Goal: Task Accomplishment & Management: Manage account settings

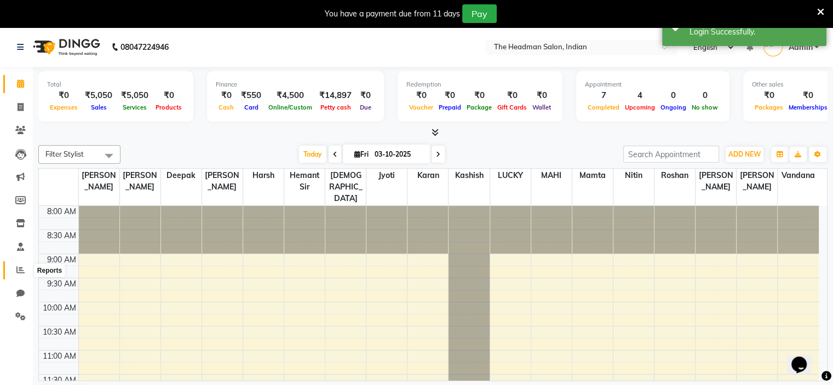
click at [17, 269] on icon at bounding box center [20, 270] width 8 height 8
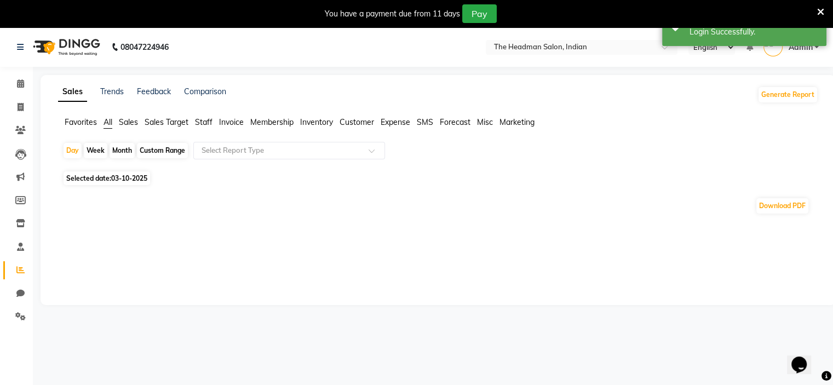
click at [164, 148] on div "Custom Range" at bounding box center [162, 150] width 51 height 15
select select "10"
select select "2025"
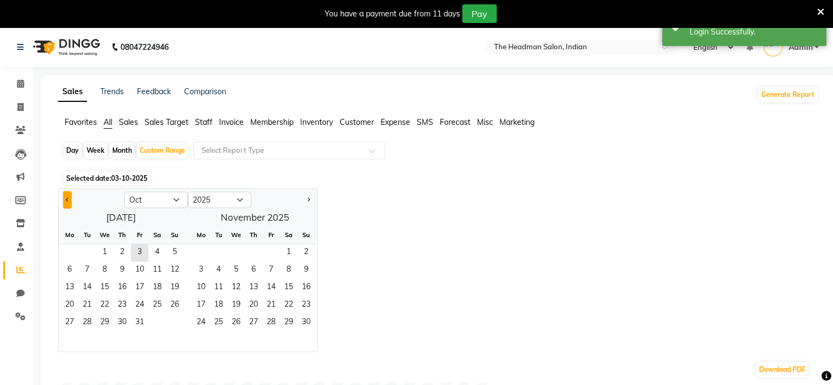
click at [68, 198] on button "Previous month" at bounding box center [67, 200] width 9 height 18
select select "9"
click at [65, 251] on span "1" at bounding box center [70, 253] width 18 height 18
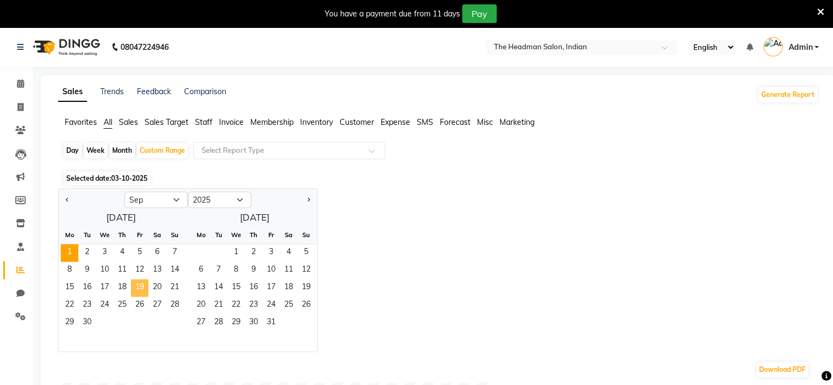
click at [143, 286] on span "19" at bounding box center [140, 288] width 18 height 18
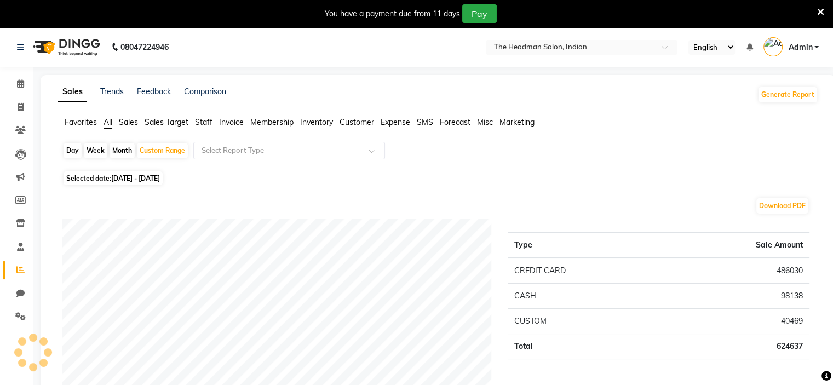
scroll to position [5, 0]
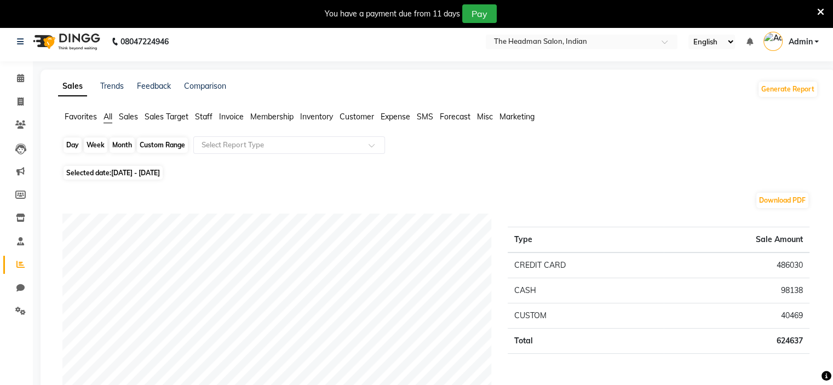
click at [158, 142] on div "Custom Range" at bounding box center [162, 144] width 51 height 15
select select "9"
select select "2025"
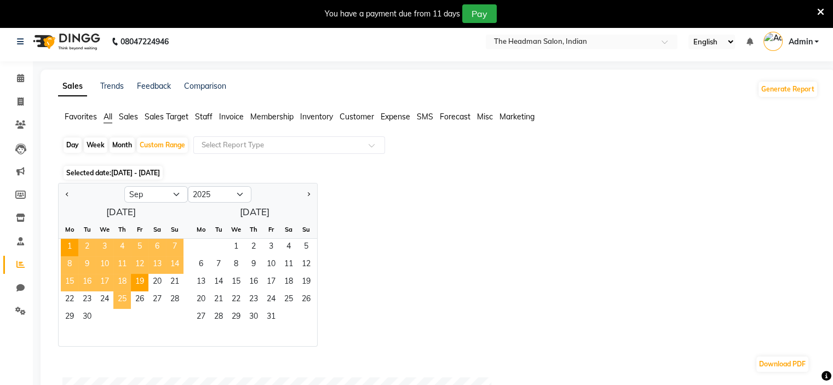
click at [120, 297] on span "25" at bounding box center [122, 300] width 18 height 18
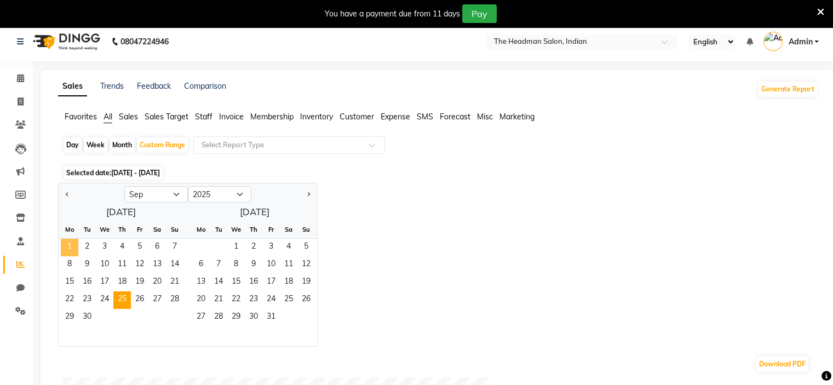
click at [67, 244] on span "1" at bounding box center [70, 248] width 18 height 18
click at [122, 300] on span "25" at bounding box center [122, 300] width 18 height 18
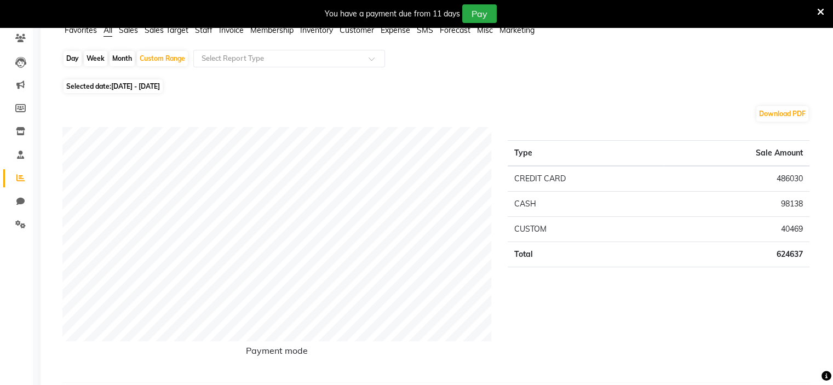
scroll to position [0, 0]
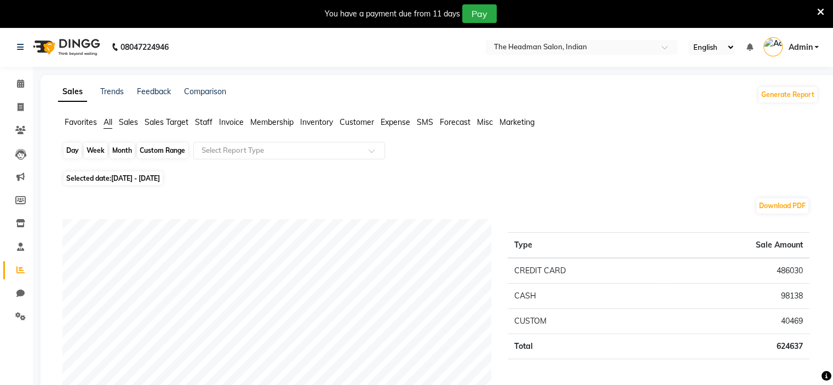
click at [174, 158] on div "Custom Range" at bounding box center [162, 150] width 51 height 15
select select "9"
select select "2025"
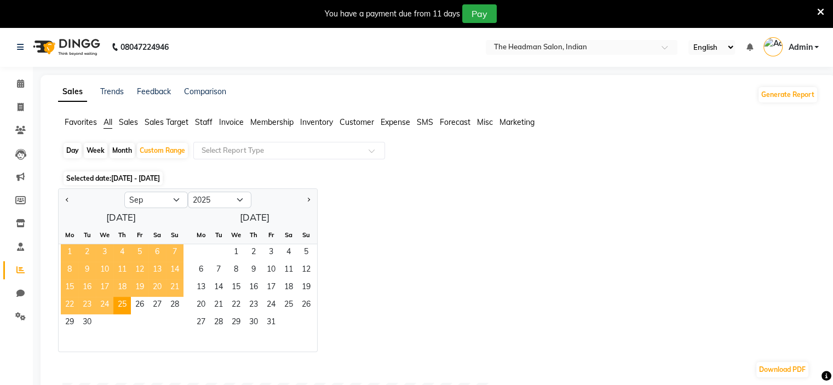
click at [72, 246] on span "1" at bounding box center [70, 253] width 18 height 18
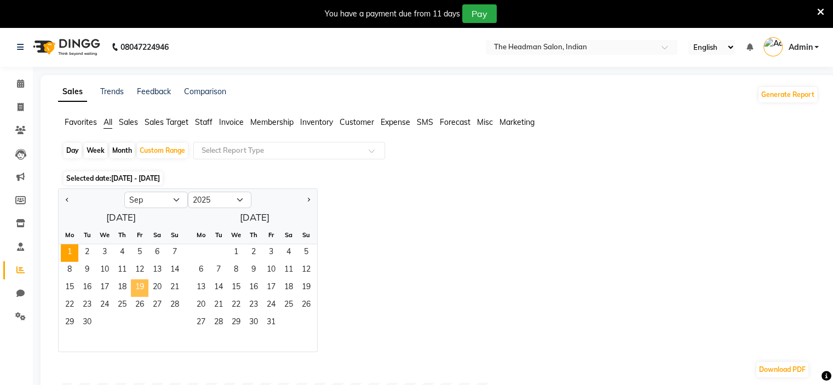
click at [141, 286] on span "19" at bounding box center [140, 288] width 18 height 18
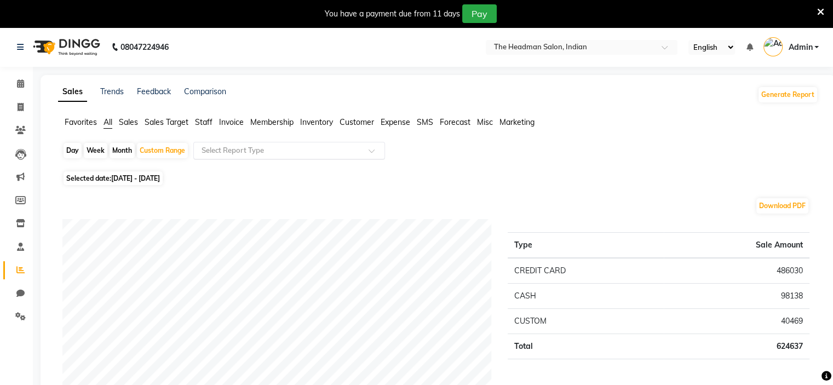
click at [199, 151] on div at bounding box center [289, 150] width 191 height 11
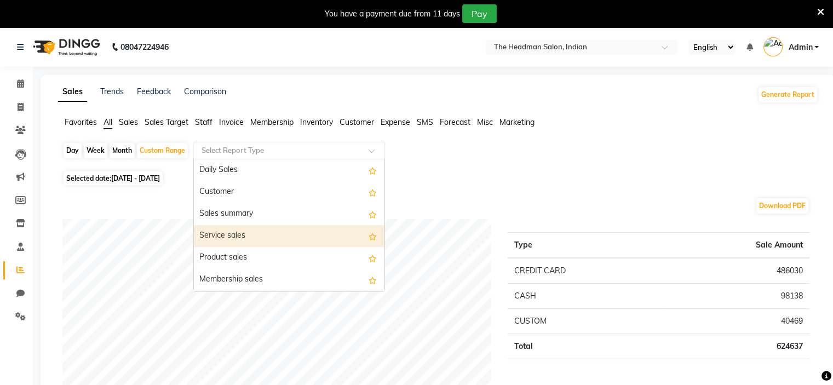
click at [77, 151] on div "Day" at bounding box center [73, 150] width 18 height 15
select select "9"
select select "2025"
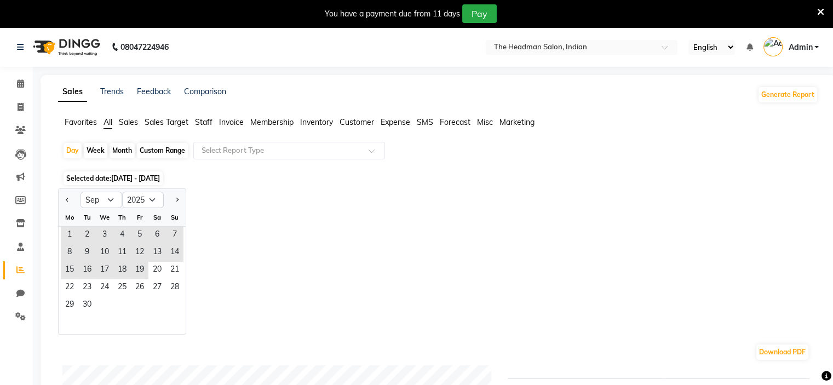
click at [62, 195] on div at bounding box center [70, 200] width 22 height 18
click at [68, 200] on span "Previous month" at bounding box center [68, 199] width 4 height 4
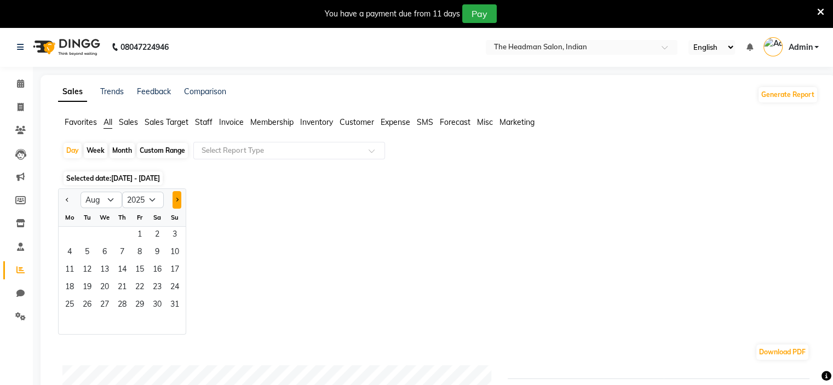
click at [179, 201] on button "Next month" at bounding box center [177, 200] width 9 height 18
select select "9"
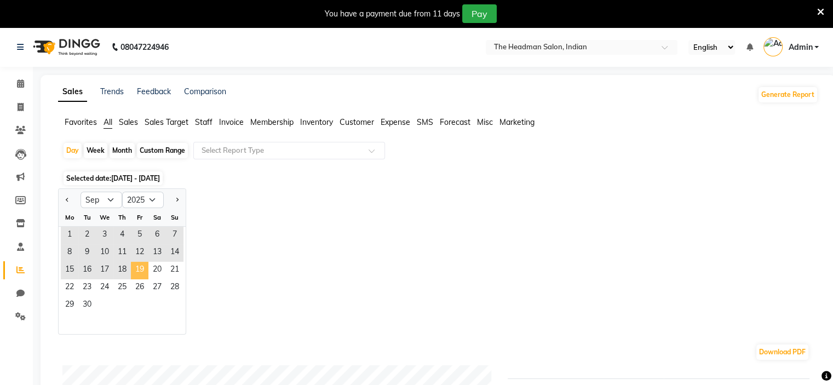
click at [146, 272] on span "19" at bounding box center [140, 271] width 18 height 18
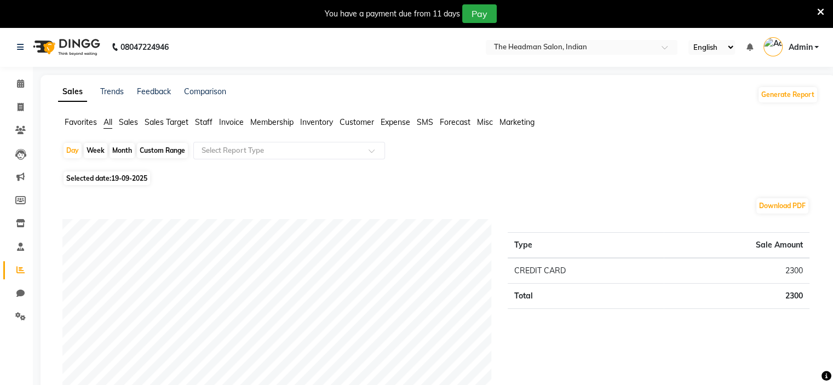
click at [225, 120] on span "Invoice" at bounding box center [231, 122] width 25 height 10
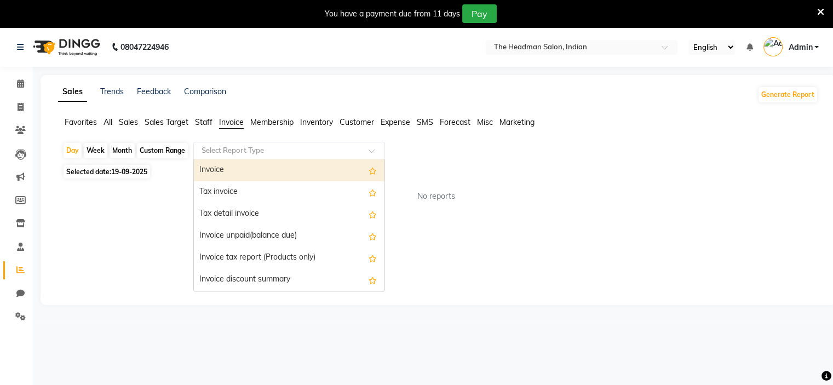
click at [232, 153] on input "text" at bounding box center [278, 150] width 158 height 11
click at [234, 173] on div "Invoice" at bounding box center [289, 170] width 191 height 22
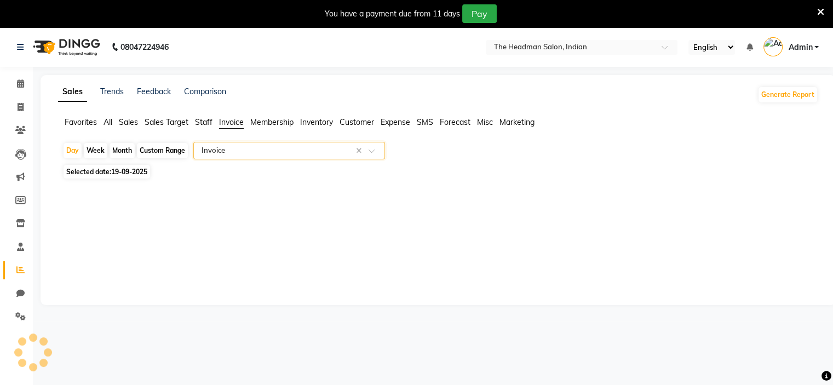
scroll to position [5, 0]
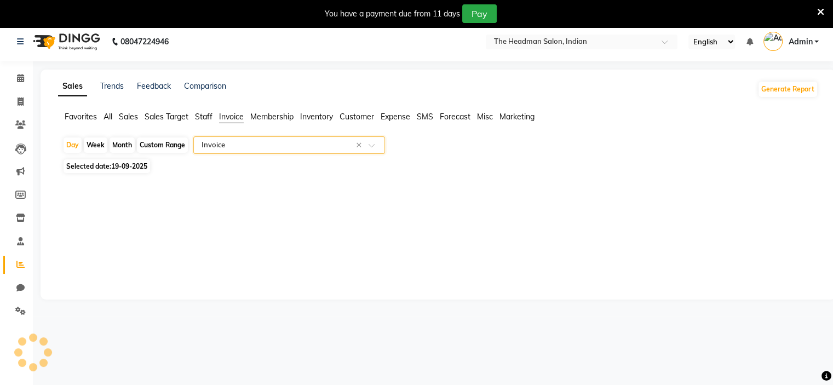
select select "filtered_report"
select select "csv"
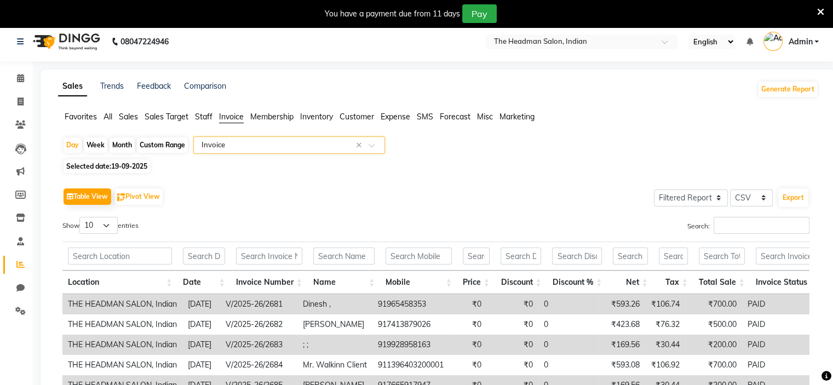
scroll to position [114, 0]
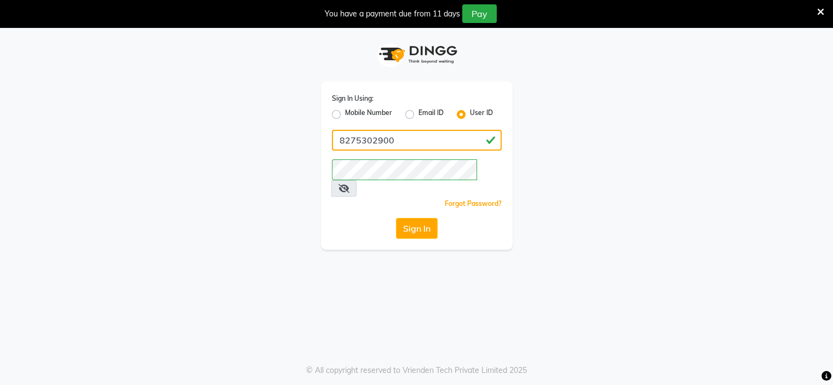
click at [441, 143] on input "8275302900" at bounding box center [417, 140] width 170 height 21
type input "headman@123"
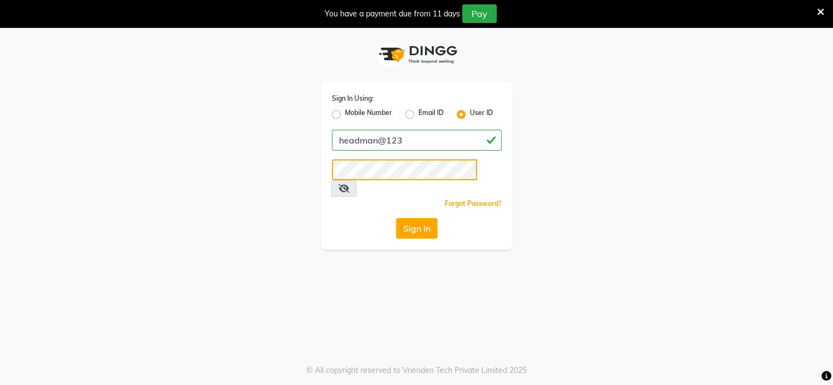
click at [396, 218] on button "Sign In" at bounding box center [417, 228] width 42 height 21
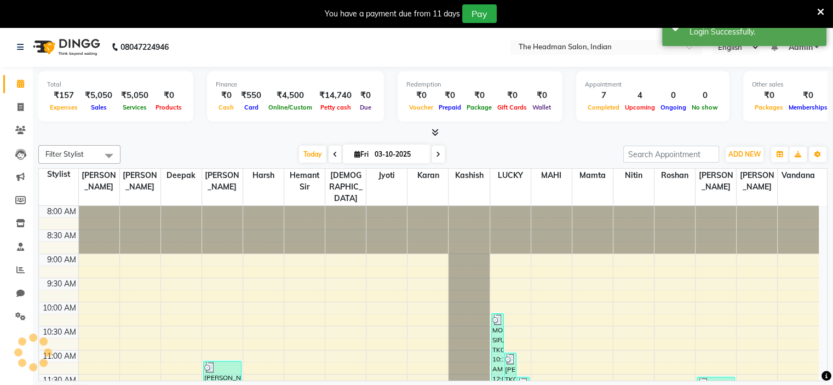
scroll to position [192, 0]
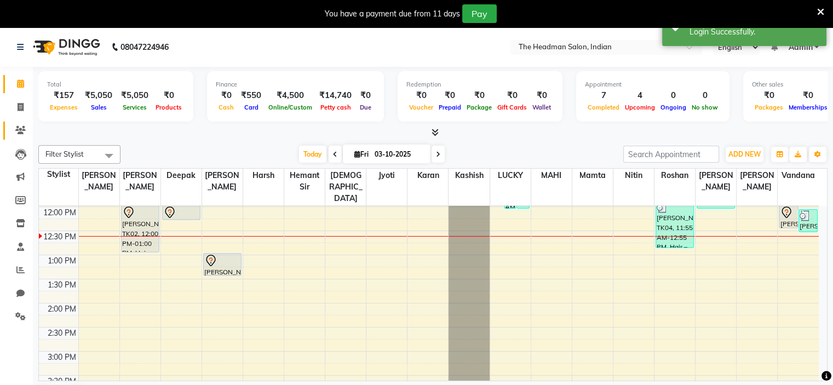
click at [7, 131] on link "Clients" at bounding box center [16, 131] width 26 height 18
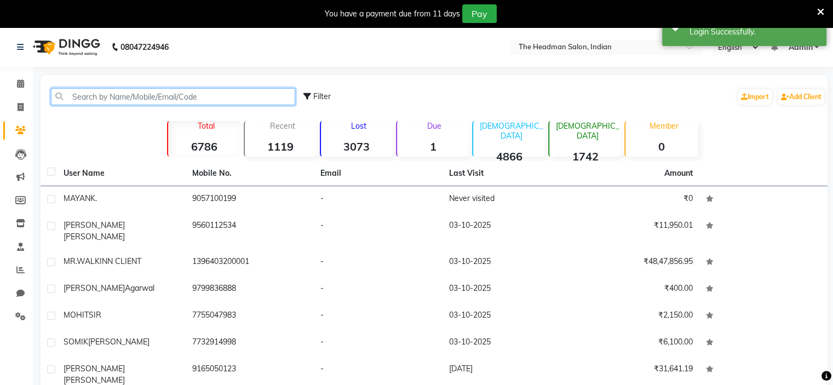
click at [171, 91] on input "text" at bounding box center [173, 96] width 244 height 17
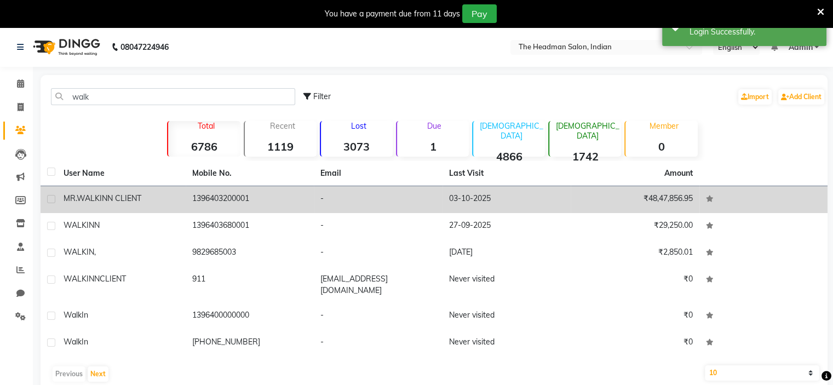
click at [236, 199] on td "1396403200001" at bounding box center [250, 199] width 129 height 27
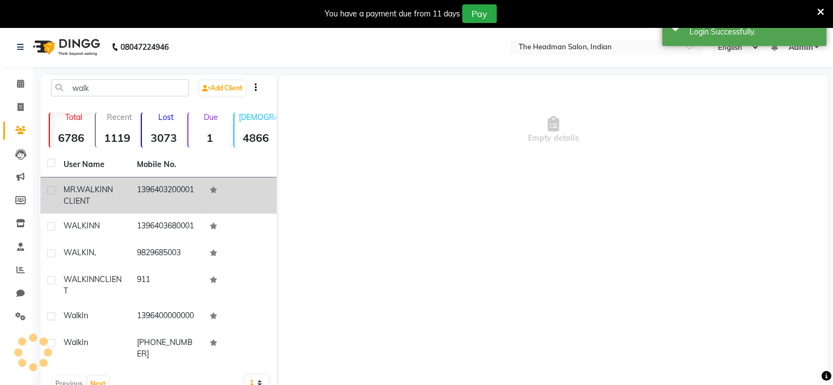
click at [236, 199] on td at bounding box center [239, 195] width 73 height 36
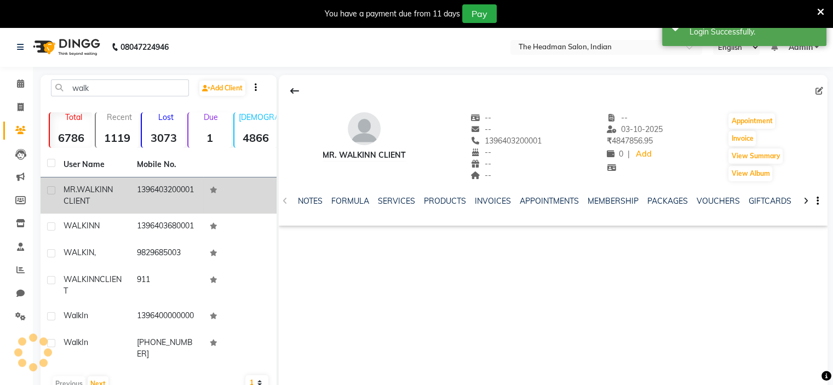
click at [236, 199] on td at bounding box center [239, 195] width 73 height 36
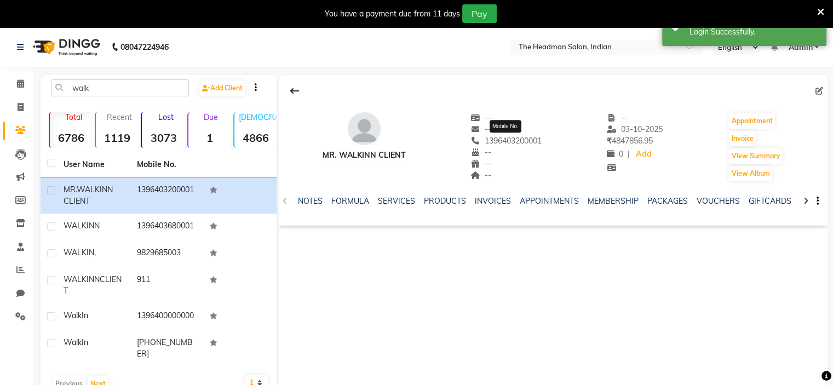
click at [519, 140] on span "1396403200001" at bounding box center [506, 141] width 71 height 10
copy div "1396403200001 Mobile No."
click at [519, 140] on span "1396403200001" at bounding box center [506, 141] width 71 height 10
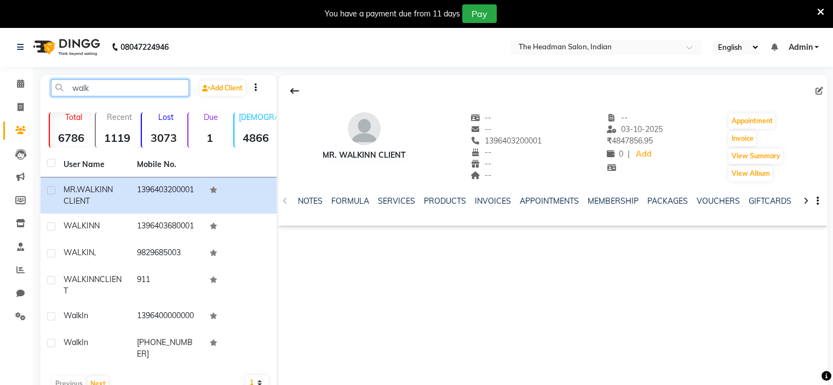
click at [130, 87] on input "walk" at bounding box center [120, 87] width 138 height 17
paste input "MR. FORIENER FORIENE"
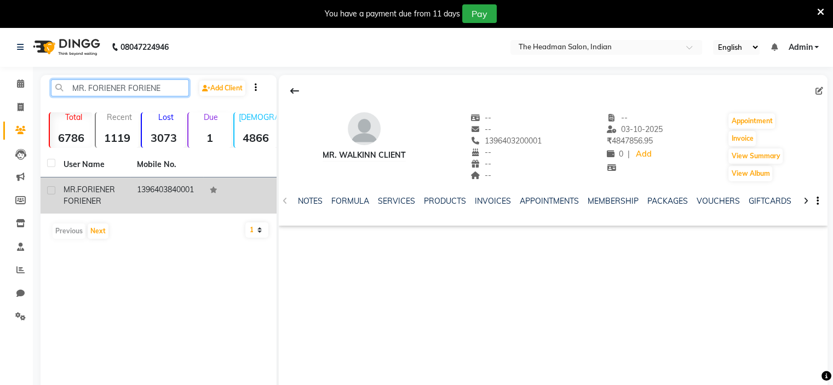
type input "MR. FORIENER FORIENE"
click at [166, 192] on td "1396403840001" at bounding box center [166, 195] width 73 height 36
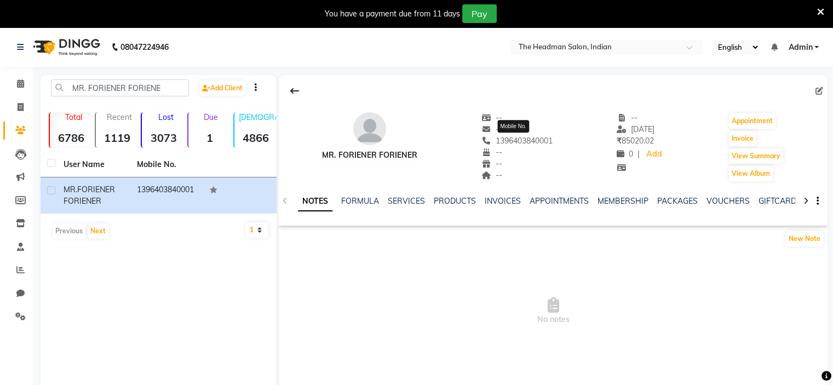
click at [520, 142] on span "1396403840001" at bounding box center [516, 141] width 71 height 10
copy span "1396403840001"
click at [302, 93] on button at bounding box center [294, 91] width 23 height 21
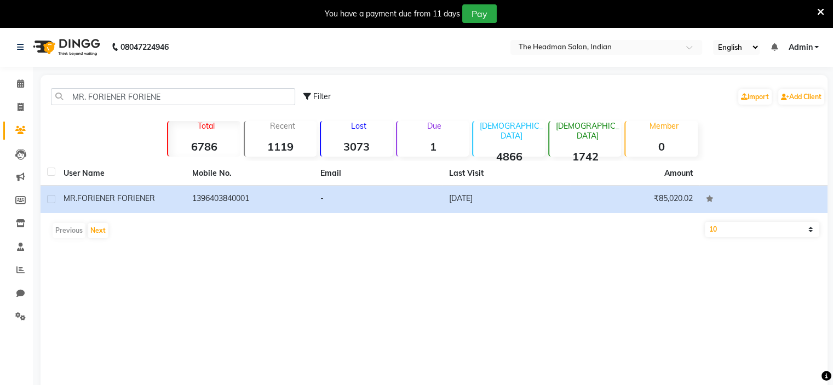
click at [302, 93] on div "MR. FORIENER FORIENE" at bounding box center [173, 96] width 261 height 17
click at [22, 312] on icon at bounding box center [20, 316] width 10 height 8
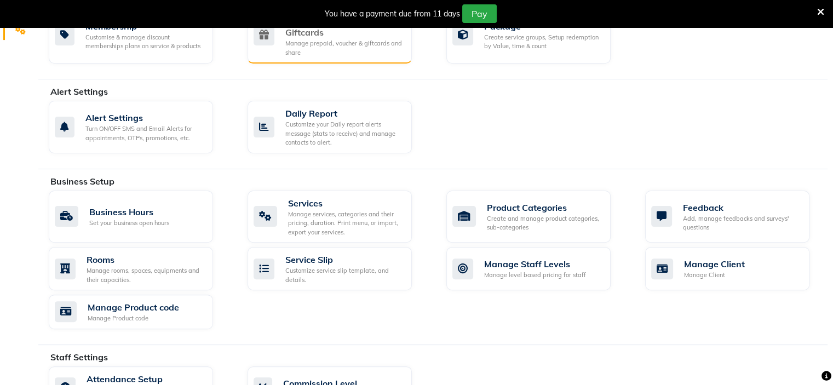
scroll to position [530, 0]
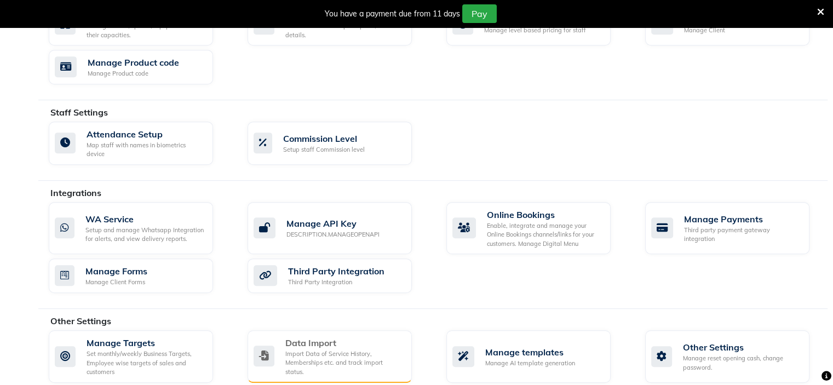
click at [394, 338] on div "Data Import" at bounding box center [344, 342] width 118 height 13
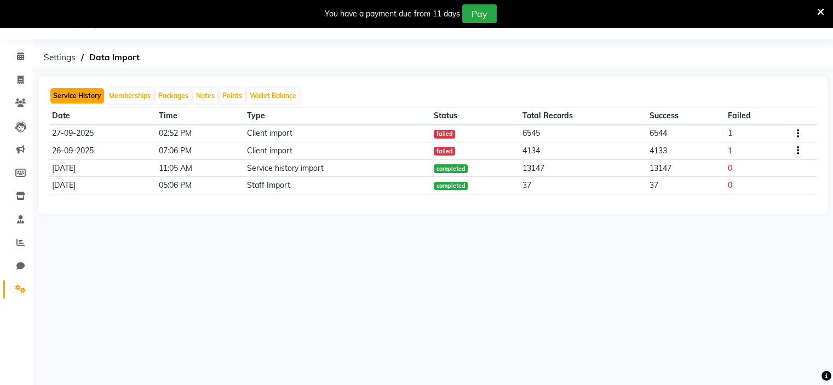
click at [91, 89] on button "Service History" at bounding box center [77, 95] width 54 height 15
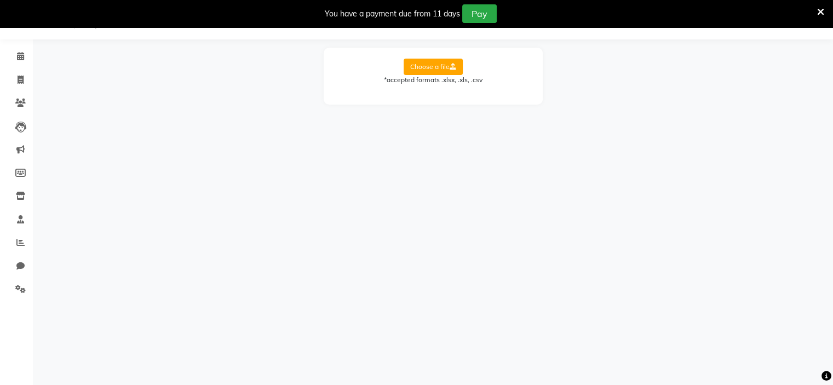
click at [433, 70] on label "Choose a file" at bounding box center [433, 67] width 59 height 16
click at [0, 0] on input "Choose a file" at bounding box center [0, 0] width 0 height 0
click at [484, 106] on select "Select Sheet Sheet1" at bounding box center [482, 102] width 82 height 17
select select "Sheet1"
click at [441, 94] on select "Select Sheet Sheet1" at bounding box center [482, 102] width 82 height 17
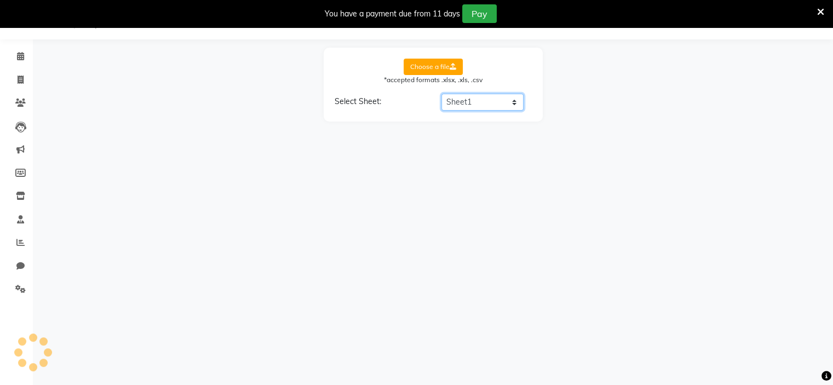
select select "Net"
select select "Tax"
select select "AMount"
select select "PAYMENT MODE"
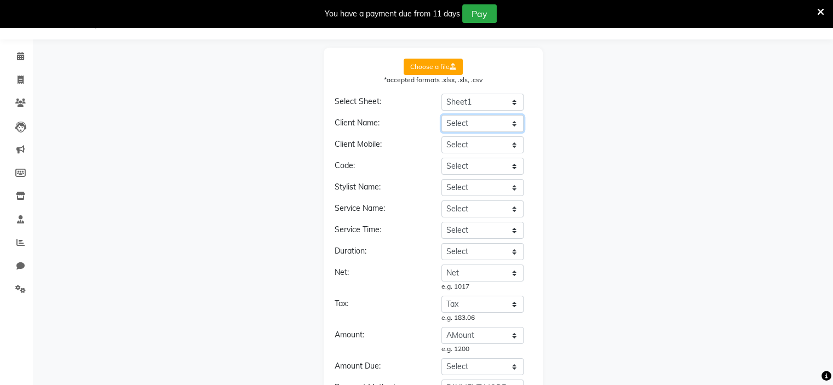
click at [506, 127] on select "Select BILL DATE BILL NO BILL SUFFIX TOMER NAME PHONE NO COMPANY NAME STYLIST N…" at bounding box center [482, 123] width 82 height 17
select select "TOMER NAME"
click at [441, 115] on select "Select BILL DATE BILL NO BILL SUFFIX TOMER NAME PHONE NO COMPANY NAME STYLIST N…" at bounding box center [482, 123] width 82 height 17
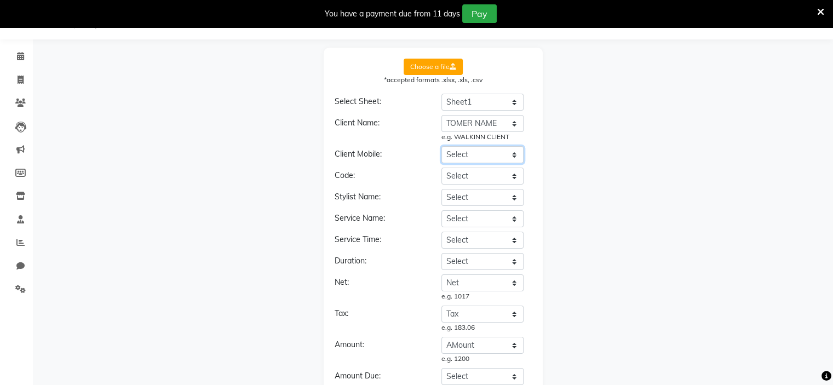
click at [507, 150] on select "Select BILL DATE BILL NO BILL SUFFIX TOMER NAME PHONE NO COMPANY NAME STYLIST N…" at bounding box center [482, 154] width 82 height 17
select select "PHONE NO"
click at [441, 146] on select "Select BILL DATE BILL NO BILL SUFFIX TOMER NAME PHONE NO COMPANY NAME STYLIST N…" at bounding box center [482, 154] width 82 height 17
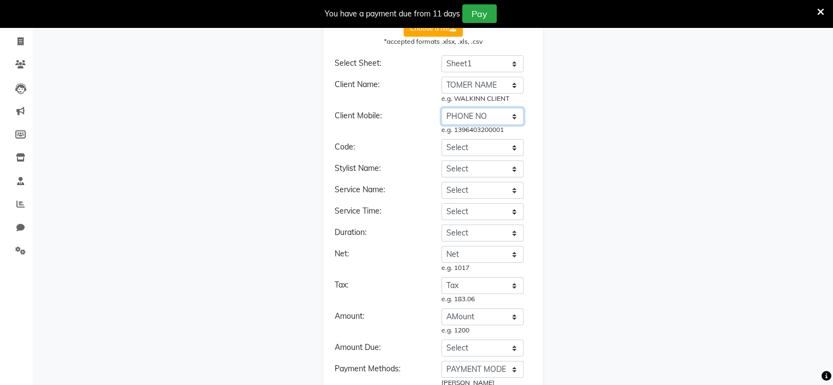
scroll to position [67, 0]
click at [504, 165] on select "Select BILL DATE BILL NO BILL SUFFIX TOMER NAME PHONE NO COMPANY NAME STYLIST N…" at bounding box center [482, 167] width 82 height 17
select select "STYLIST"
click at [441, 159] on select "Select BILL DATE BILL NO BILL SUFFIX TOMER NAME PHONE NO COMPANY NAME STYLIST N…" at bounding box center [482, 167] width 82 height 17
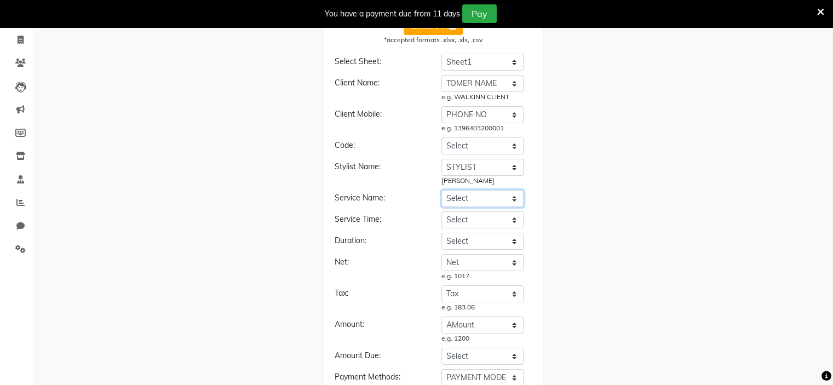
click at [505, 196] on select "Select BILL DATE BILL NO BILL SUFFIX TOMER NAME PHONE NO COMPANY NAME STYLIST N…" at bounding box center [482, 198] width 82 height 17
select select "ITEM NAME"
click at [441, 190] on select "Select BILL DATE BILL NO BILL SUFFIX TOMER NAME PHONE NO COMPANY NAME STYLIST N…" at bounding box center [482, 198] width 82 height 17
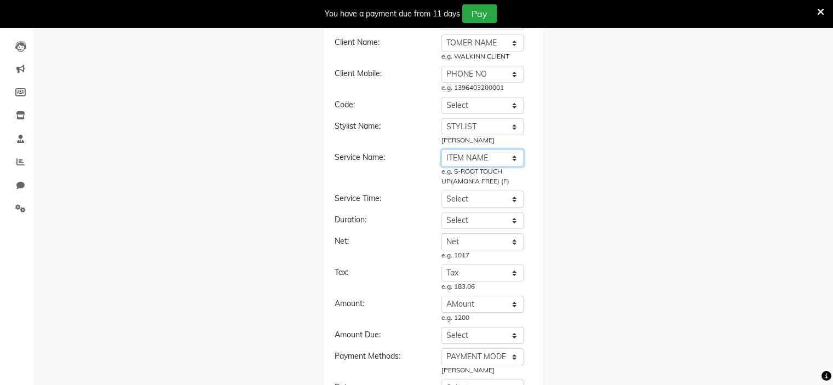
scroll to position [108, 0]
click at [388, 191] on div "Service Time: Select BILL DATE BILL NO BILL SUFFIX TOMER NAME PHONE NO COMPANY …" at bounding box center [433, 198] width 214 height 17
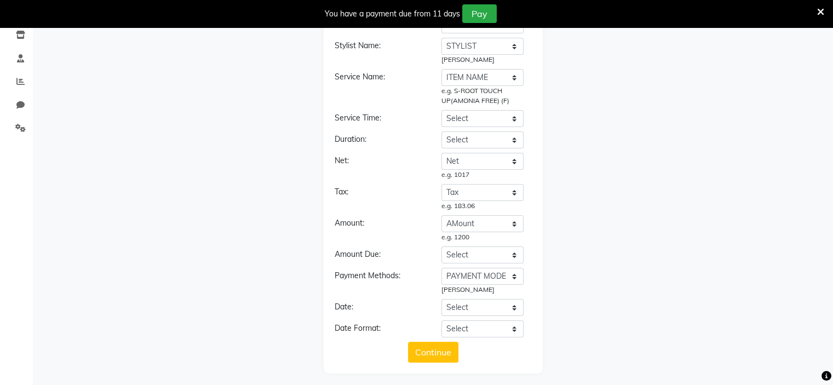
scroll to position [193, 0]
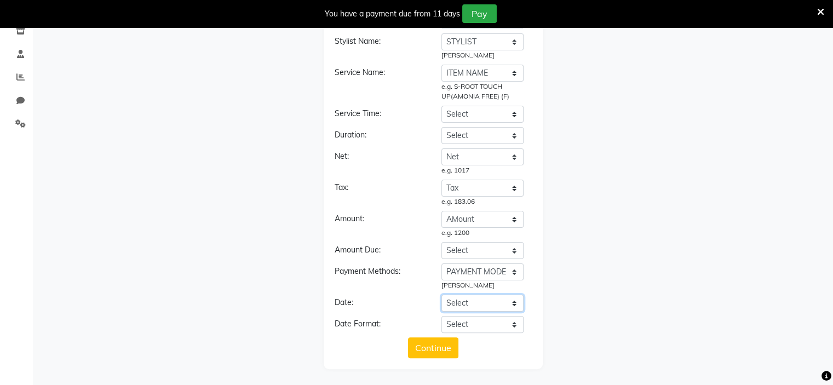
click at [475, 303] on select "Select BILL DATE BILL NO BILL SUFFIX TOMER NAME PHONE NO COMPANY NAME STYLIST N…" at bounding box center [482, 303] width 82 height 17
select select "[PERSON_NAME]"
click at [441, 295] on select "Select BILL DATE BILL NO BILL SUFFIX TOMER NAME PHONE NO COMPANY NAME STYLIST N…" at bounding box center [482, 303] width 82 height 17
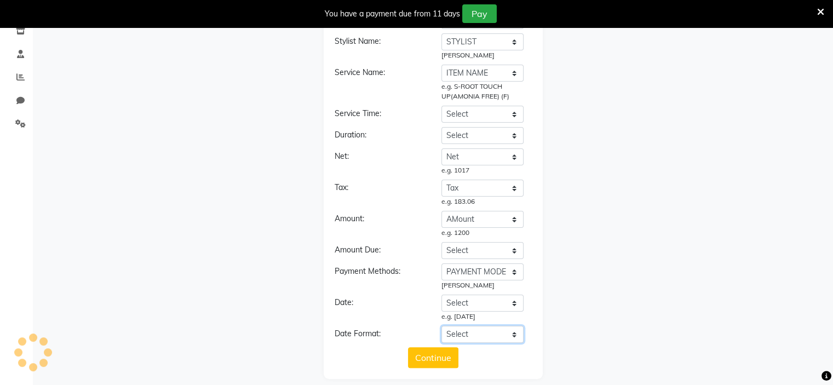
click at [471, 328] on select "Select YYYY-MM-DD MM-DD-YYYY DD-MM-YYYY MMMM Do, YYYY M/D/YYYY MMM Do YY MM/DD/…" at bounding box center [482, 334] width 82 height 17
select select "YYYY-MM-DD"
click at [441, 326] on select "Select YYYY-MM-DD MM-DD-YYYY DD-MM-YYYY MMMM Do, YYYY M/D/YYYY MMM Do YY MM/DD/…" at bounding box center [482, 334] width 82 height 17
click at [395, 231] on div "Amount:" at bounding box center [379, 225] width 107 height 25
click at [423, 358] on button "Continue" at bounding box center [433, 357] width 50 height 21
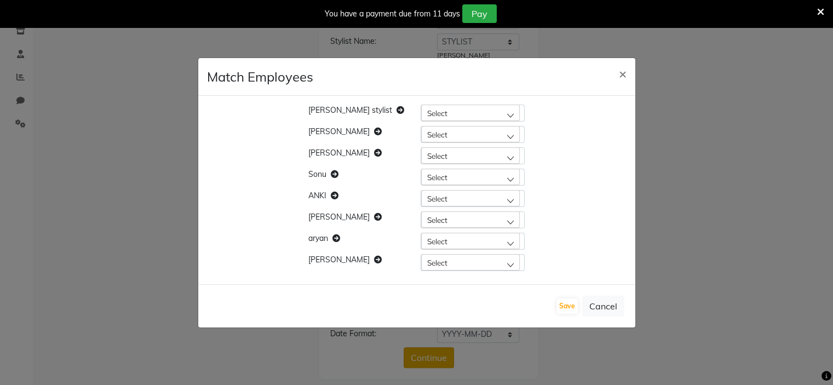
scroll to position [203, 0]
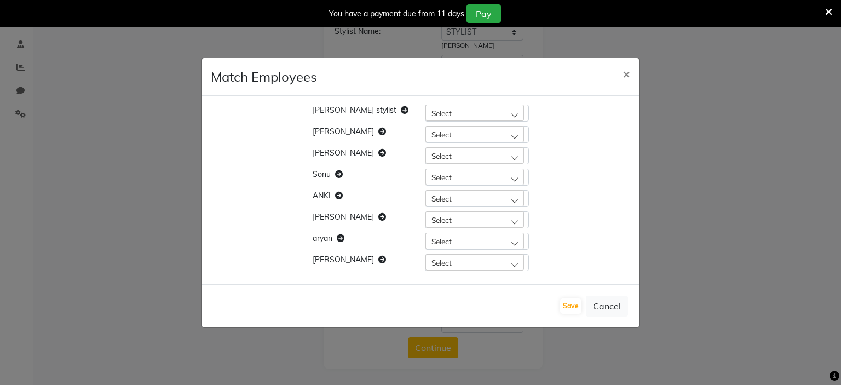
click at [463, 113] on div "Select" at bounding box center [475, 113] width 99 height 16
type input "shu"
click at [464, 180] on label "[PERSON_NAME]" at bounding box center [464, 183] width 66 height 10
click at [461, 133] on div "Select" at bounding box center [475, 134] width 99 height 16
type input "har"
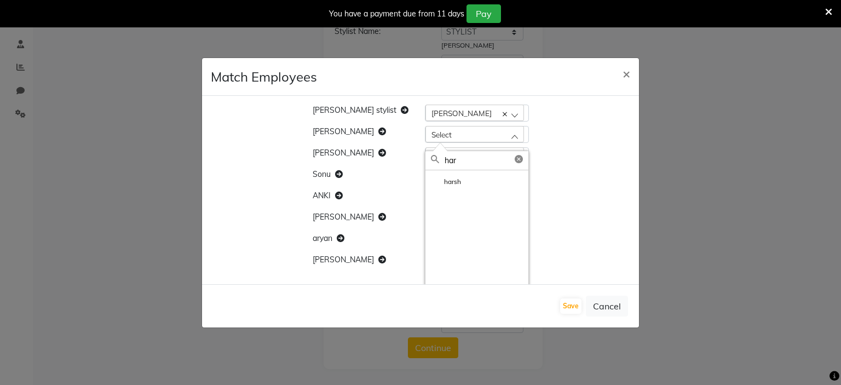
click at [600, 157] on div "[PERSON_NAME] stylist [PERSON_NAME] [PERSON_NAME] Select har [PERSON_NAME] Sele…" at bounding box center [420, 190] width 437 height 188
click at [606, 303] on button "Cancel" at bounding box center [607, 306] width 42 height 21
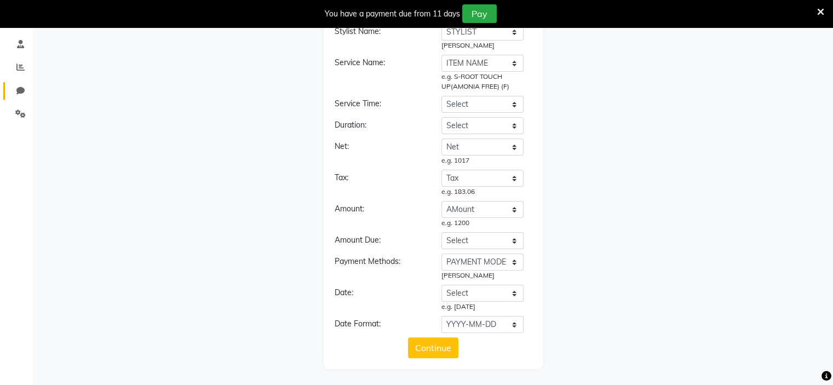
scroll to position [117, 0]
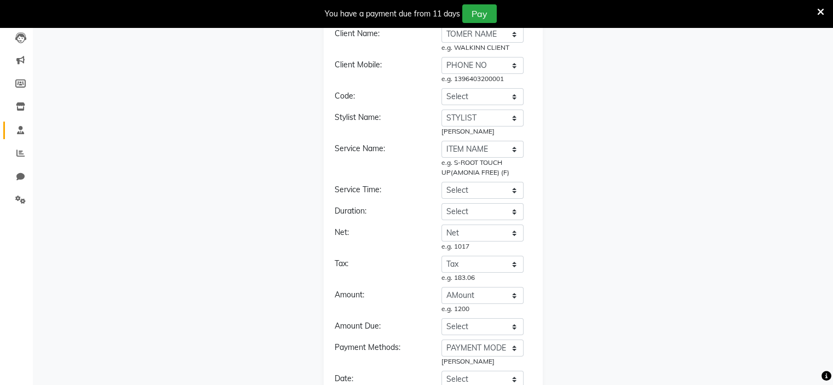
click at [19, 135] on span at bounding box center [20, 130] width 19 height 13
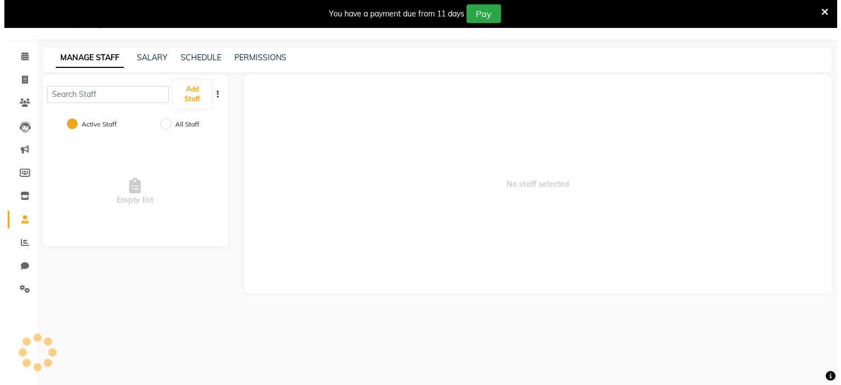
scroll to position [55, 0]
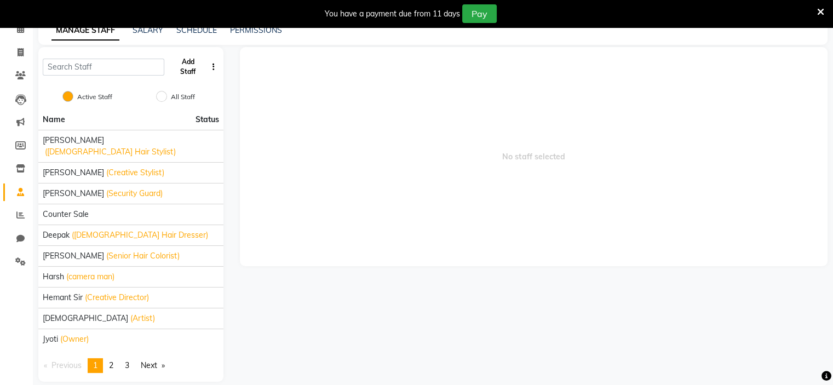
click at [186, 68] on button "Add Staff" at bounding box center [188, 67] width 38 height 28
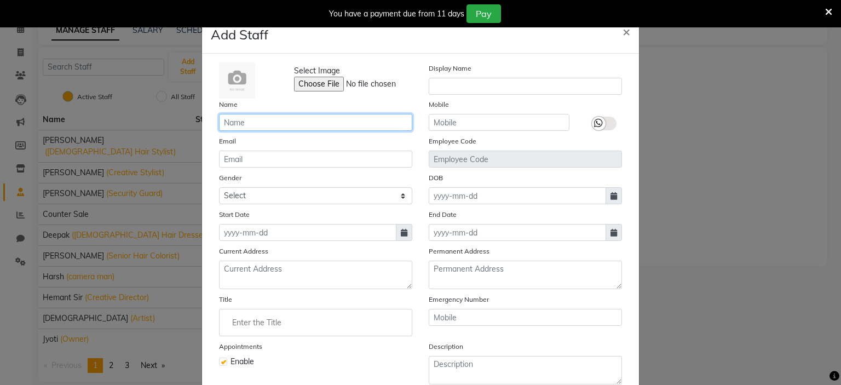
click at [312, 121] on input "text" at bounding box center [315, 122] width 193 height 17
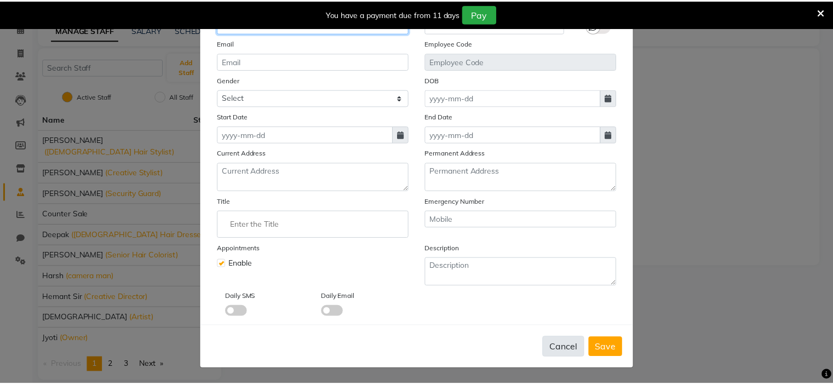
scroll to position [101, 0]
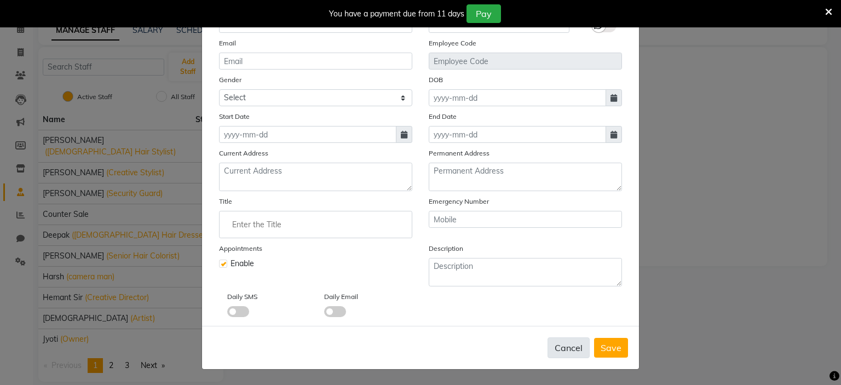
click at [578, 352] on button "Cancel" at bounding box center [569, 347] width 42 height 21
checkbox input "false"
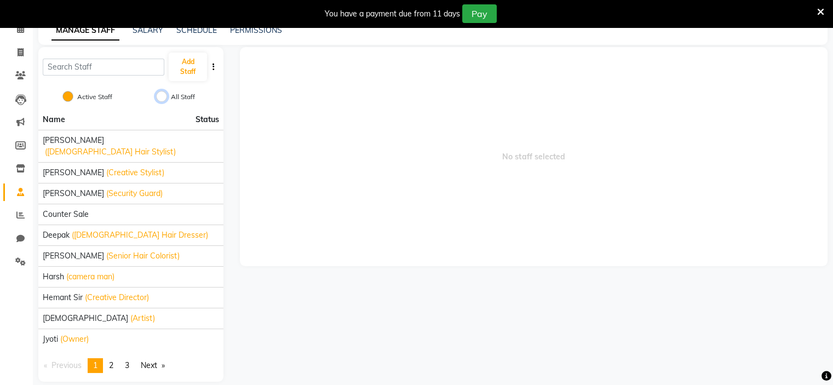
click at [160, 94] on input "All Staff" at bounding box center [161, 96] width 11 height 11
radio input "true"
radio input "false"
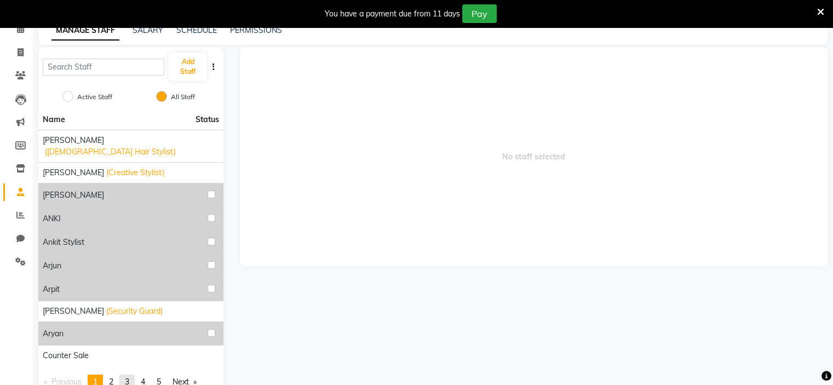
click at [124, 376] on div "Name Status [PERSON_NAME] ([DEMOGRAPHIC_DATA] Hair Stylist) [PERSON_NAME] (Crea…" at bounding box center [130, 254] width 185 height 289
click at [144, 72] on input "text" at bounding box center [104, 67] width 122 height 17
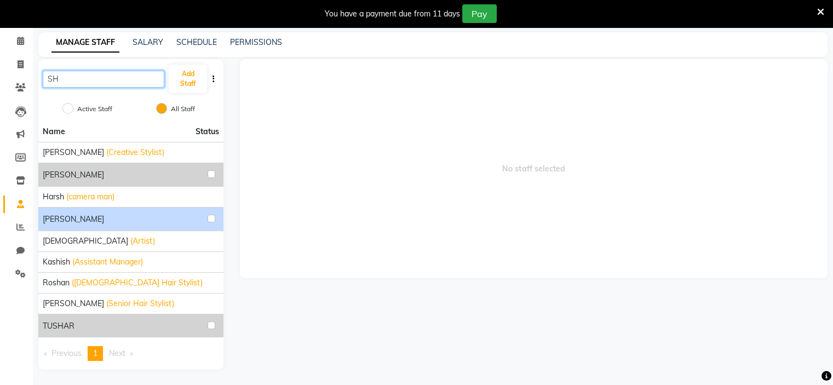
type input "SH"
click at [210, 219] on input "checkbox" at bounding box center [212, 219] width 8 height 8
checkbox input "true"
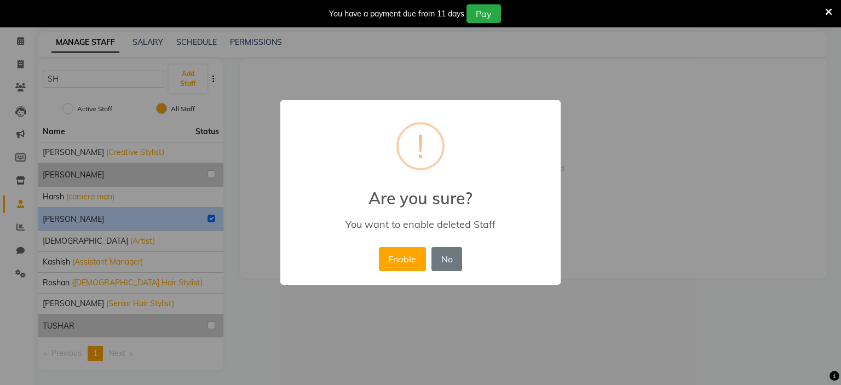
click at [379, 247] on button "Enable" at bounding box center [402, 259] width 47 height 24
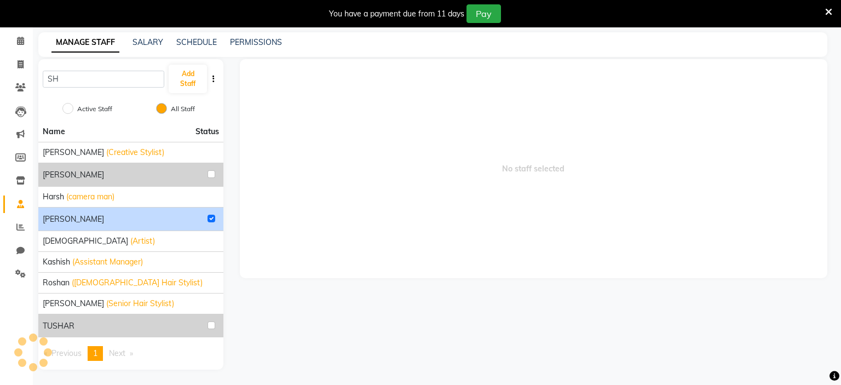
radio input "true"
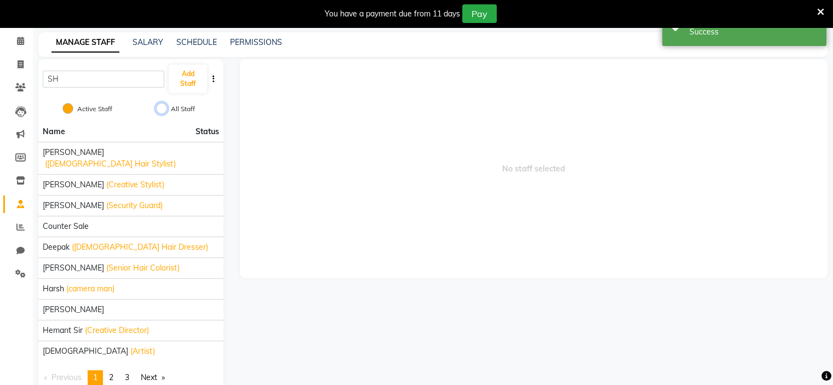
click at [162, 108] on input "All Staff" at bounding box center [161, 108] width 11 height 11
radio input "true"
radio input "false"
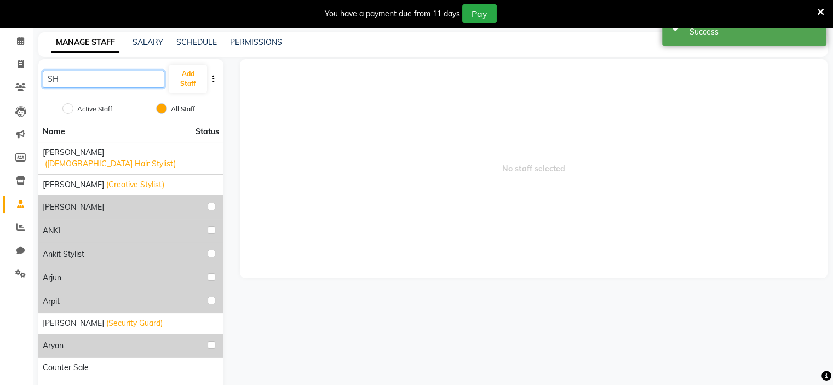
click at [139, 76] on input "SH" at bounding box center [104, 79] width 122 height 17
type input "S"
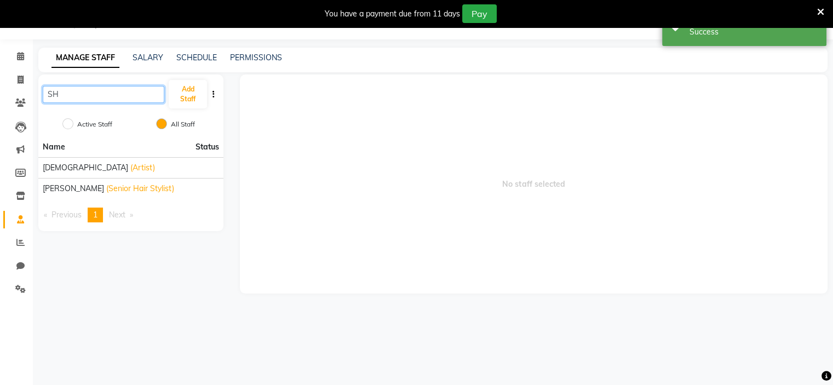
type input "S"
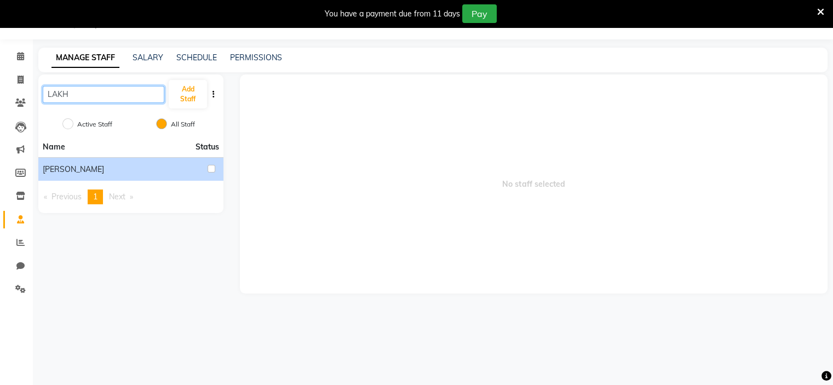
type input "LAKH"
click at [214, 170] on input "checkbox" at bounding box center [212, 169] width 8 height 8
checkbox input "true"
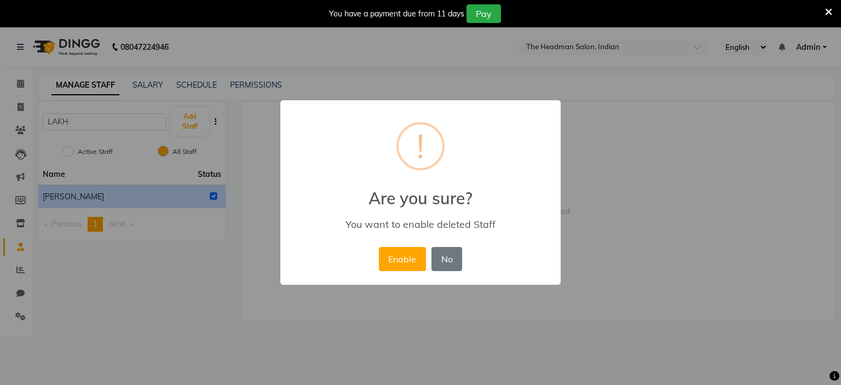
click at [379, 247] on button "Enable" at bounding box center [402, 259] width 47 height 24
radio input "true"
radio input "false"
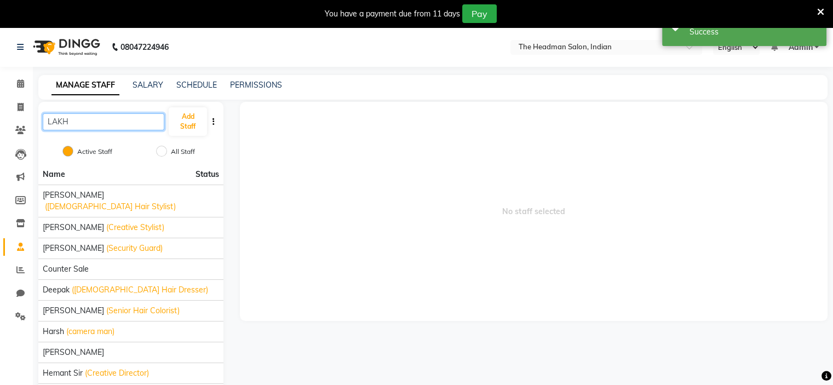
click at [145, 119] on input "LAKH" at bounding box center [104, 121] width 122 height 17
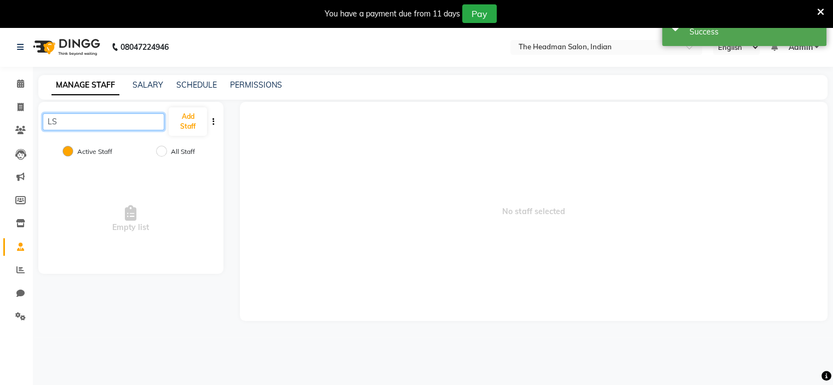
type input "L"
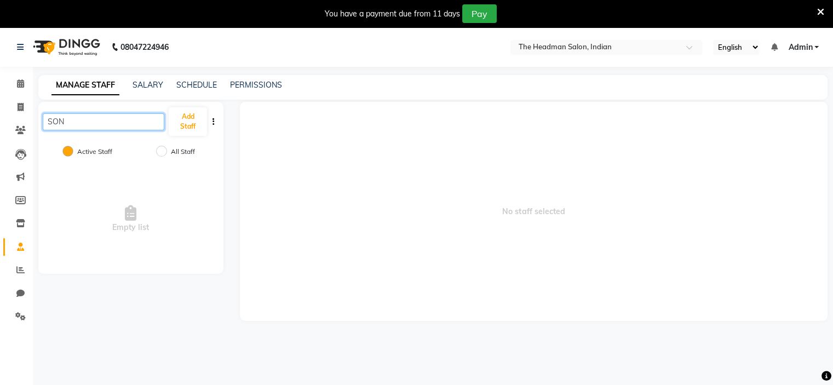
type input "SON"
click at [166, 160] on div "Active Staff All Staff" at bounding box center [130, 152] width 185 height 23
click at [162, 151] on input "All Staff" at bounding box center [161, 151] width 11 height 11
radio input "true"
radio input "false"
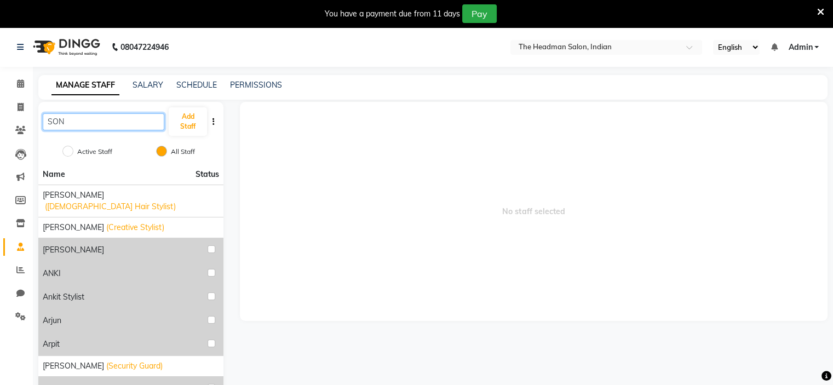
click at [131, 124] on input "SON" at bounding box center [104, 121] width 122 height 17
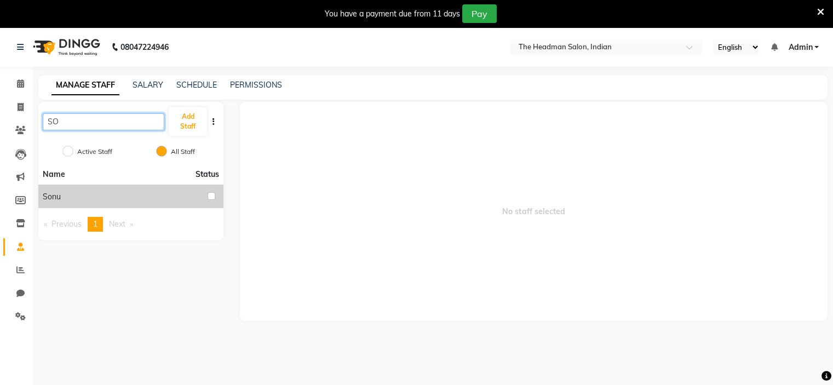
type input "SON"
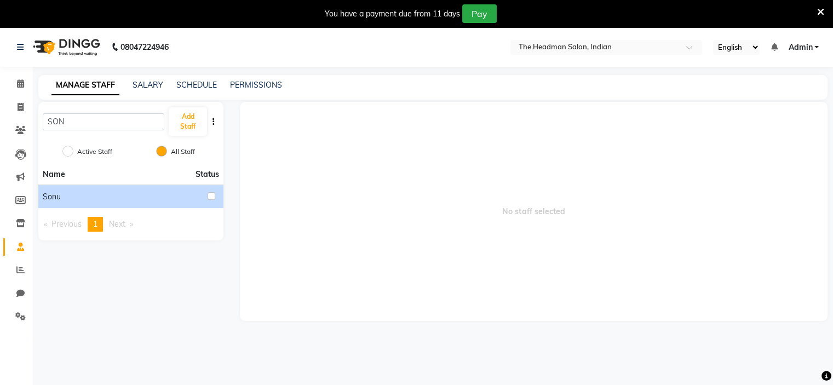
click at [210, 191] on div at bounding box center [213, 195] width 11 height 13
click at [210, 197] on input "checkbox" at bounding box center [212, 196] width 8 height 8
checkbox input "true"
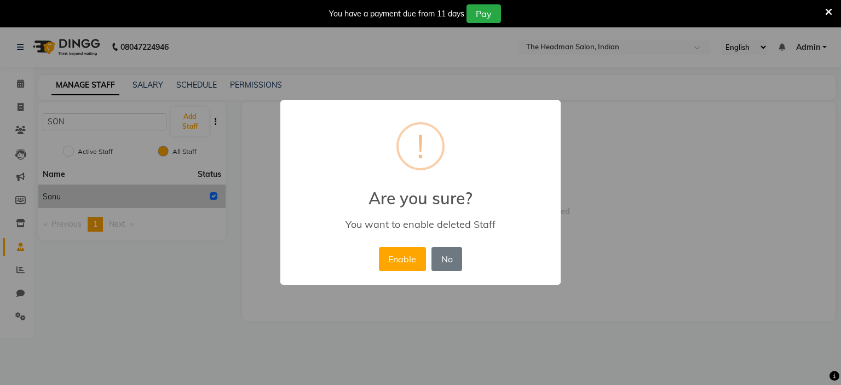
click at [379, 247] on button "Enable" at bounding box center [402, 259] width 47 height 24
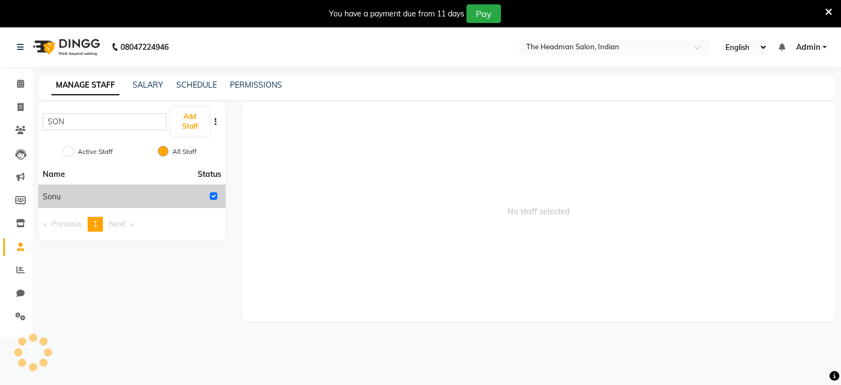
radio input "true"
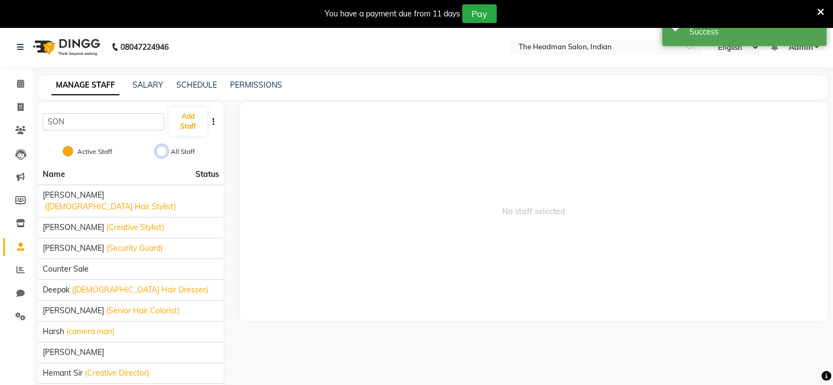
click at [160, 151] on input "All Staff" at bounding box center [161, 151] width 11 height 11
radio input "true"
radio input "false"
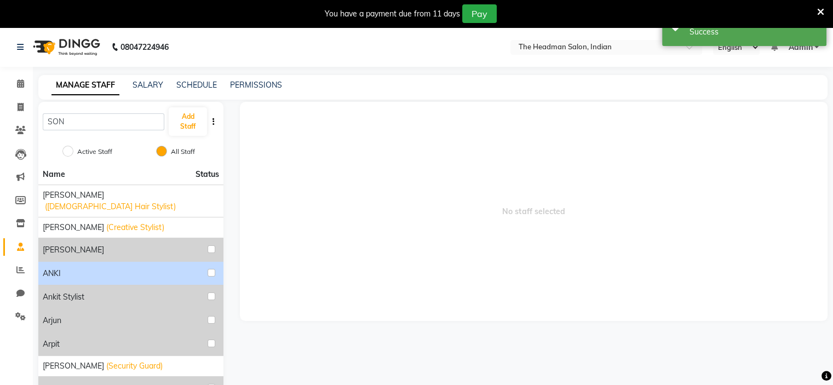
click at [216, 266] on div at bounding box center [213, 272] width 11 height 13
click at [212, 269] on input "checkbox" at bounding box center [212, 273] width 8 height 8
checkbox input "true"
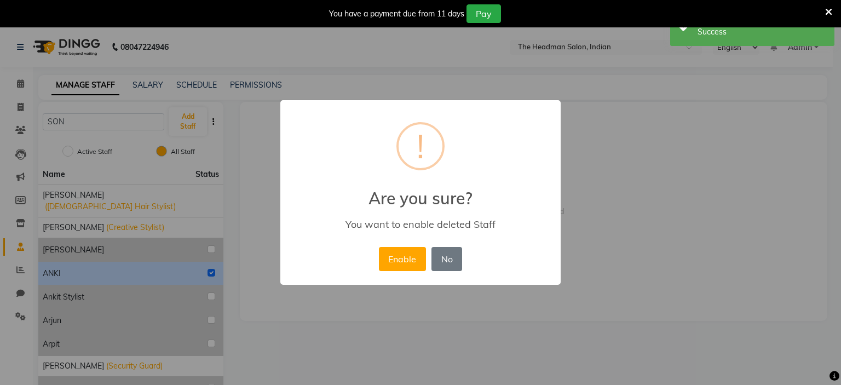
click at [379, 247] on button "Enable" at bounding box center [402, 259] width 47 height 24
radio input "true"
radio input "false"
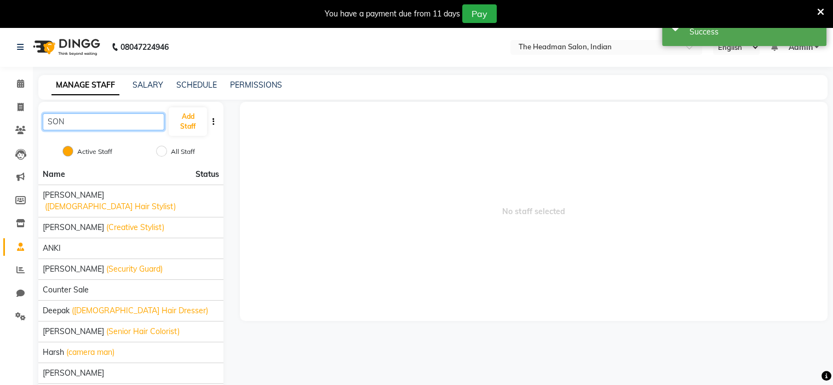
click at [110, 129] on input "SON" at bounding box center [104, 121] width 122 height 17
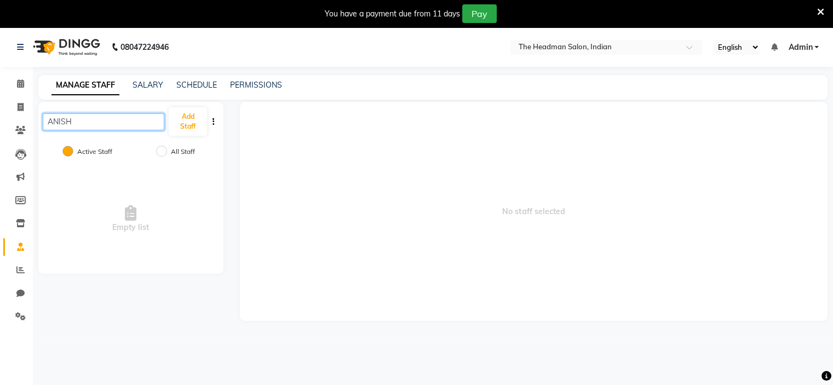
type input "ANISH"
click at [163, 150] on input "All Staff" at bounding box center [161, 151] width 11 height 11
radio input "true"
radio input "false"
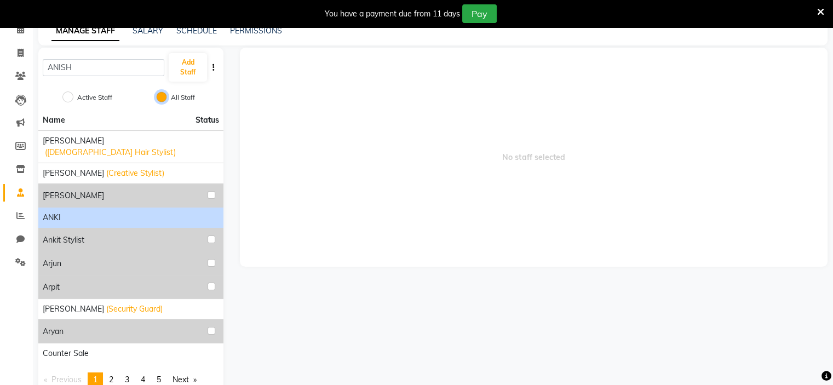
scroll to position [68, 0]
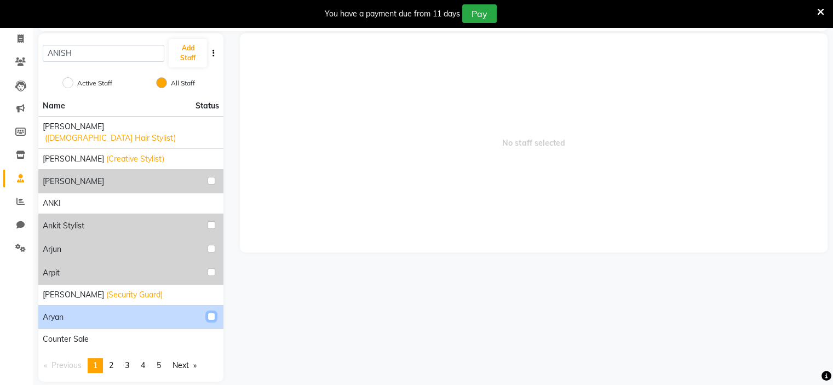
click at [213, 313] on input "checkbox" at bounding box center [212, 317] width 8 height 8
checkbox input "true"
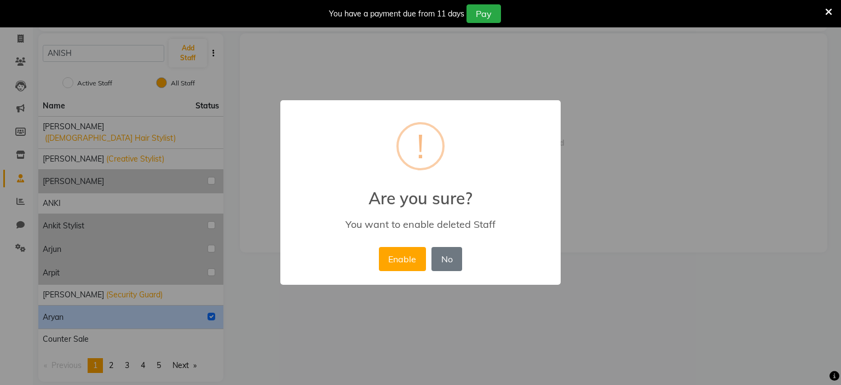
click at [379, 247] on button "Enable" at bounding box center [402, 259] width 47 height 24
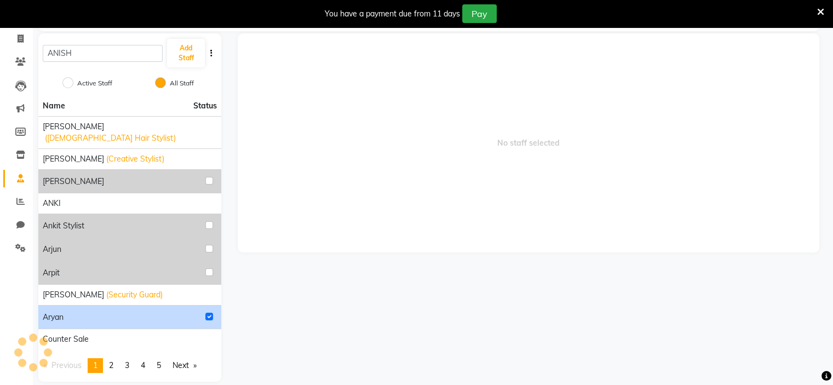
radio input "true"
radio input "false"
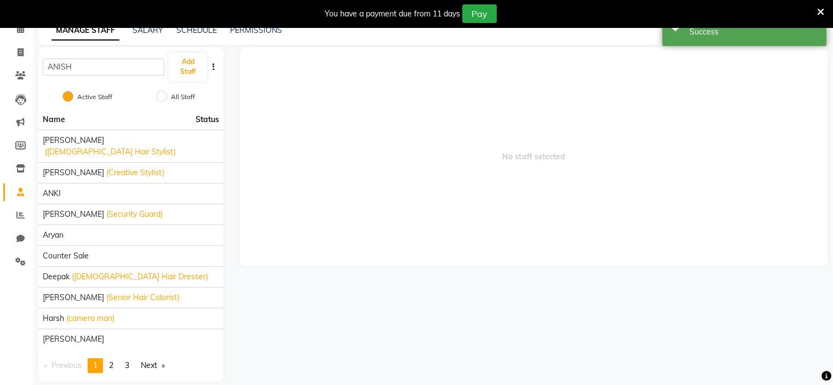
scroll to position [0, 0]
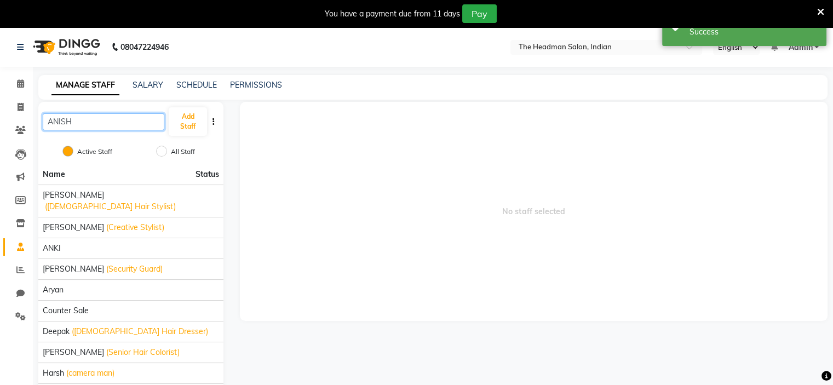
click at [118, 122] on input "ANISH" at bounding box center [104, 121] width 122 height 17
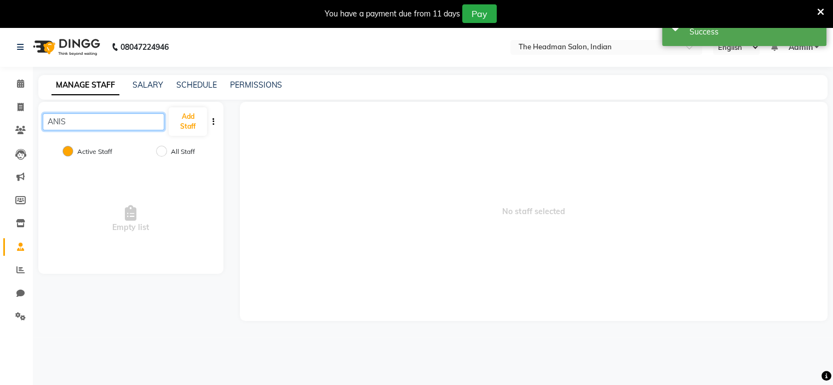
type input "ANISH"
click at [162, 150] on input "All Staff" at bounding box center [161, 151] width 11 height 11
radio input "true"
radio input "false"
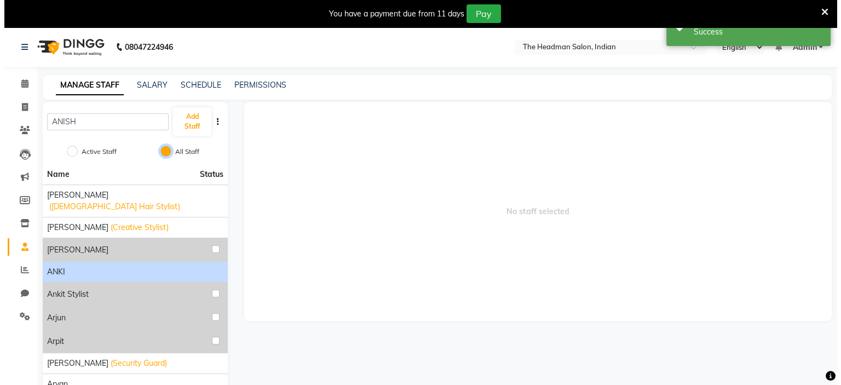
scroll to position [66, 0]
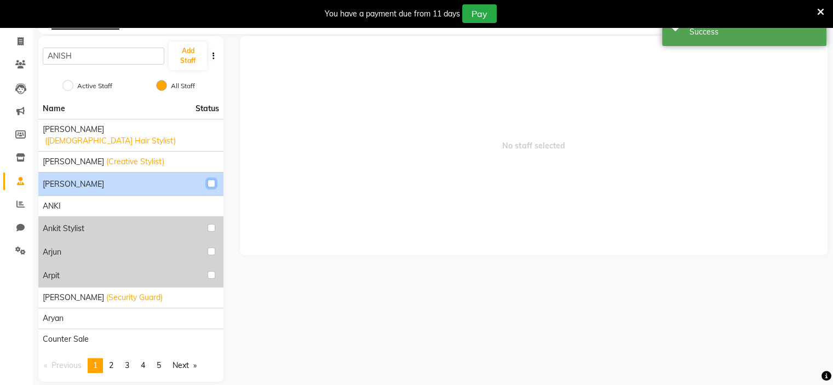
click at [215, 180] on input "checkbox" at bounding box center [212, 184] width 8 height 8
checkbox input "true"
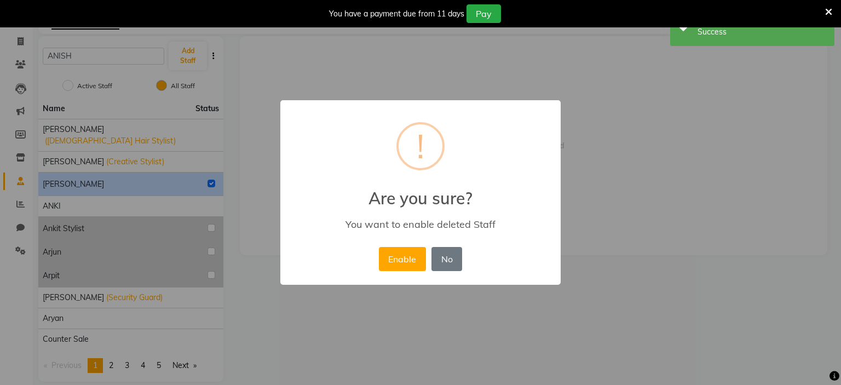
click at [379, 247] on button "Enable" at bounding box center [402, 259] width 47 height 24
radio input "true"
radio input "false"
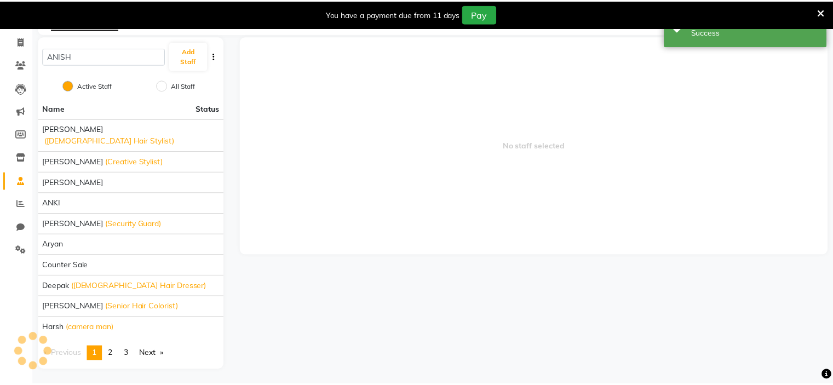
scroll to position [55, 0]
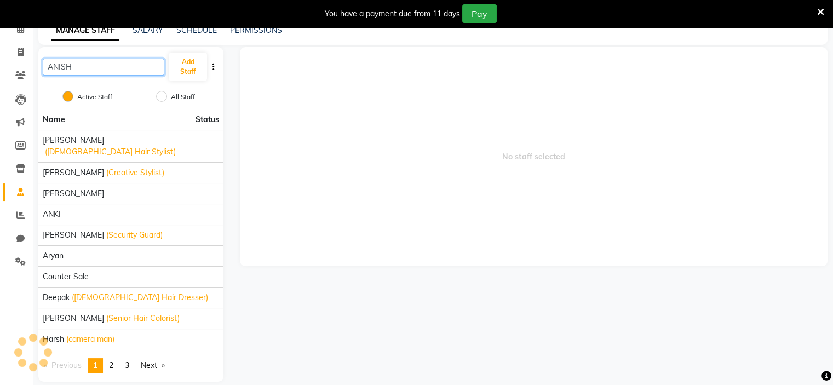
click at [67, 73] on input "ANISH" at bounding box center [104, 67] width 122 height 17
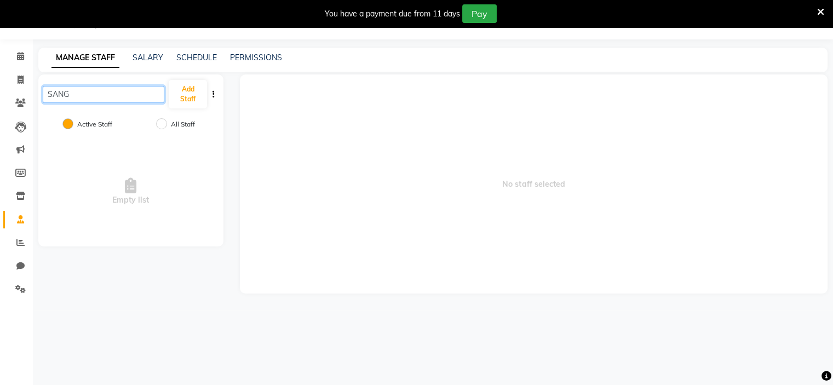
type input "SANG"
click at [163, 126] on input "All Staff" at bounding box center [161, 123] width 11 height 11
radio input "true"
radio input "false"
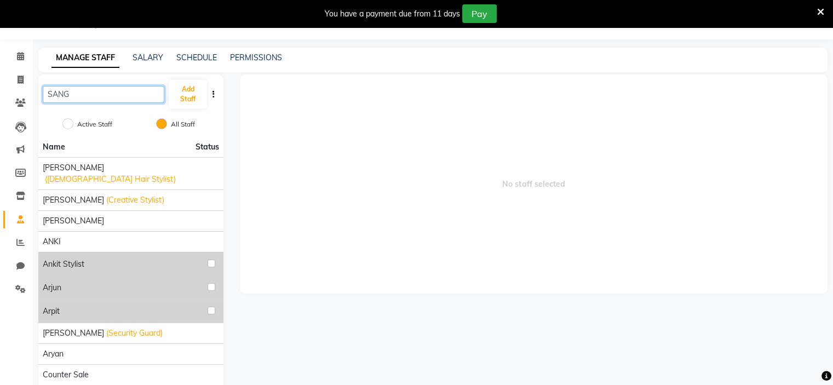
click at [142, 86] on input "SANG" at bounding box center [104, 94] width 122 height 17
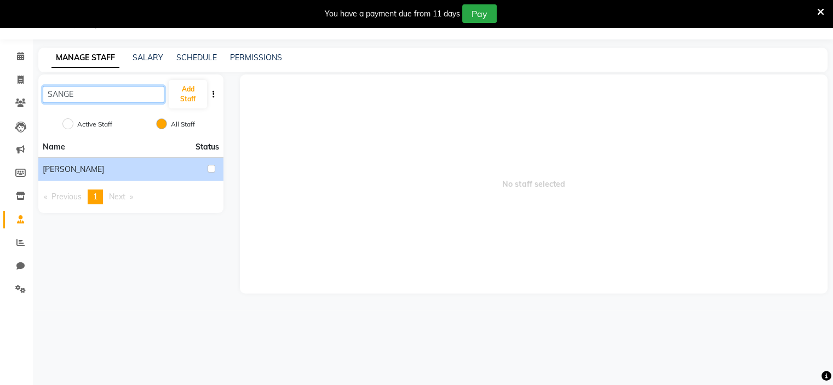
type input "SANGE"
click at [211, 168] on input "checkbox" at bounding box center [212, 169] width 8 height 8
checkbox input "true"
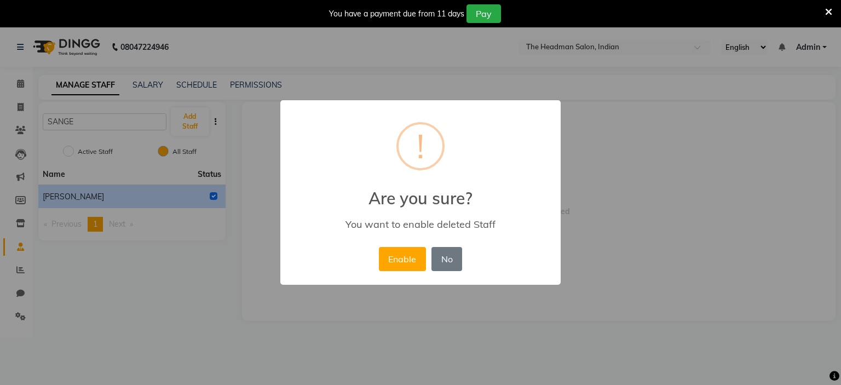
click at [379, 247] on button "Enable" at bounding box center [402, 259] width 47 height 24
radio input "true"
radio input "false"
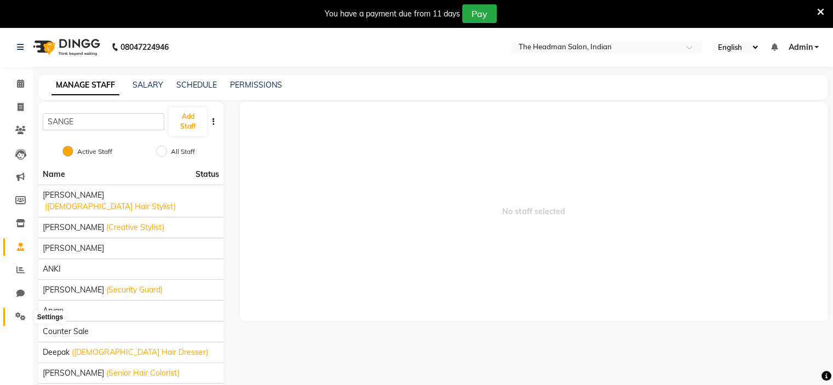
click at [18, 320] on icon at bounding box center [20, 316] width 10 height 8
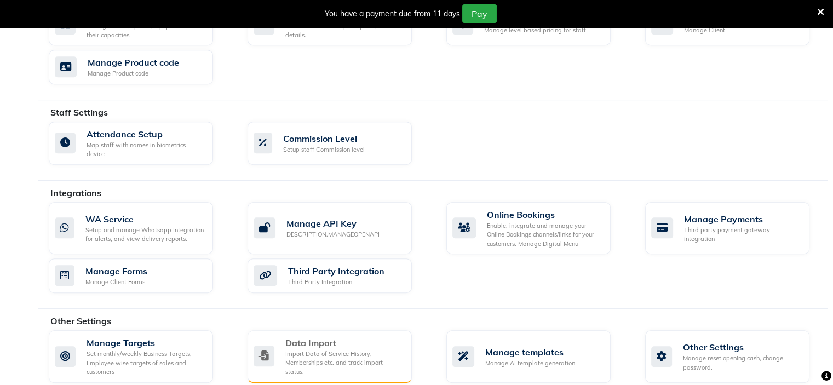
click at [311, 336] on div "Data Import" at bounding box center [344, 342] width 118 height 13
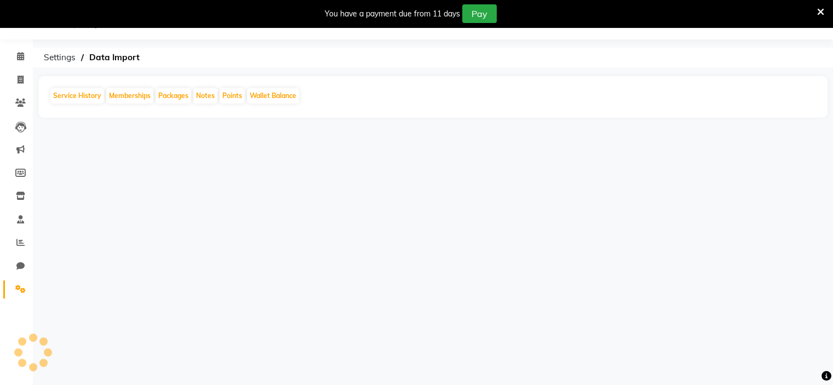
scroll to position [27, 0]
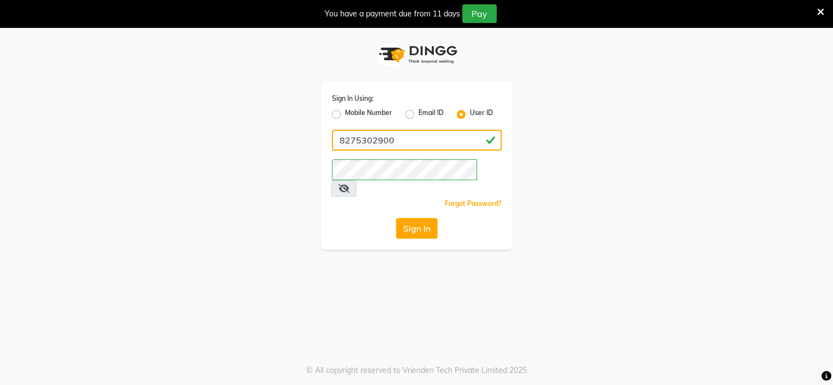
click at [418, 148] on input "8275302900" at bounding box center [417, 140] width 170 height 21
paste input "Username"
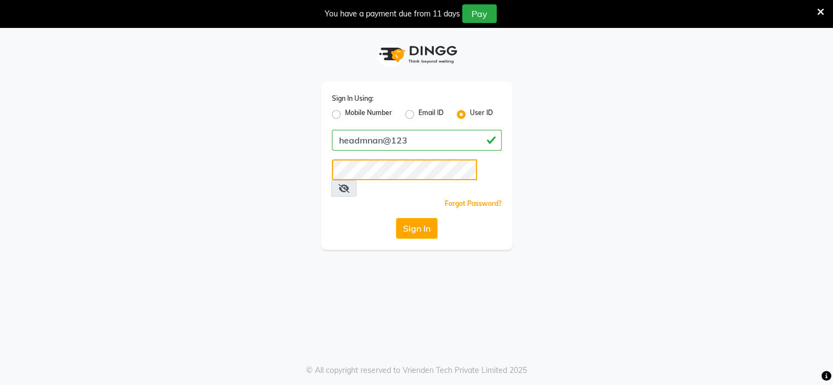
click at [396, 218] on button "Sign In" at bounding box center [417, 228] width 42 height 21
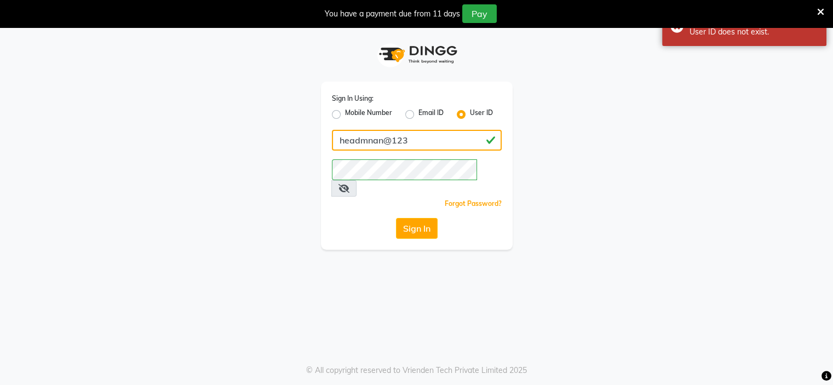
click at [381, 138] on input "headmnan@123" at bounding box center [417, 140] width 170 height 21
click at [373, 138] on input "headmnan@123" at bounding box center [417, 140] width 170 height 21
type input "headman@123"
click at [389, 173] on div "Sign In Using: Mobile Number Email ID User ID headman@123 Remember me Forgot Pa…" at bounding box center [417, 166] width 192 height 168
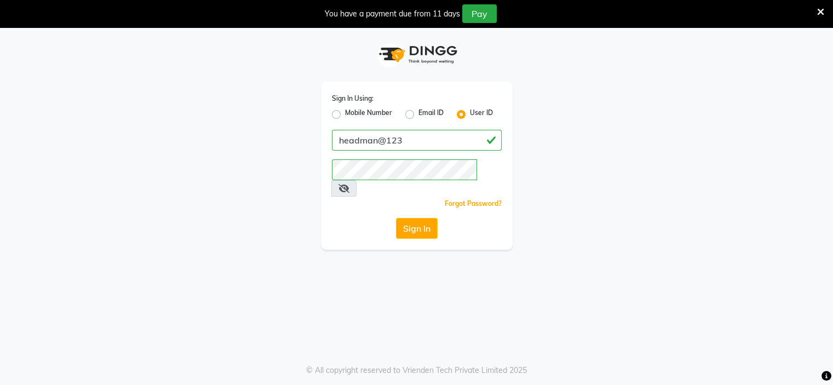
click at [349, 225] on div "Sign In Using: Mobile Number Email ID User ID headman@123 Remember me Forgot Pa…" at bounding box center [417, 166] width 192 height 168
click at [418, 201] on div "Sign In Using: Mobile Number Email ID User ID headman@123 Remember me Forgot Pa…" at bounding box center [417, 166] width 192 height 168
click at [417, 218] on button "Sign In" at bounding box center [417, 228] width 42 height 21
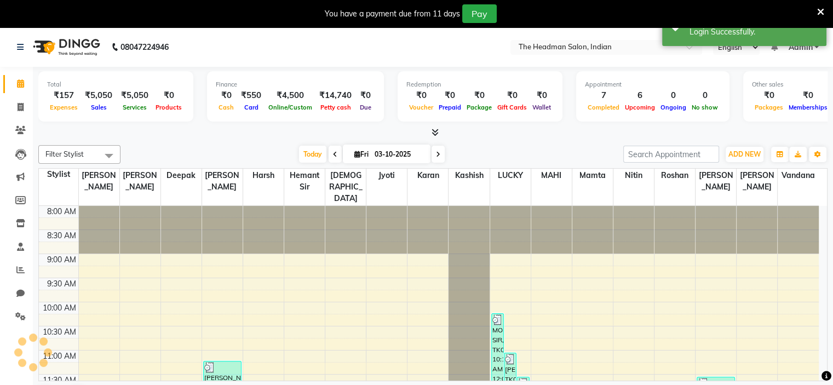
click at [823, 16] on span at bounding box center [820, 11] width 7 height 12
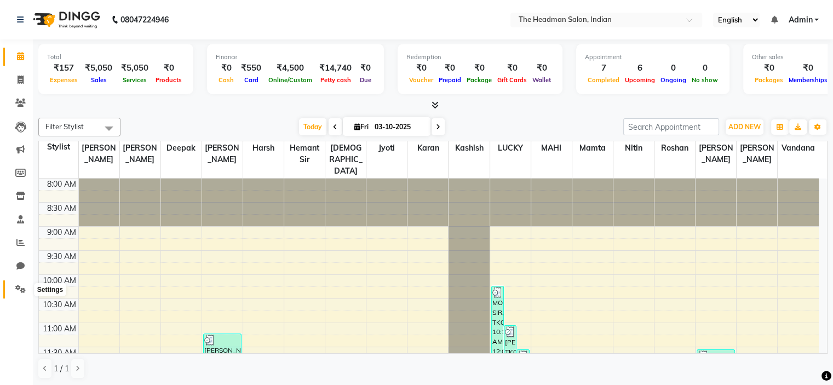
click at [16, 285] on icon at bounding box center [20, 289] width 10 height 8
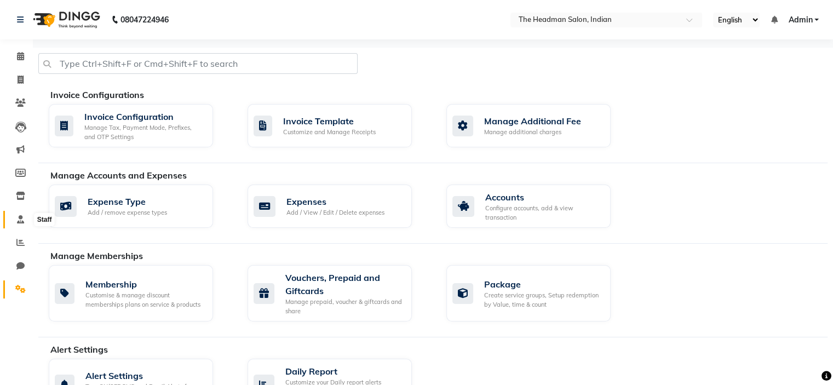
click at [22, 217] on icon at bounding box center [20, 219] width 7 height 8
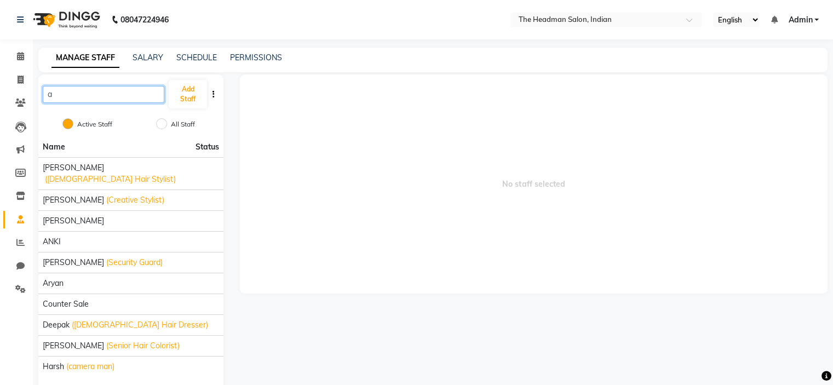
click at [160, 95] on input "a" at bounding box center [104, 94] width 122 height 17
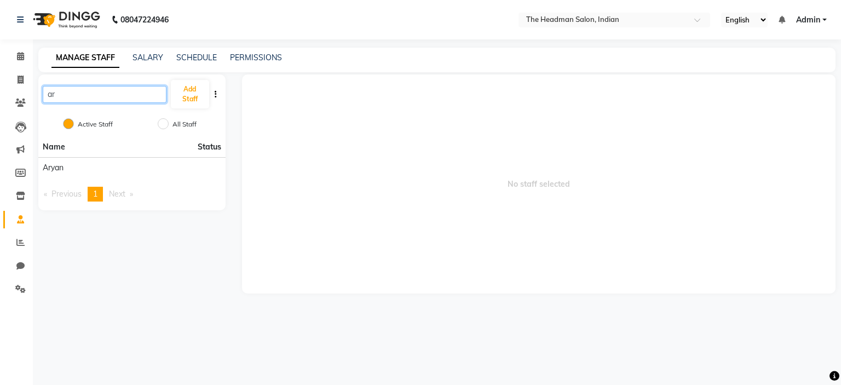
type input "a"
type input "san"
click at [17, 293] on icon at bounding box center [20, 289] width 10 height 8
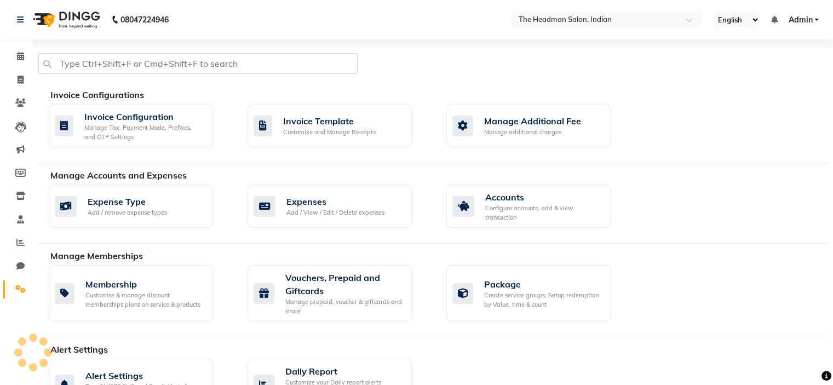
scroll to position [503, 0]
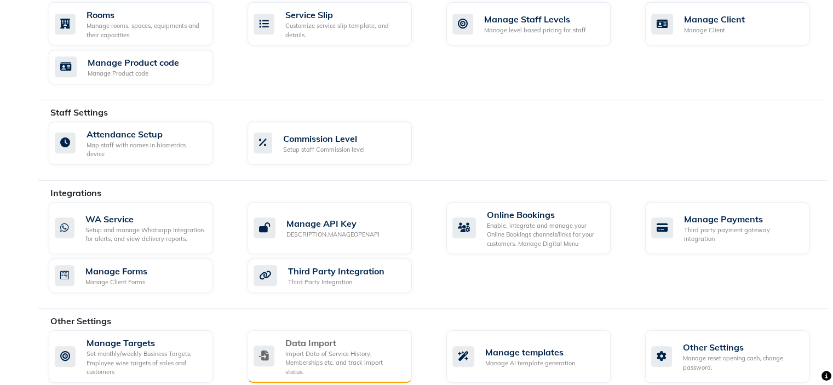
click at [315, 337] on div "Data Import" at bounding box center [344, 342] width 118 height 13
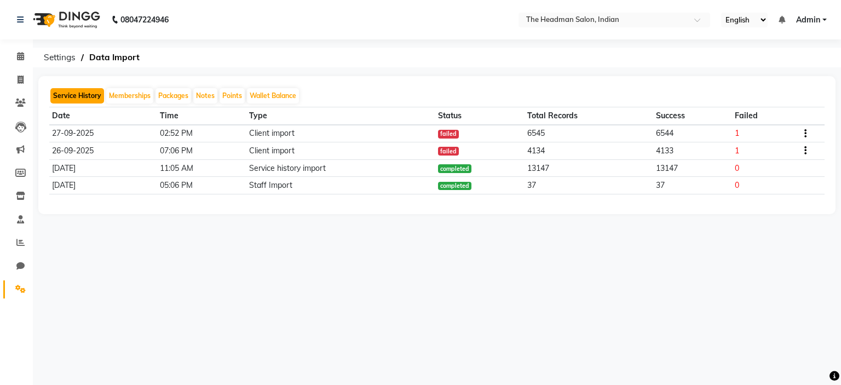
click at [77, 94] on button "Service History" at bounding box center [77, 95] width 54 height 15
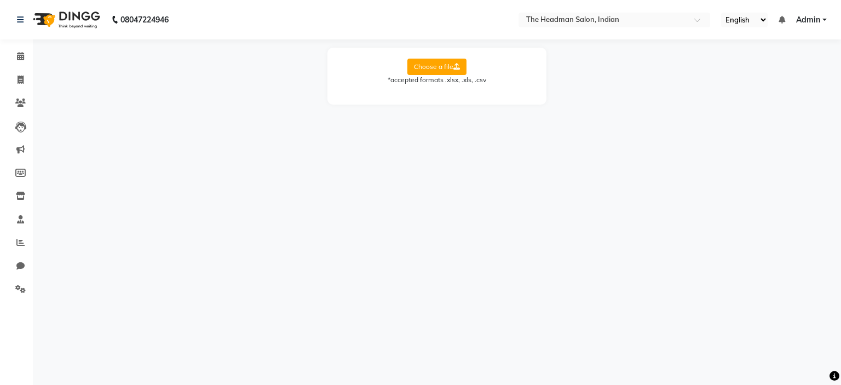
click at [432, 65] on label "Choose a file" at bounding box center [436, 67] width 59 height 16
click at [0, 0] on input "Choose a file" at bounding box center [0, 0] width 0 height 0
drag, startPoint x: 520, startPoint y: 99, endPoint x: 517, endPoint y: 135, distance: 36.3
click at [517, 135] on main "Choose a file *accepted formats .xlsx, .xls, .csv Select Sheet: Select Sheet Sh…" at bounding box center [437, 93] width 808 height 90
select select "Sheet1"
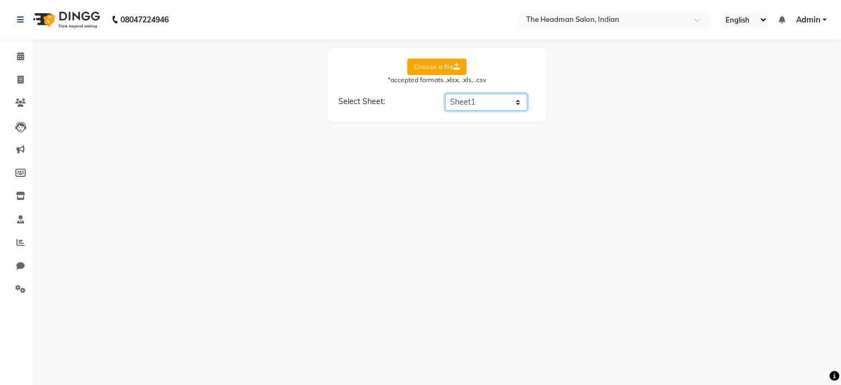
click at [445, 94] on select "Select Sheet Sheet1" at bounding box center [486, 102] width 82 height 17
select select "Net"
select select "Tax"
select select "AMount"
select select "PAYMENT MODE"
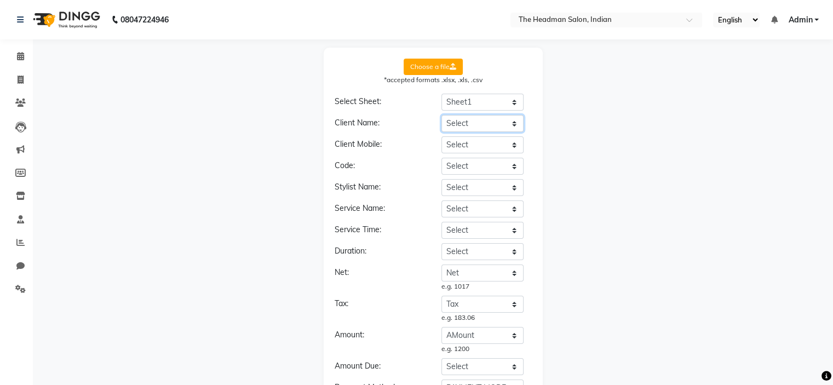
click at [496, 122] on select "Select BILL DATE BILL NO BILL SUFFIX TOMER NAME PHONE NO COMPANY NAME STYLIST N…" at bounding box center [482, 123] width 82 height 17
select select "TOMER NAME"
click at [441, 115] on select "Select BILL DATE BILL NO BILL SUFFIX TOMER NAME PHONE NO COMPANY NAME STYLIST N…" at bounding box center [482, 123] width 82 height 17
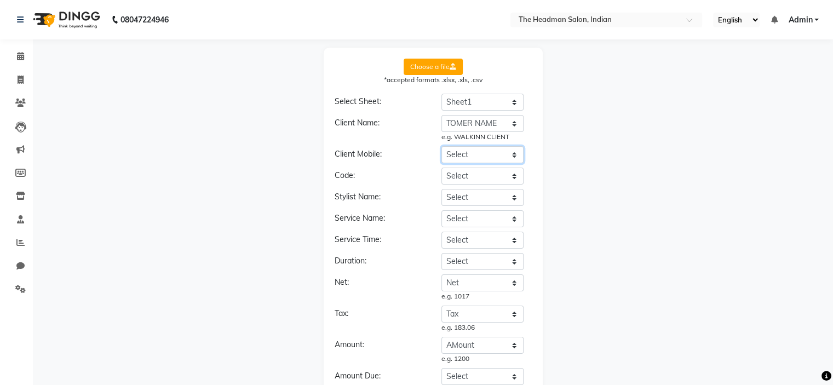
click at [491, 156] on select "Select BILL DATE BILL NO BILL SUFFIX TOMER NAME PHONE NO COMPANY NAME STYLIST N…" at bounding box center [482, 154] width 82 height 17
select select "PHONE NO"
click at [441, 146] on select "Select BILL DATE BILL NO BILL SUFFIX TOMER NAME PHONE NO COMPANY NAME STYLIST N…" at bounding box center [482, 154] width 82 height 17
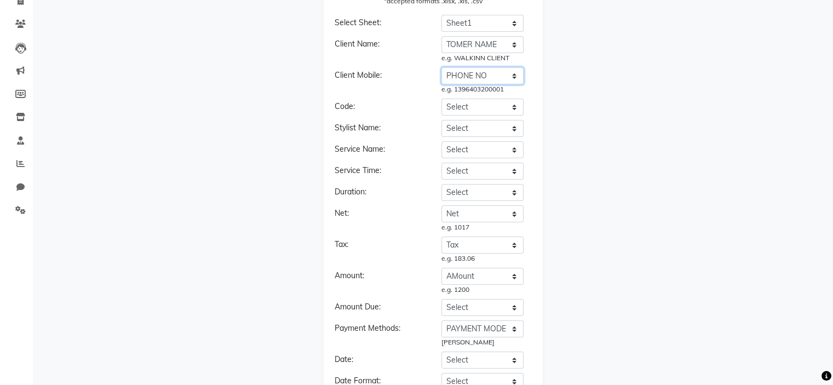
scroll to position [81, 0]
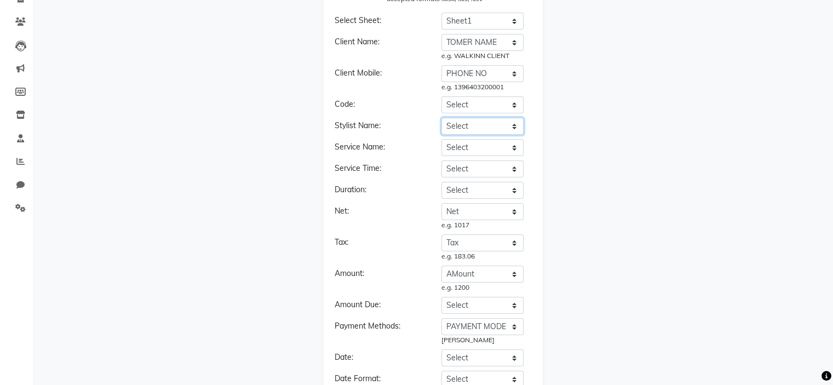
click at [508, 129] on select "Select BILL DATE BILL NO BILL SUFFIX TOMER NAME PHONE NO COMPANY NAME STYLIST N…" at bounding box center [482, 126] width 82 height 17
select select "STYLIST"
click at [441, 118] on select "Select BILL DATE BILL NO BILL SUFFIX TOMER NAME PHONE NO COMPANY NAME STYLIST N…" at bounding box center [482, 126] width 82 height 17
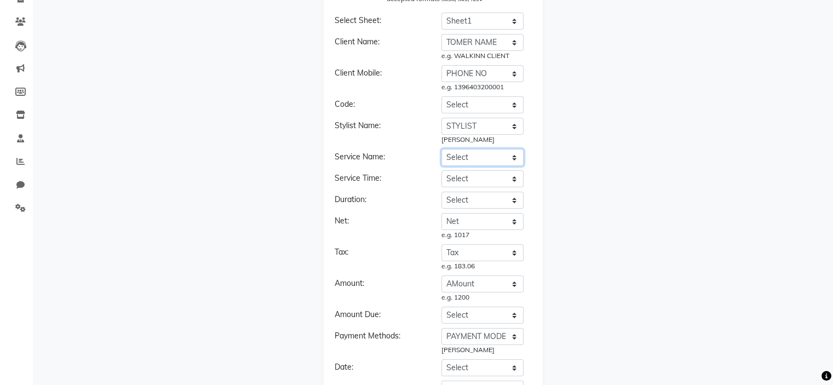
click at [493, 156] on select "Select BILL DATE BILL NO BILL SUFFIX TOMER NAME PHONE NO COMPANY NAME STYLIST N…" at bounding box center [482, 157] width 82 height 17
click at [417, 229] on div "Net:" at bounding box center [379, 227] width 107 height 25
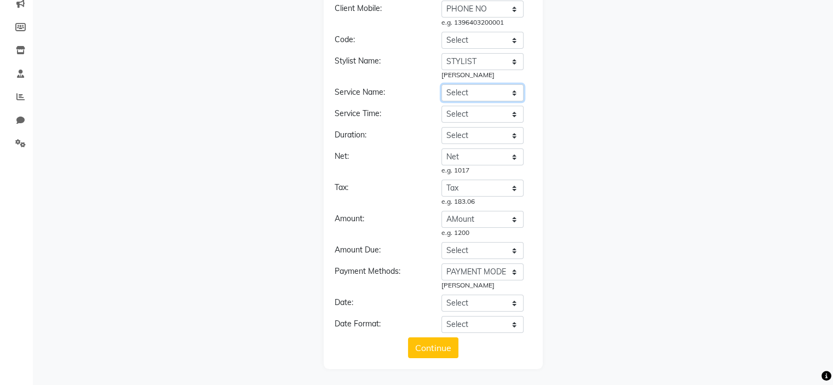
click at [504, 88] on select "Select BILL DATE BILL NO BILL SUFFIX TOMER NAME PHONE NO COMPANY NAME STYLIST N…" at bounding box center [482, 92] width 82 height 17
select select "ITEM NAME"
click at [441, 84] on select "Select BILL DATE BILL NO BILL SUFFIX TOMER NAME PHONE NO COMPANY NAME STYLIST N…" at bounding box center [482, 92] width 82 height 17
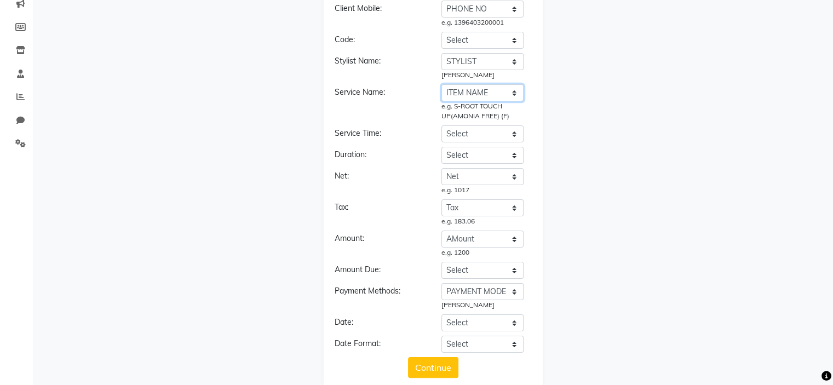
scroll to position [165, 0]
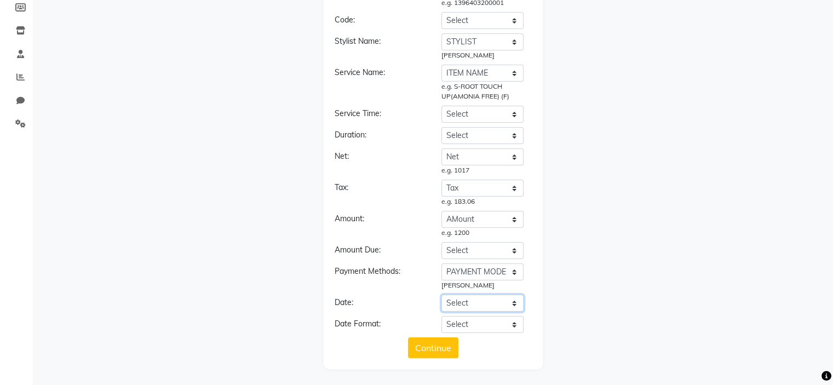
click at [490, 304] on select "Select BILL DATE BILL NO BILL SUFFIX TOMER NAME PHONE NO COMPANY NAME STYLIST N…" at bounding box center [482, 303] width 82 height 17
click at [441, 295] on select "Select BILL DATE BILL NO BILL SUFFIX TOMER NAME PHONE NO COMPANY NAME STYLIST N…" at bounding box center [482, 303] width 82 height 17
click at [492, 302] on select "Select BILL DATE BILL NO BILL SUFFIX TOMER NAME PHONE NO COMPANY NAME STYLIST N…" at bounding box center [482, 303] width 82 height 17
click at [441, 295] on select "Select BILL DATE BILL NO BILL SUFFIX TOMER NAME PHONE NO COMPANY NAME STYLIST N…" at bounding box center [482, 303] width 82 height 17
click at [489, 302] on select "Select BILL DATE BILL NO BILL SUFFIX TOMER NAME PHONE NO COMPANY NAME STYLIST N…" at bounding box center [482, 303] width 82 height 17
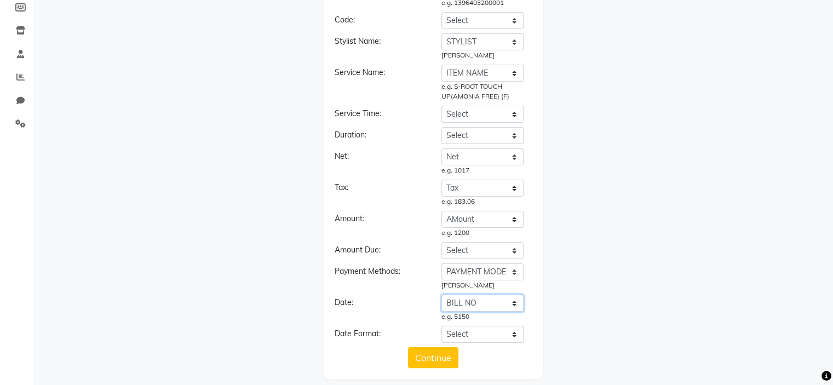
select select "[PERSON_NAME]"
click at [441, 295] on select "Select BILL DATE BILL NO BILL SUFFIX TOMER NAME PHONE NO COMPANY NAME STYLIST N…" at bounding box center [482, 303] width 82 height 17
click at [490, 330] on select "Select YYYY-MM-DD MM-DD-YYYY DD-MM-YYYY MMMM Do, YYYY M/D/YYYY MMM Do YY MM/DD/…" at bounding box center [482, 334] width 82 height 17
select select "YYYY-MM-DD"
click at [441, 326] on select "Select YYYY-MM-DD MM-DD-YYYY DD-MM-YYYY MMMM Do, YYYY M/D/YYYY MMM Do YY MM/DD/…" at bounding box center [482, 334] width 82 height 17
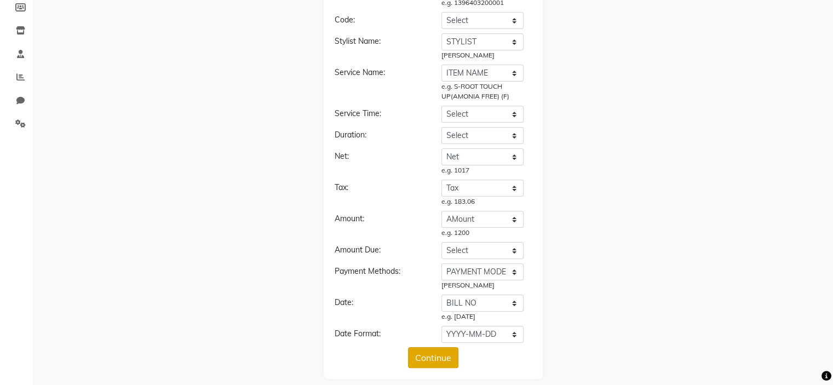
click at [438, 354] on button "Continue" at bounding box center [433, 357] width 50 height 21
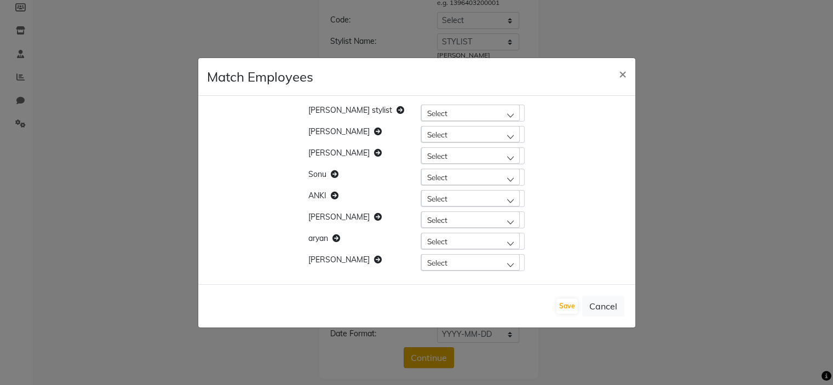
scroll to position [175, 0]
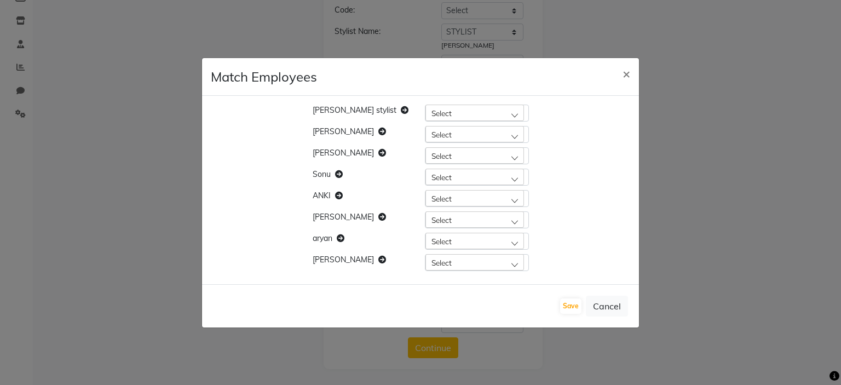
click at [445, 113] on div "Select" at bounding box center [475, 113] width 99 height 16
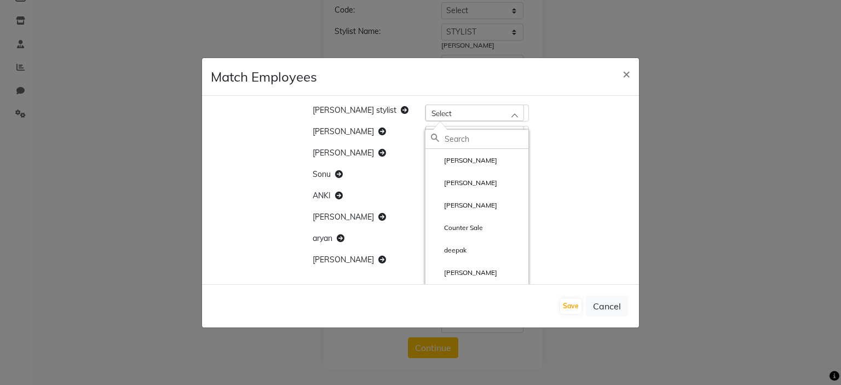
click at [450, 140] on input "text" at bounding box center [487, 139] width 84 height 19
type input "h"
type input "shu"
click at [464, 177] on li "[PERSON_NAME]" at bounding box center [477, 182] width 103 height 22
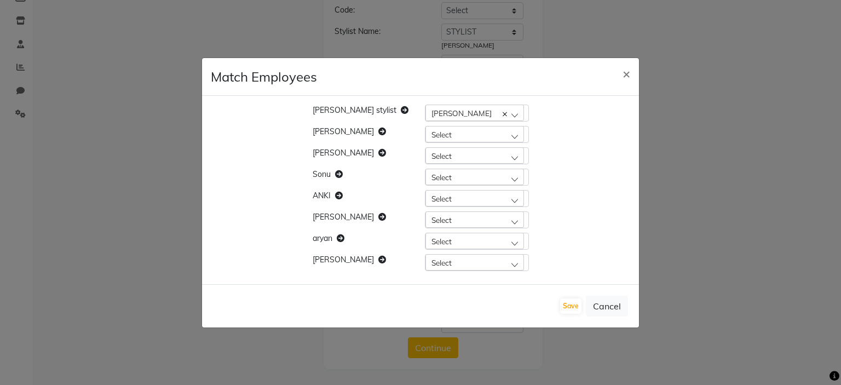
click at [484, 132] on div "Select" at bounding box center [475, 134] width 99 height 16
type input "har"
click at [562, 205] on div "[PERSON_NAME] stylist [PERSON_NAME] [PERSON_NAME] Select har [PERSON_NAME] Sele…" at bounding box center [420, 190] width 437 height 188
click at [604, 308] on button "Cancel" at bounding box center [607, 306] width 42 height 21
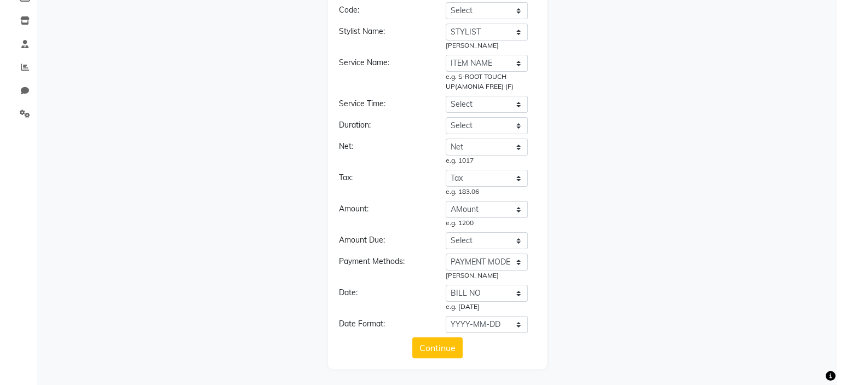
scroll to position [0, 0]
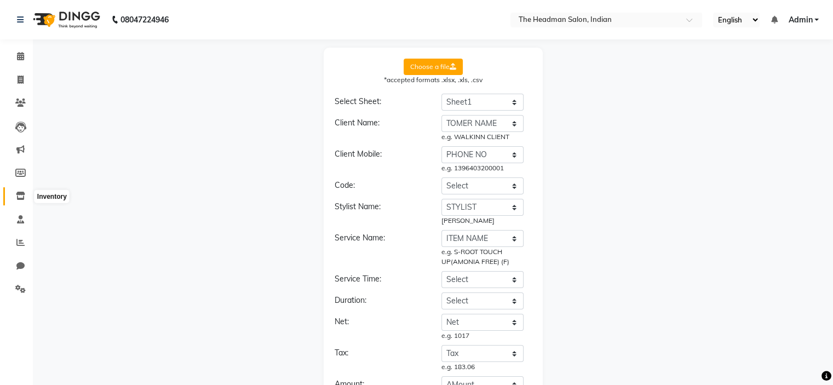
click at [21, 203] on link "Inventory" at bounding box center [16, 196] width 26 height 18
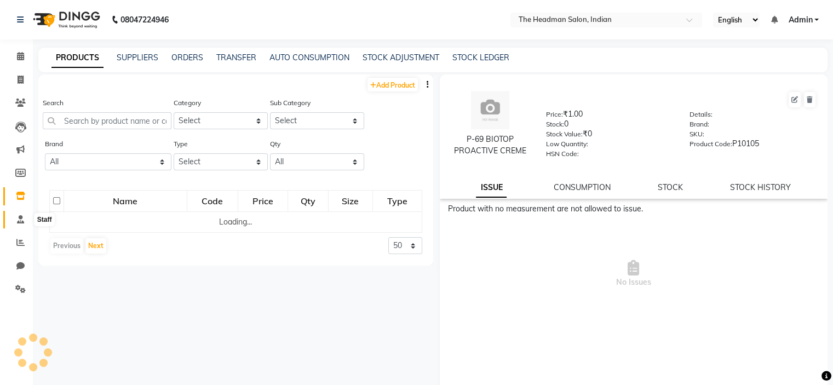
click at [20, 223] on icon at bounding box center [20, 219] width 7 height 8
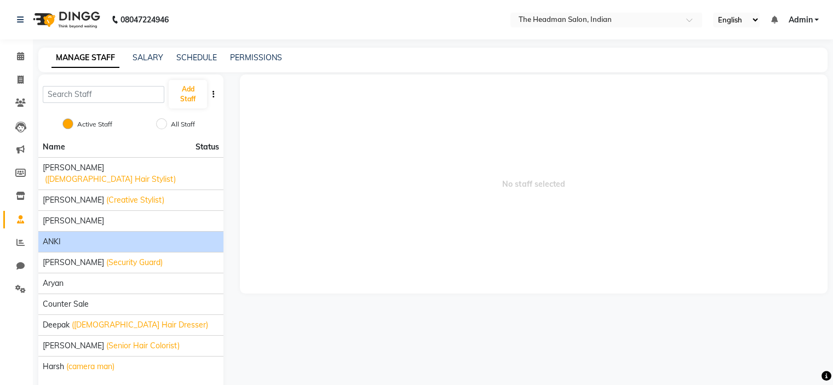
click at [145, 236] on div "ANKI" at bounding box center [131, 242] width 176 height 12
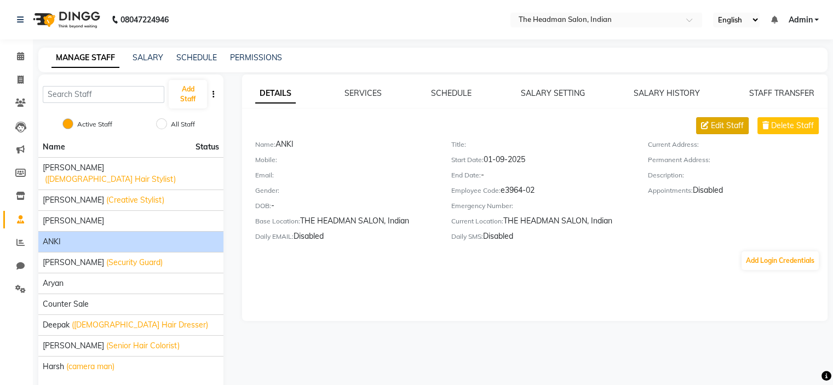
click at [715, 130] on span "Edit Staff" at bounding box center [727, 126] width 33 height 12
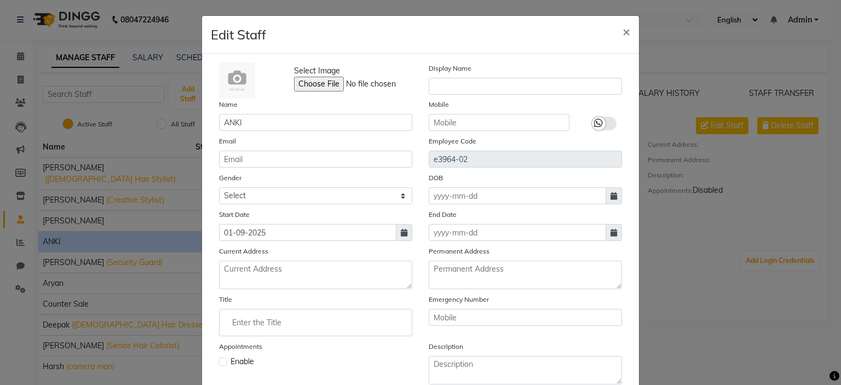
scroll to position [102, 0]
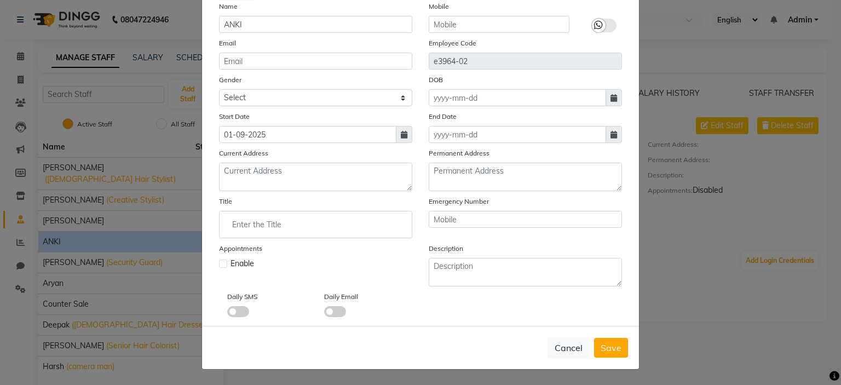
click at [219, 266] on label at bounding box center [223, 264] width 8 height 8
click at [219, 266] on input "checkbox" at bounding box center [222, 262] width 7 height 7
checkbox input "true"
click at [607, 349] on span "Save" at bounding box center [611, 347] width 21 height 11
checkbox input "false"
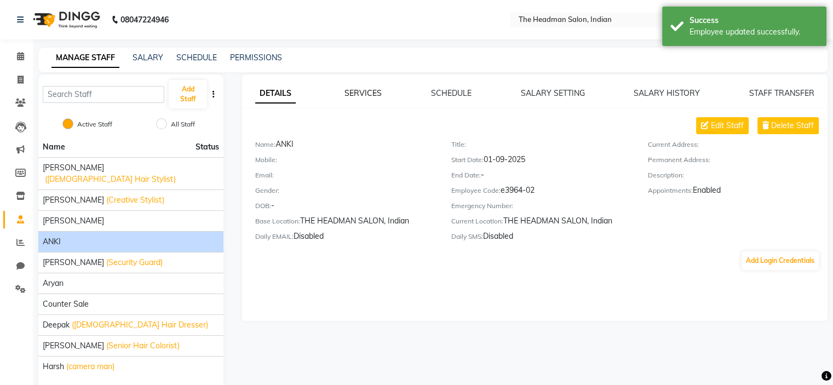
click at [377, 96] on link "SERVICES" at bounding box center [362, 93] width 37 height 10
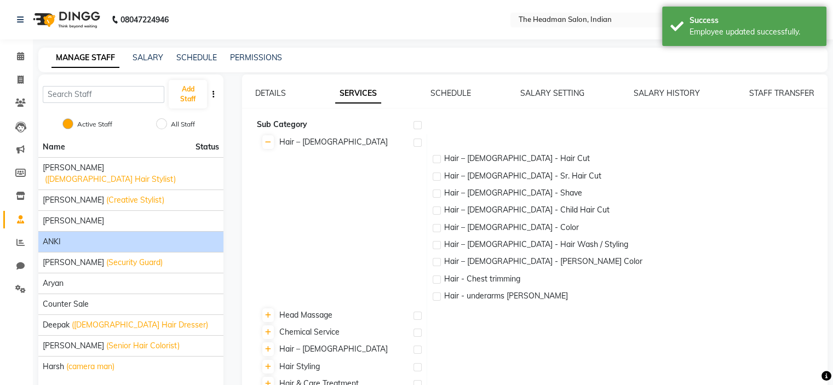
click at [416, 129] on div at bounding box center [416, 127] width 7 height 12
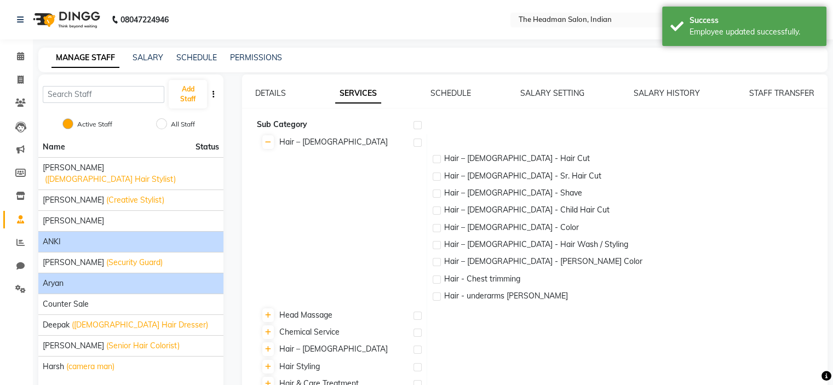
click at [169, 278] on div "aryan" at bounding box center [131, 284] width 176 height 12
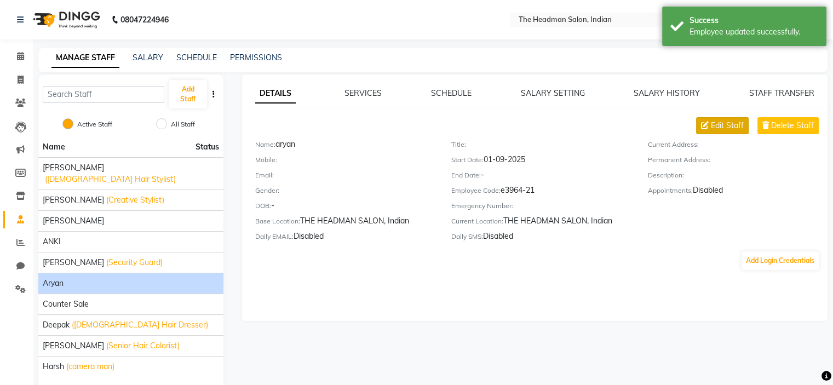
click at [711, 117] on button "Edit Staff" at bounding box center [722, 125] width 53 height 17
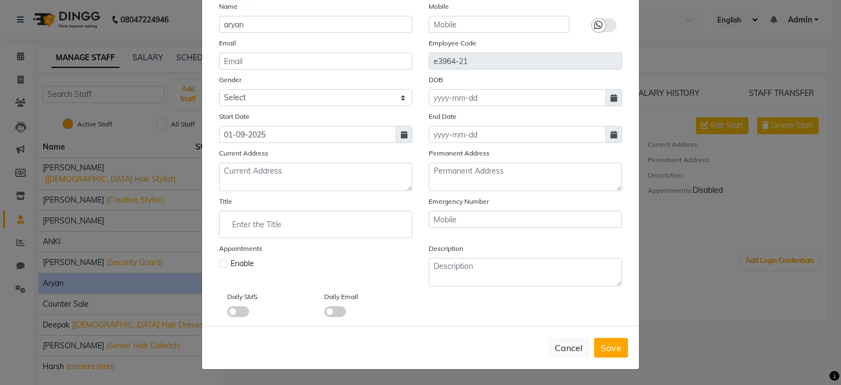
click at [219, 260] on label at bounding box center [223, 264] width 8 height 8
click at [219, 260] on input "checkbox" at bounding box center [222, 262] width 7 height 7
checkbox input "true"
click at [613, 346] on span "Save" at bounding box center [611, 347] width 21 height 11
checkbox input "false"
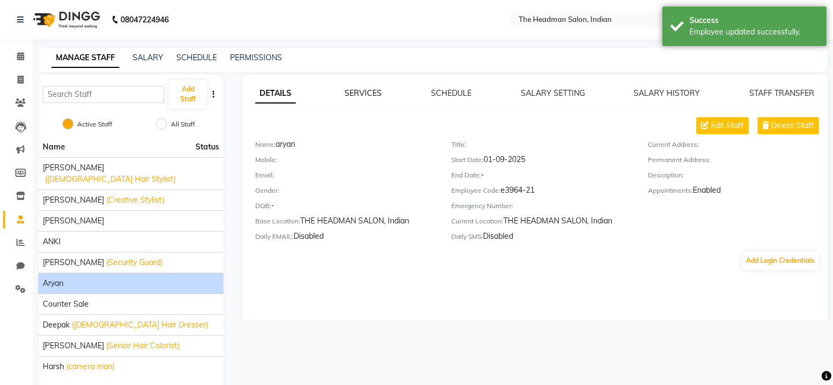
click at [372, 90] on link "SERVICES" at bounding box center [362, 93] width 37 height 10
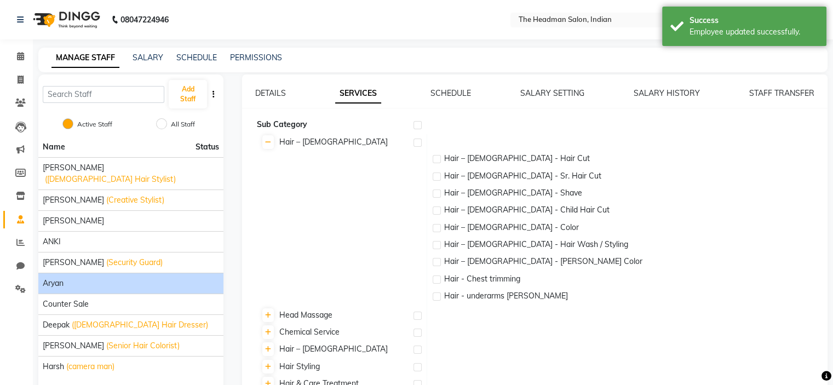
click at [418, 122] on label at bounding box center [417, 125] width 8 height 8
click at [418, 122] on input "checkbox" at bounding box center [416, 125] width 7 height 7
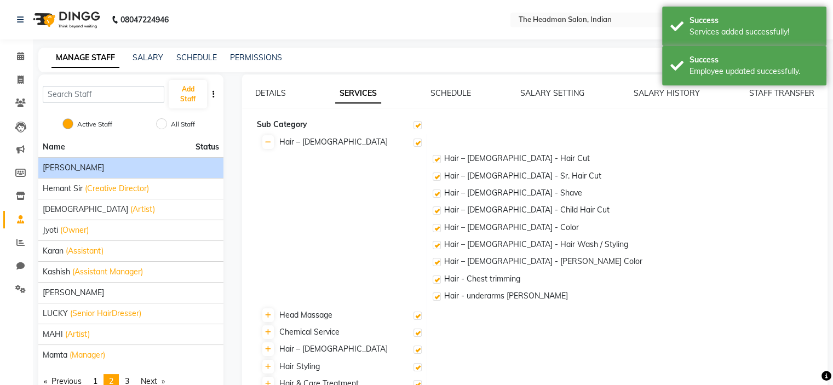
click at [154, 165] on div "[PERSON_NAME]" at bounding box center [131, 168] width 176 height 12
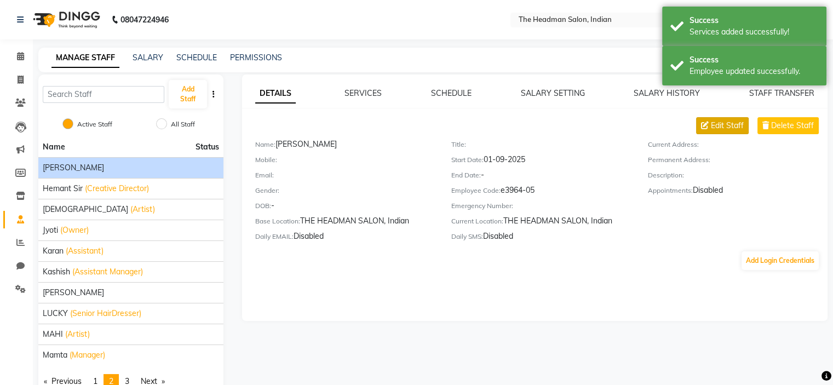
click at [712, 126] on span "Edit Staff" at bounding box center [727, 126] width 33 height 12
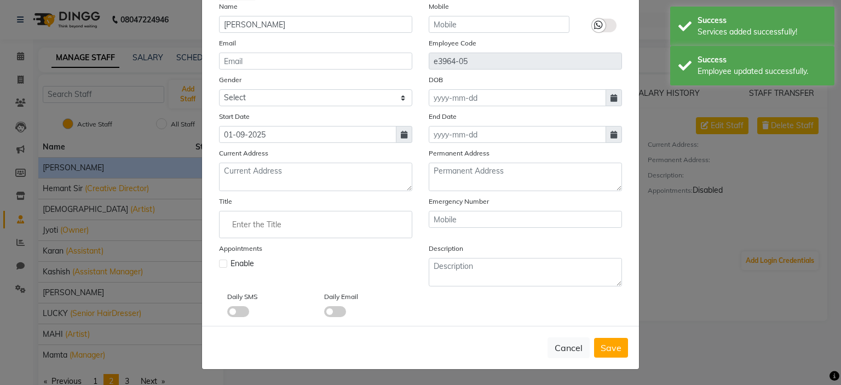
click at [219, 265] on label at bounding box center [223, 264] width 8 height 8
click at [219, 265] on input "checkbox" at bounding box center [222, 262] width 7 height 7
checkbox input "true"
click at [611, 346] on span "Save" at bounding box center [611, 347] width 21 height 11
checkbox input "false"
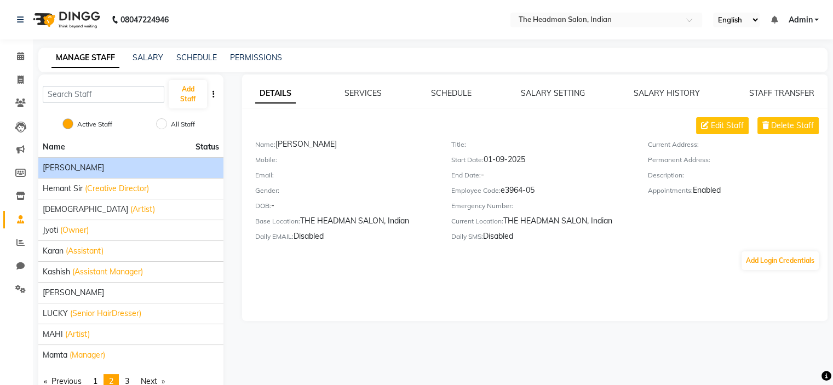
click at [634, 104] on div "DETAILS SERVICES SCHEDULE SALARY SETTING SALARY HISTORY STAFF TRANSFER Edit Sta…" at bounding box center [534, 179] width 585 height 183
click at [723, 125] on span "Edit Staff" at bounding box center [727, 126] width 33 height 12
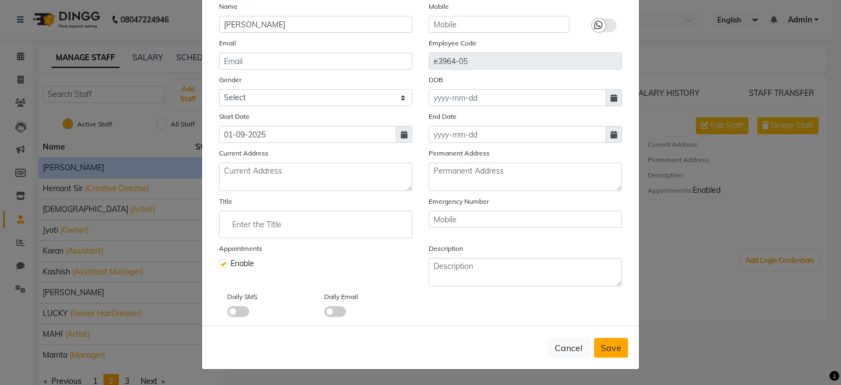
click at [617, 354] on button "Save" at bounding box center [611, 348] width 34 height 20
checkbox input "false"
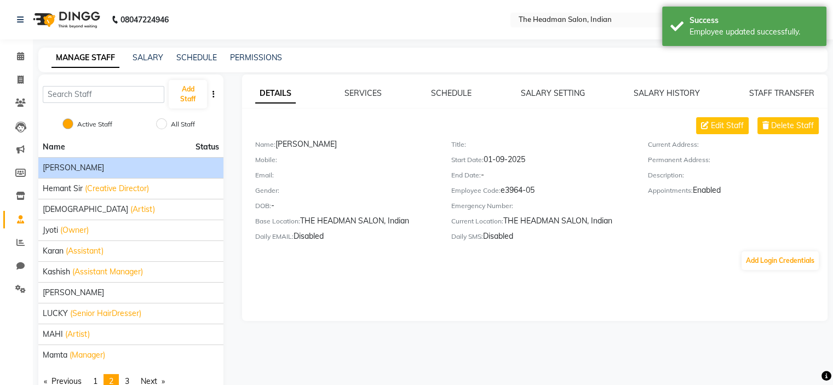
drag, startPoint x: 365, startPoint y: 84, endPoint x: 371, endPoint y: 99, distance: 16.3
click at [366, 87] on div "DETAILS SERVICES SCHEDULE SALARY SETTING SALARY HISTORY STAFF TRANSFER Edit Sta…" at bounding box center [534, 197] width 585 height 246
click at [371, 98] on link "SERVICES" at bounding box center [362, 93] width 37 height 10
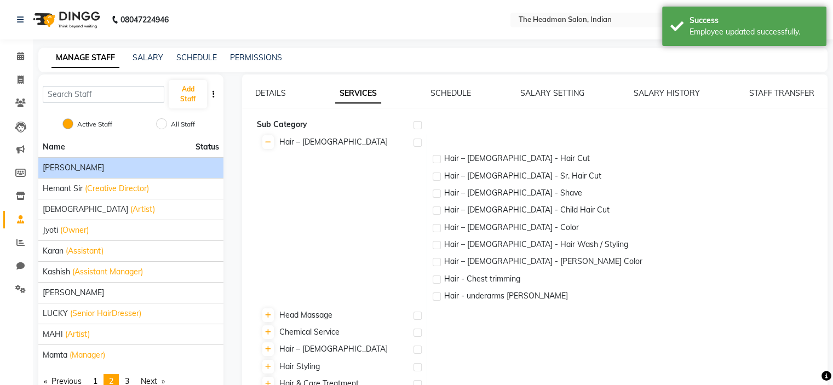
click at [421, 122] on label at bounding box center [417, 125] width 8 height 8
click at [421, 122] on input "checkbox" at bounding box center [416, 125] width 7 height 7
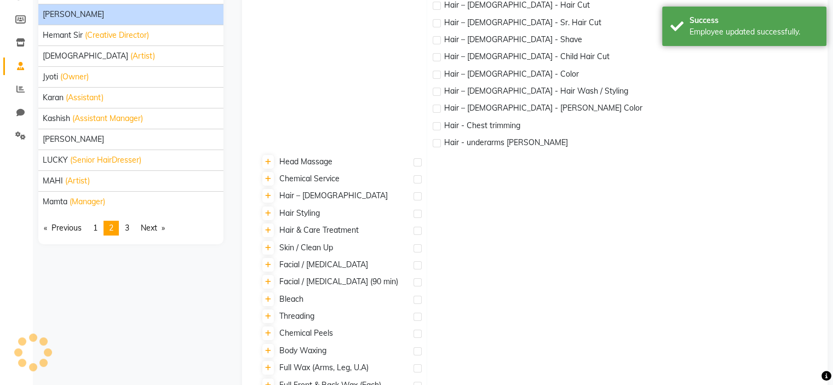
scroll to position [205, 0]
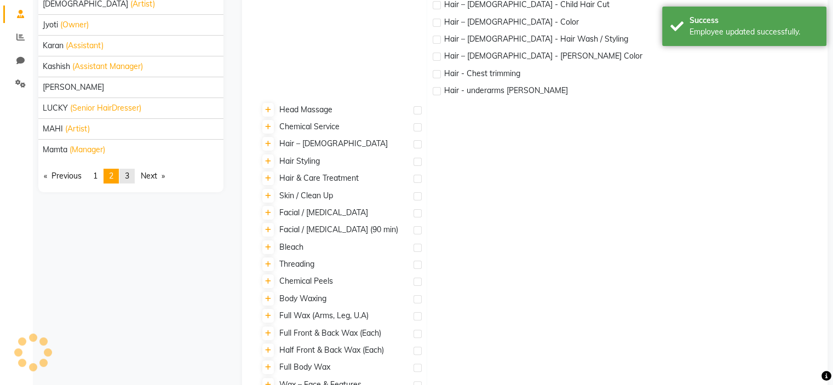
click at [129, 174] on span "3" at bounding box center [127, 176] width 4 height 10
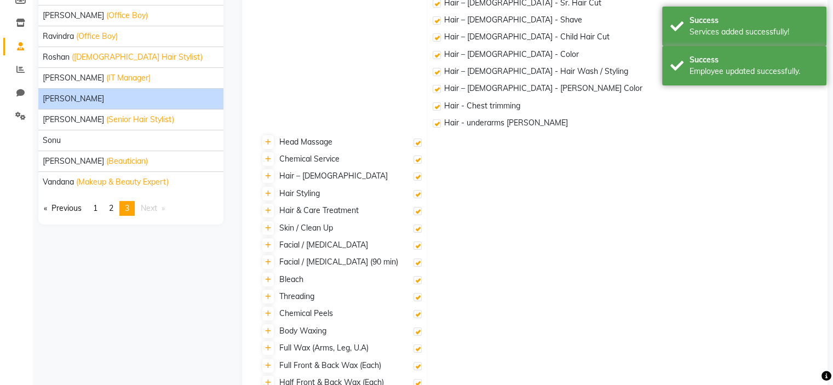
click at [126, 100] on div "[PERSON_NAME]" at bounding box center [131, 99] width 176 height 12
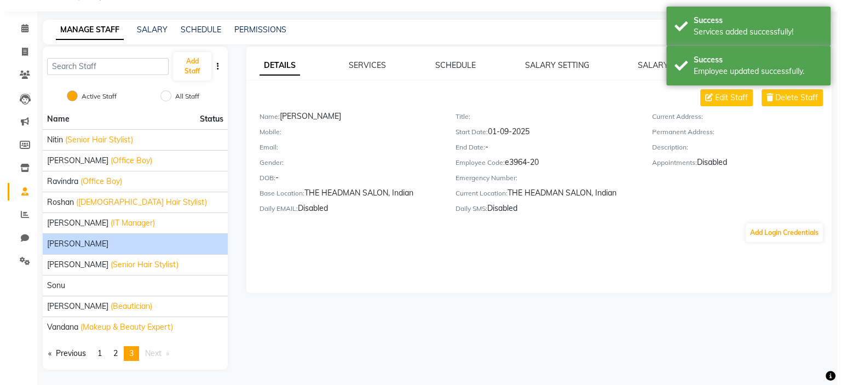
scroll to position [0, 0]
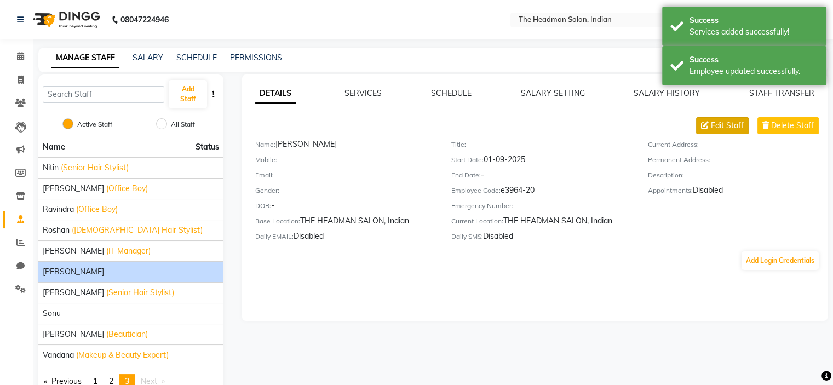
click at [723, 123] on span "Edit Staff" at bounding box center [727, 126] width 33 height 12
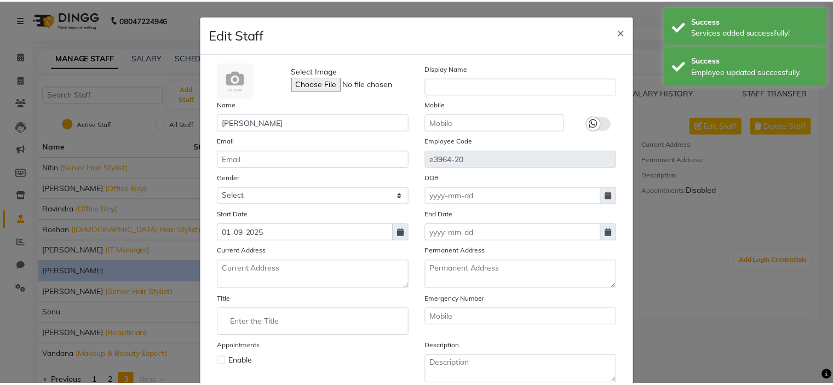
scroll to position [102, 0]
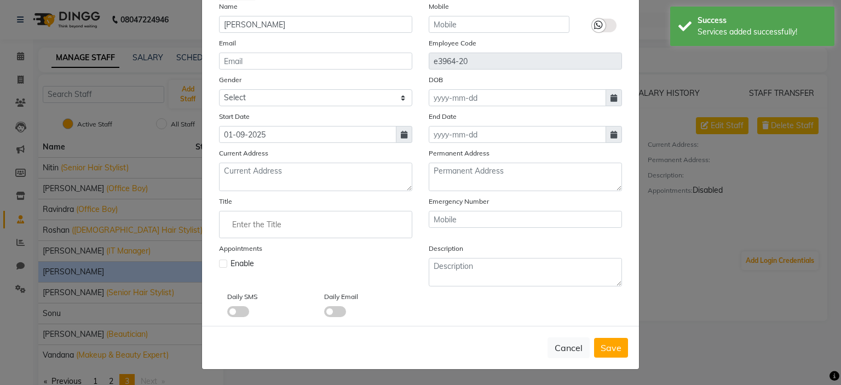
click at [221, 266] on label at bounding box center [223, 264] width 8 height 8
click at [221, 266] on input "checkbox" at bounding box center [222, 262] width 7 height 7
checkbox input "true"
click at [609, 340] on button "Save" at bounding box center [611, 348] width 34 height 20
checkbox input "false"
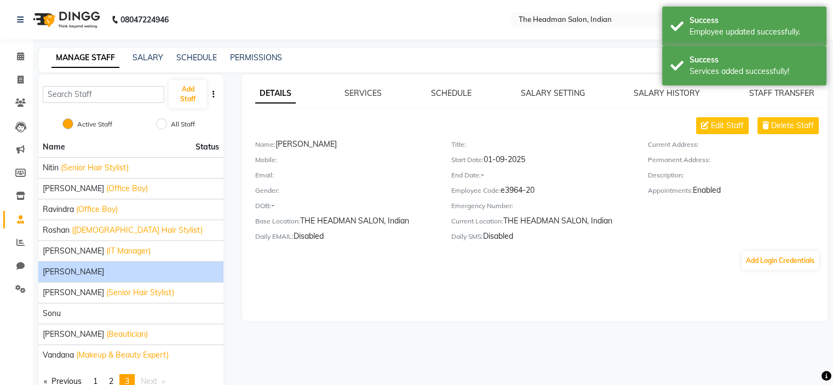
click at [368, 86] on div "DETAILS SERVICES SCHEDULE SALARY SETTING SALARY HISTORY STAFF TRANSFER Edit Sta…" at bounding box center [534, 197] width 585 height 246
click at [370, 99] on div "DETAILS SERVICES SCHEDULE SALARY SETTING SALARY HISTORY STAFF TRANSFER Edit Sta…" at bounding box center [534, 179] width 585 height 183
click at [369, 91] on link "SERVICES" at bounding box center [362, 93] width 37 height 10
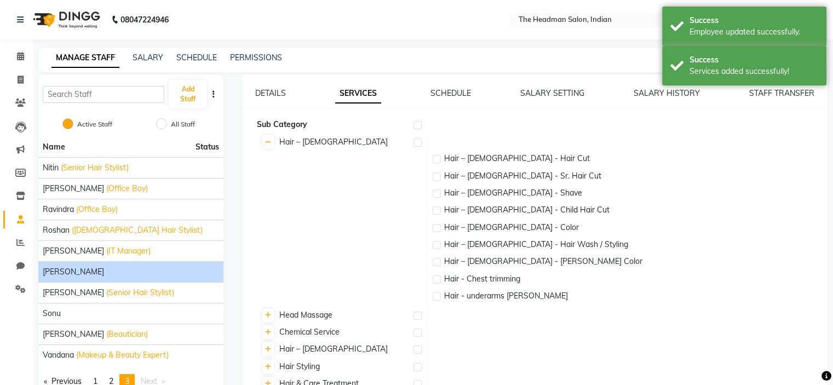
click at [420, 127] on label at bounding box center [417, 125] width 8 height 8
click at [420, 127] on input "checkbox" at bounding box center [416, 125] width 7 height 7
click at [20, 290] on icon at bounding box center [20, 289] width 10 height 8
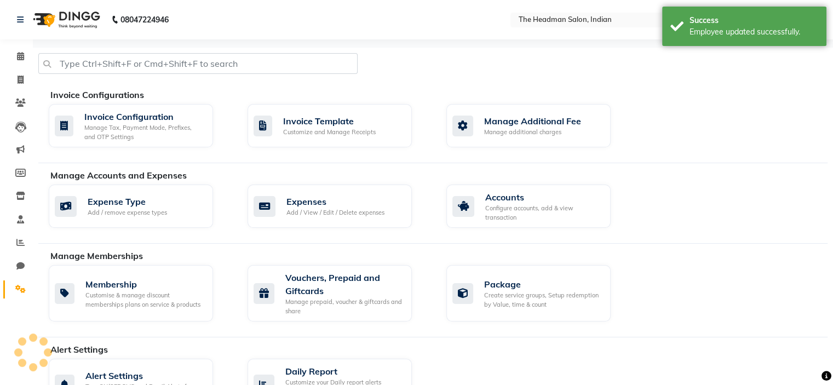
scroll to position [503, 0]
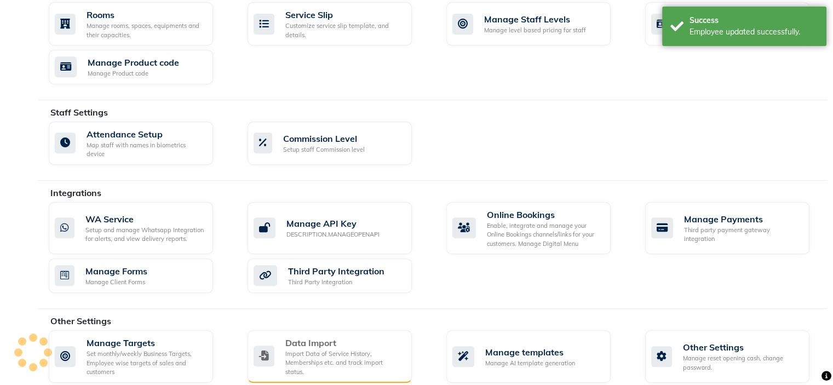
click at [326, 349] on div "Import Data of Service History, Memberships etc. and track import status." at bounding box center [344, 362] width 118 height 27
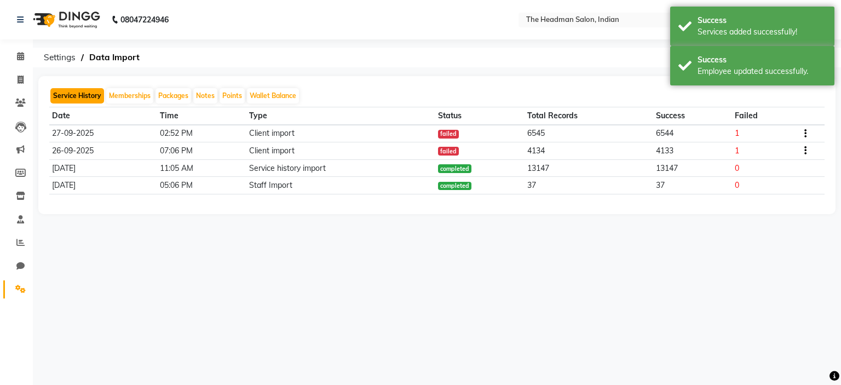
click at [84, 102] on button "Service History" at bounding box center [77, 95] width 54 height 15
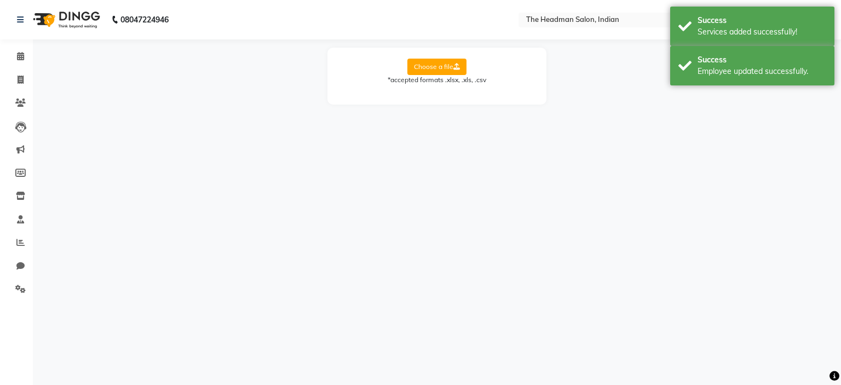
click at [417, 70] on label "Choose a file" at bounding box center [436, 67] width 59 height 16
click at [0, 0] on input "Choose a file" at bounding box center [0, 0] width 0 height 0
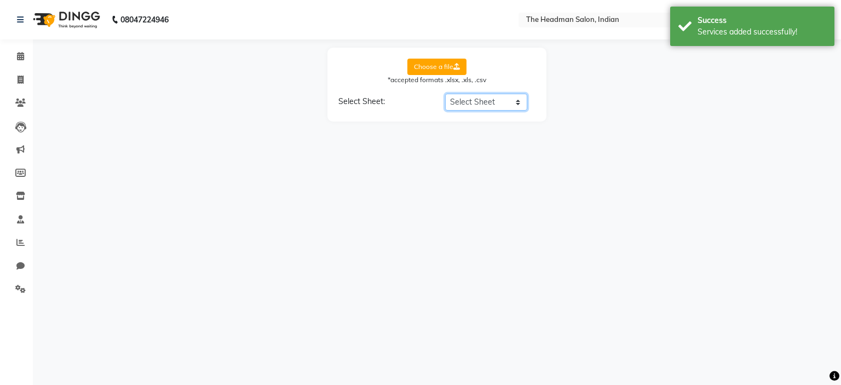
click at [490, 106] on select "Select Sheet Sheet1" at bounding box center [486, 102] width 82 height 17
select select "Sheet1"
click at [445, 94] on select "Select Sheet Sheet1" at bounding box center [486, 102] width 82 height 17
select select "Net"
select select "Tax"
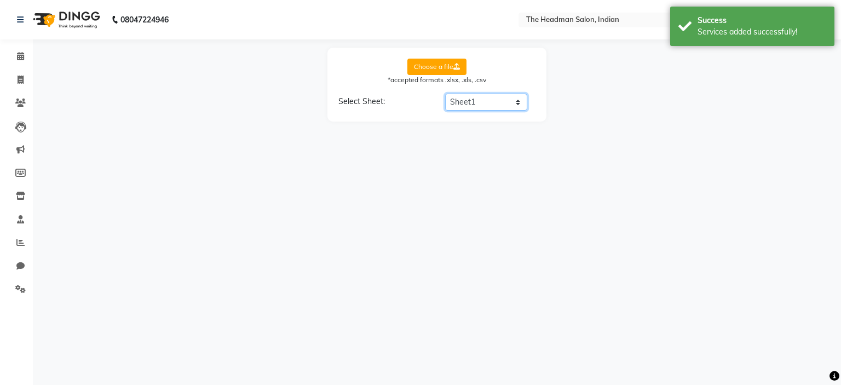
select select "AMount"
select select "PAYMENT MODE"
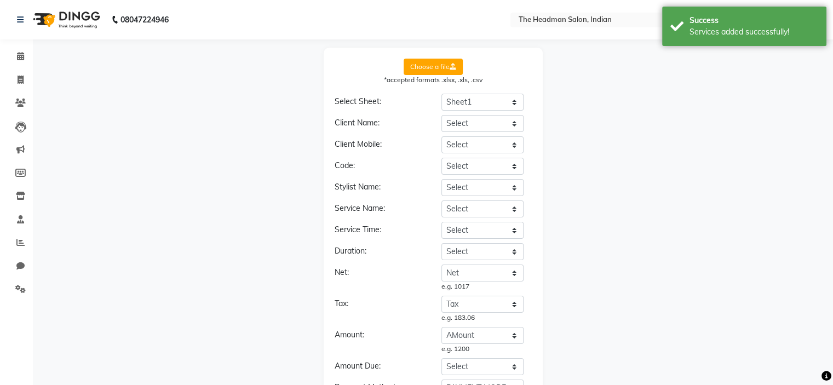
click at [497, 117] on form "Choose a file *accepted formats .xlsx, .xls, .csv Select Sheet: Select Sheet Sh…" at bounding box center [433, 267] width 197 height 416
click at [497, 120] on select "Select BILL DATE BILL NO BILL SUFFIX TOMER NAME PHONE NO COMPANY NAME STYLIST N…" at bounding box center [482, 123] width 82 height 17
select select "TOMER NAME"
click at [441, 115] on select "Select BILL DATE BILL NO BILL SUFFIX TOMER NAME PHONE NO COMPANY NAME STYLIST N…" at bounding box center [482, 123] width 82 height 17
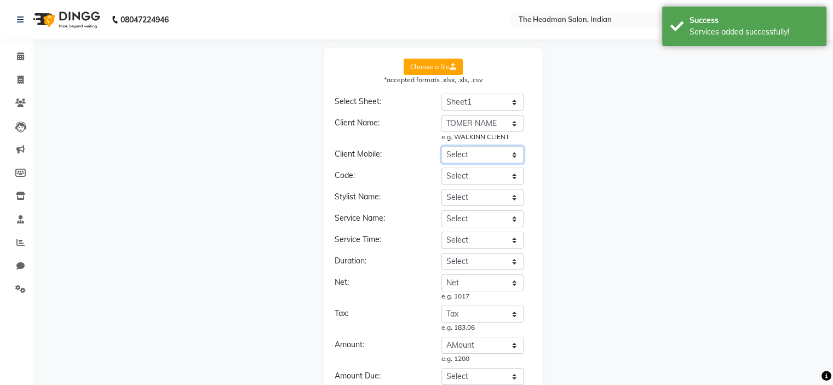
click at [504, 152] on select "Select BILL DATE BILL NO BILL SUFFIX TOMER NAME PHONE NO COMPANY NAME STYLIST N…" at bounding box center [482, 154] width 82 height 17
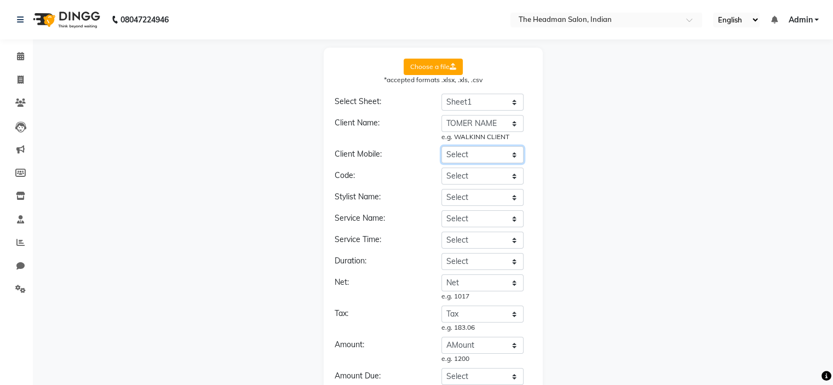
select select "PHONE NO"
click at [441, 146] on select "Select BILL DATE BILL NO BILL SUFFIX TOMER NAME PHONE NO COMPANY NAME STYLIST N…" at bounding box center [482, 154] width 82 height 17
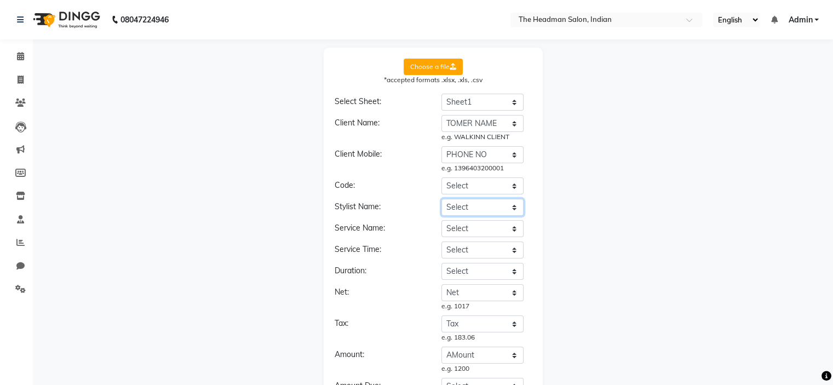
click at [482, 205] on select "Select BILL DATE BILL NO BILL SUFFIX TOMER NAME PHONE NO COMPANY NAME STYLIST N…" at bounding box center [482, 207] width 82 height 17
select select "STYLIST"
click at [441, 199] on select "Select BILL DATE BILL NO BILL SUFFIX TOMER NAME PHONE NO COMPANY NAME STYLIST N…" at bounding box center [482, 207] width 82 height 17
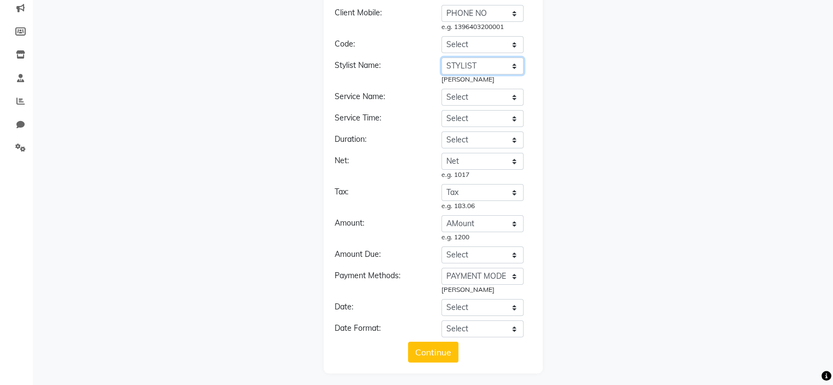
scroll to position [146, 0]
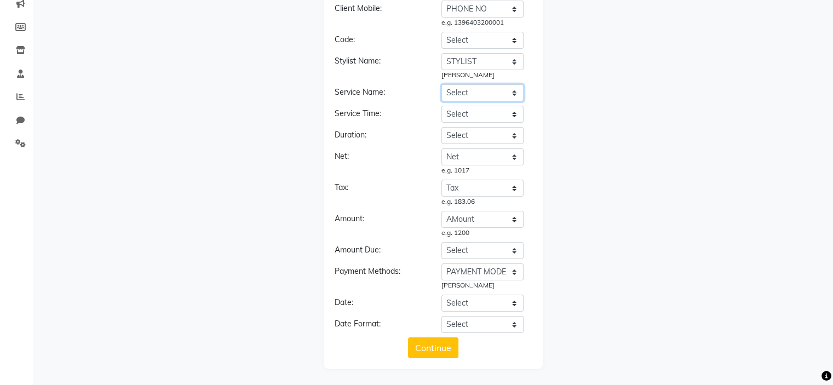
click at [478, 91] on select "Select BILL DATE BILL NO BILL SUFFIX TOMER NAME PHONE NO COMPANY NAME STYLIST N…" at bounding box center [482, 92] width 82 height 17
select select "ITEM NAME"
click at [441, 84] on select "Select BILL DATE BILL NO BILL SUFFIX TOMER NAME PHONE NO COMPANY NAME STYLIST N…" at bounding box center [482, 92] width 82 height 17
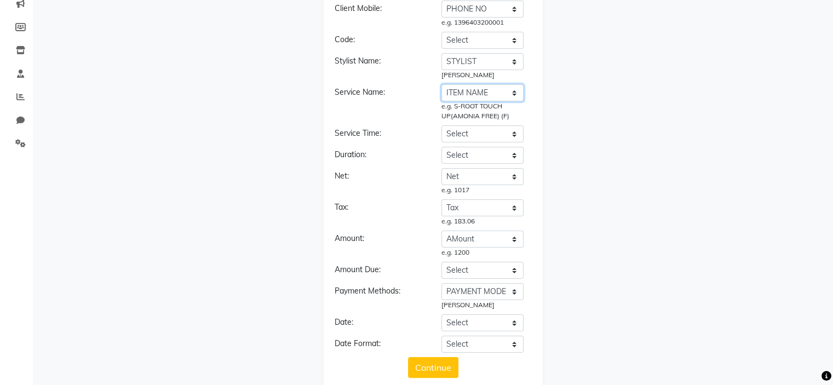
scroll to position [165, 0]
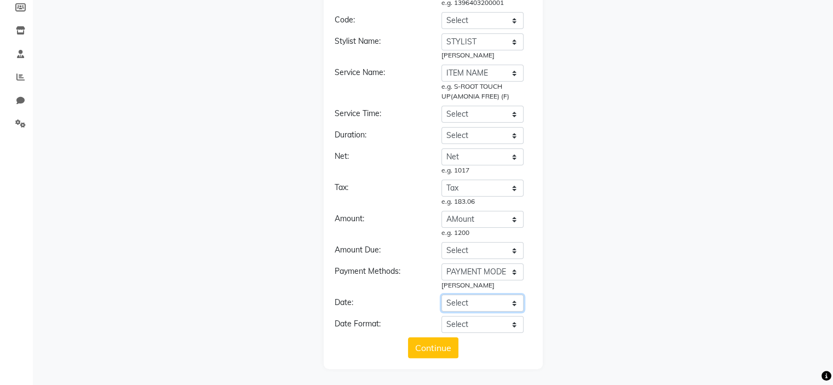
click at [468, 301] on select "Select BILL DATE BILL NO BILL SUFFIX TOMER NAME PHONE NO COMPANY NAME STYLIST N…" at bounding box center [482, 303] width 82 height 17
click at [408, 305] on div "Date:" at bounding box center [379, 304] width 107 height 15
click at [454, 303] on select "Select BILL DATE BILL NO BILL SUFFIX TOMER NAME PHONE NO COMPANY NAME STYLIST N…" at bounding box center [482, 303] width 82 height 17
select select "[PERSON_NAME]"
click at [441, 295] on select "Select BILL DATE BILL NO BILL SUFFIX TOMER NAME PHONE NO COMPANY NAME STYLIST N…" at bounding box center [482, 303] width 82 height 17
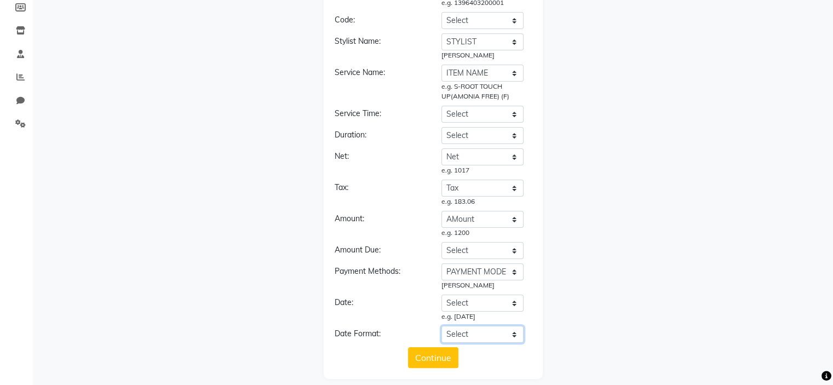
click at [476, 337] on select "Select YYYY-MM-DD MM-DD-YYYY DD-MM-YYYY MMMM Do, YYYY M/D/YYYY MMM Do YY MM/DD/…" at bounding box center [482, 334] width 82 height 17
select select "YYYY-MM-DD"
click at [441, 326] on select "Select YYYY-MM-DD MM-DD-YYYY DD-MM-YYYY MMMM Do, YYYY M/D/YYYY MMM Do YY MM/DD/…" at bounding box center [482, 334] width 82 height 17
click at [434, 360] on button "Continue" at bounding box center [433, 357] width 50 height 21
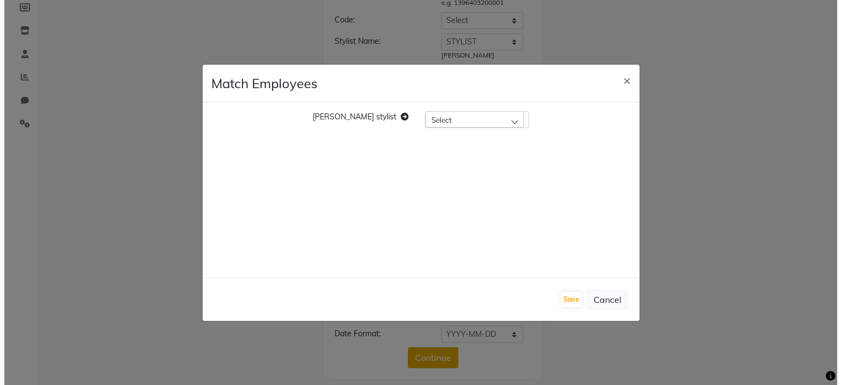
scroll to position [175, 0]
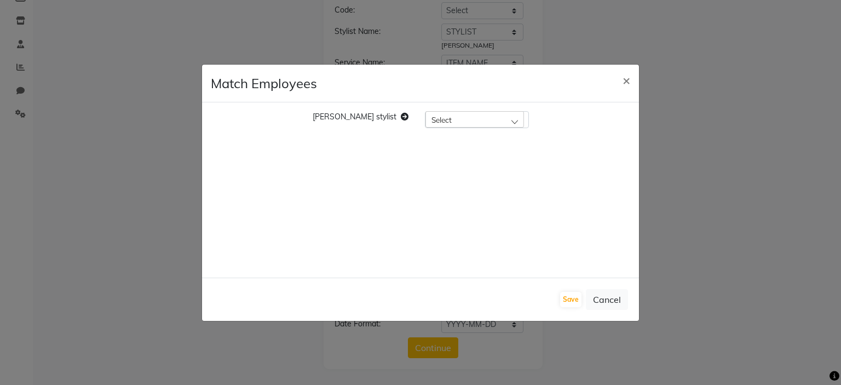
click at [467, 122] on div "Select" at bounding box center [475, 119] width 99 height 16
type input "shu"
click at [467, 188] on label "[PERSON_NAME]" at bounding box center [464, 190] width 66 height 10
click at [565, 300] on button "Save" at bounding box center [570, 299] width 21 height 15
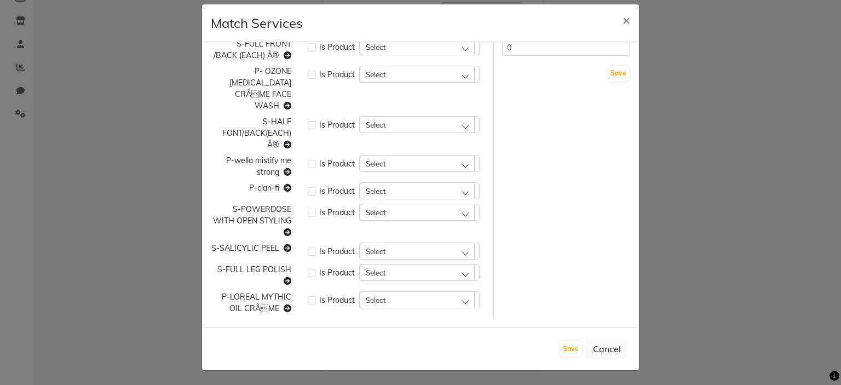
scroll to position [0, 0]
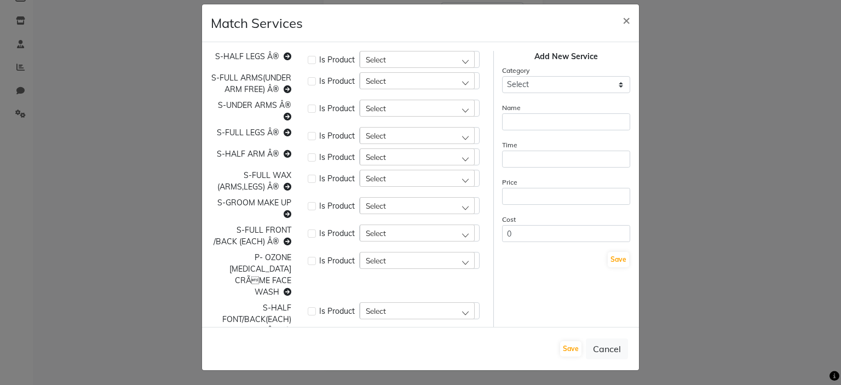
click at [379, 56] on span "Select" at bounding box center [376, 59] width 20 height 9
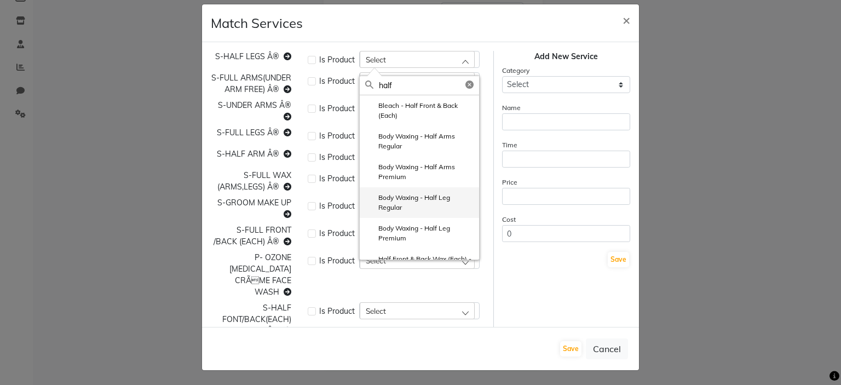
type input "half"
click at [421, 206] on label "Body Waxing - Half Leg Regular" at bounding box center [419, 203] width 108 height 20
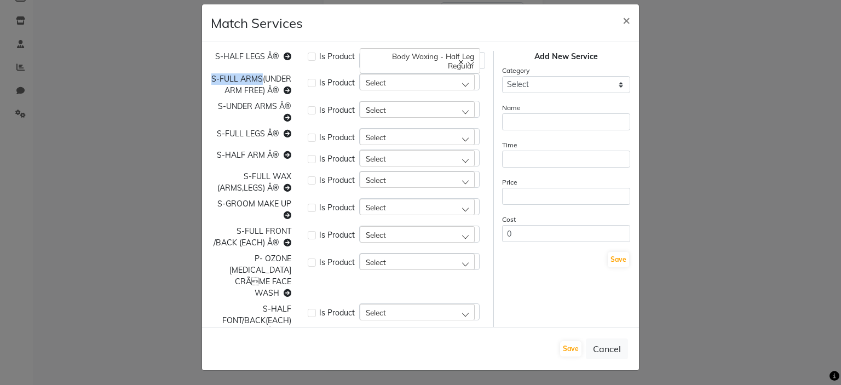
drag, startPoint x: 260, startPoint y: 73, endPoint x: 234, endPoint y: 92, distance: 31.3
click at [234, 92] on div "S-FULL ARMS(UNDER ARM FREE) Â®" at bounding box center [251, 84] width 97 height 23
copy span "S-FULL ARMS"
click at [378, 81] on span "Select" at bounding box center [376, 82] width 20 height 9
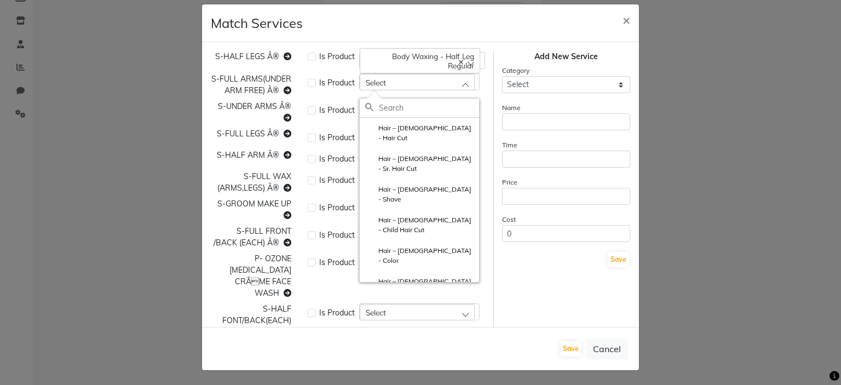
paste input "S-FULL ARMS"
click at [392, 111] on input "S-FULL ARMS" at bounding box center [429, 108] width 100 height 19
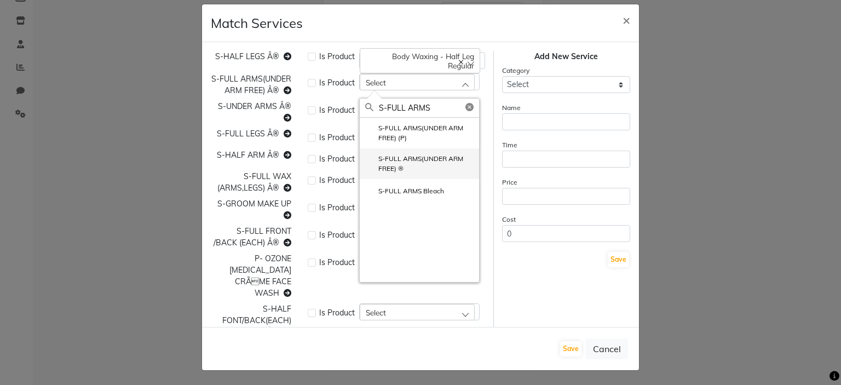
type input "S-FULL ARMS"
click at [417, 164] on label "S-FULL ARMS(UNDER ARM FREE) ®" at bounding box center [419, 164] width 108 height 20
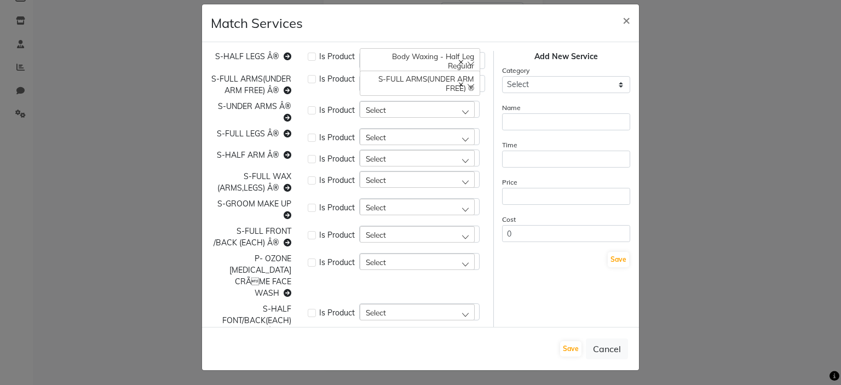
click at [255, 57] on span "S-HALF LEGS Â®" at bounding box center [247, 56] width 64 height 10
copy span "S-HALF LEGS Â®"
click at [255, 57] on span "S-HALF LEGS Â®" at bounding box center [247, 56] width 64 height 10
click at [386, 51] on div "Body Waxing - Half Leg Regular" at bounding box center [420, 60] width 120 height 25
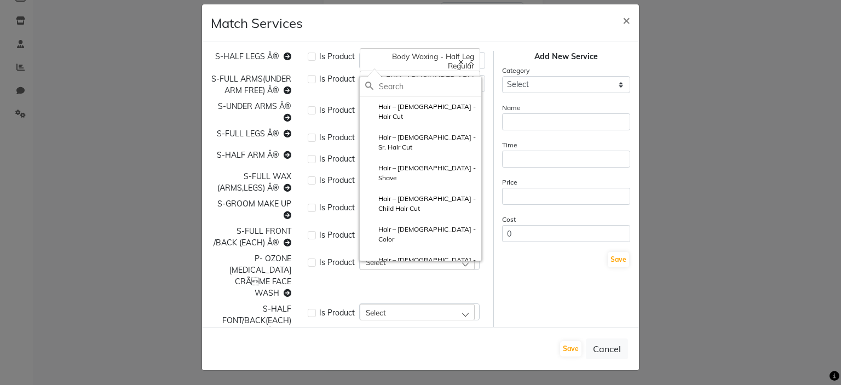
paste input "S-HALF LEGS Â®"
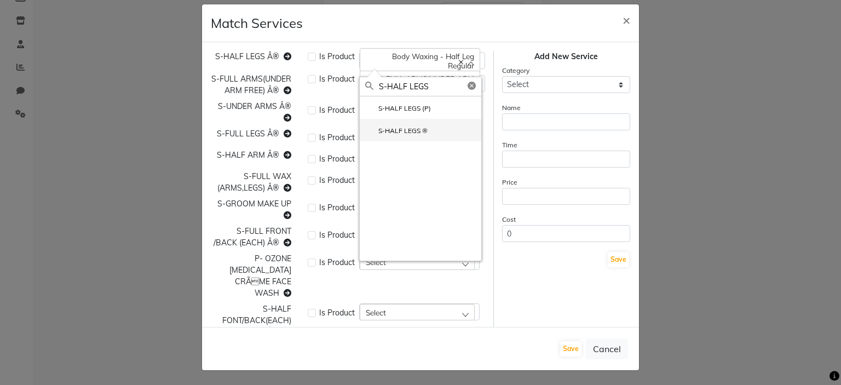
type input "S-HALF LEGS"
click at [428, 130] on li "S-HALF LEGS ®" at bounding box center [421, 130] width 122 height 22
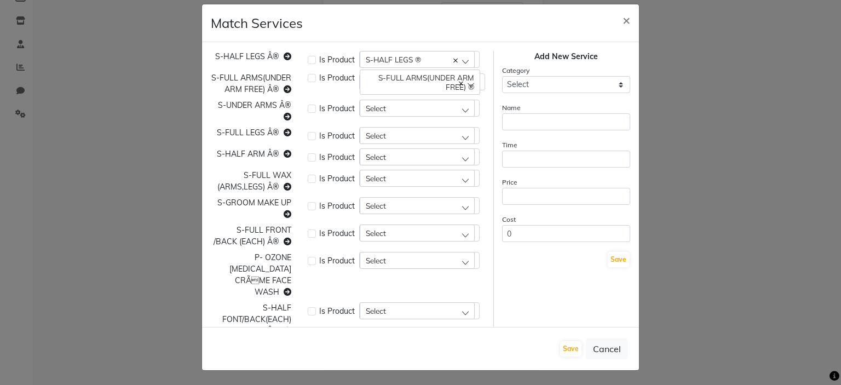
click at [237, 110] on span "S-UNDER ARMS Â®" at bounding box center [254, 105] width 73 height 10
copy span "S-UNDER ARMS Â®"
click at [237, 110] on span "S-UNDER ARMS Â®" at bounding box center [254, 105] width 73 height 10
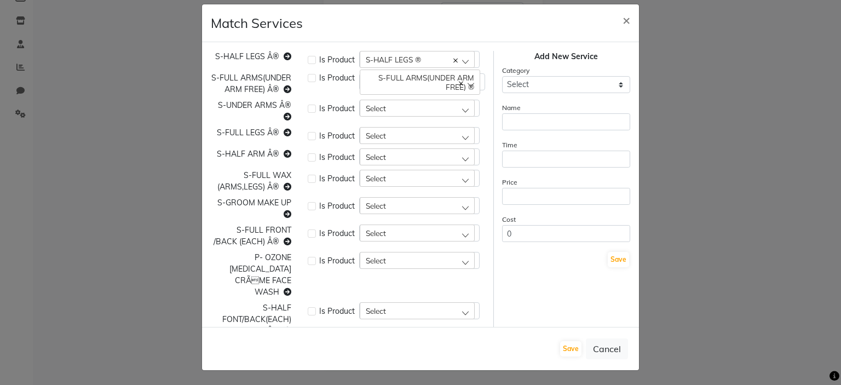
click at [397, 116] on div "Select" at bounding box center [417, 108] width 115 height 16
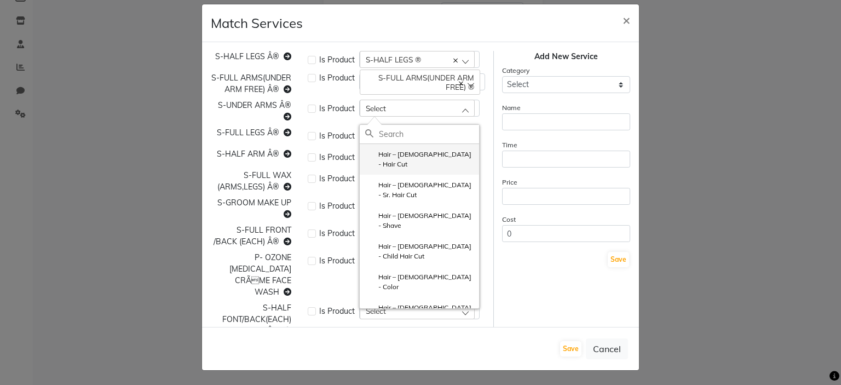
paste input "S-UNDER ARMS Â®"
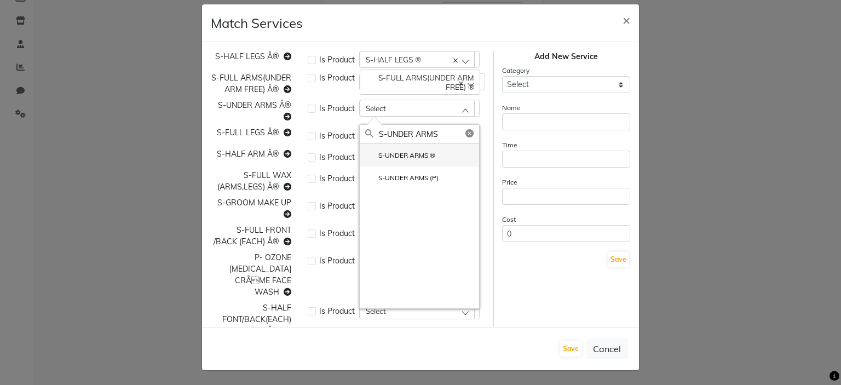
type input "S-UNDER ARMS"
click at [419, 160] on label "S-UNDER ARMS ®" at bounding box center [400, 156] width 70 height 10
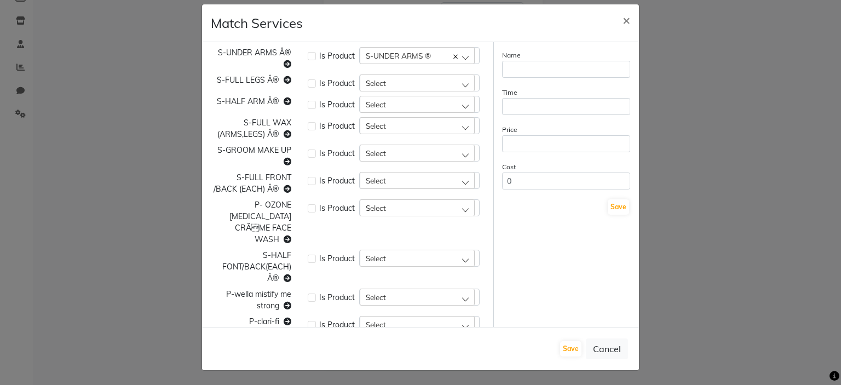
scroll to position [54, 0]
click at [228, 84] on span "S-FULL LEGS Â®" at bounding box center [248, 79] width 62 height 10
copy span "S-FULL LEGS Â®"
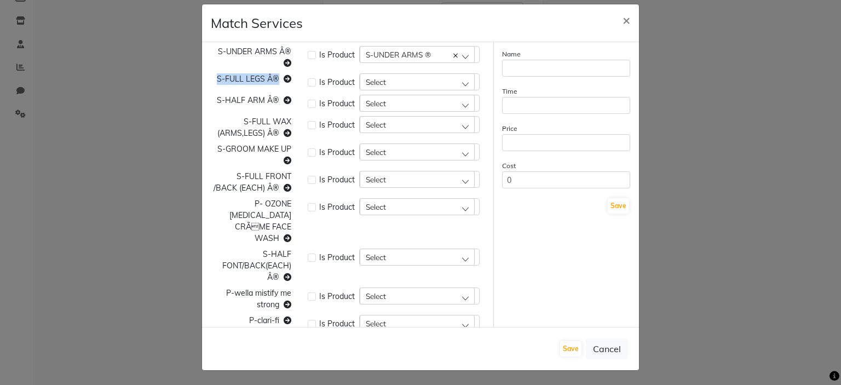
click at [228, 84] on span "S-FULL LEGS Â®" at bounding box center [248, 79] width 62 height 10
click at [386, 90] on div "Select" at bounding box center [417, 81] width 115 height 16
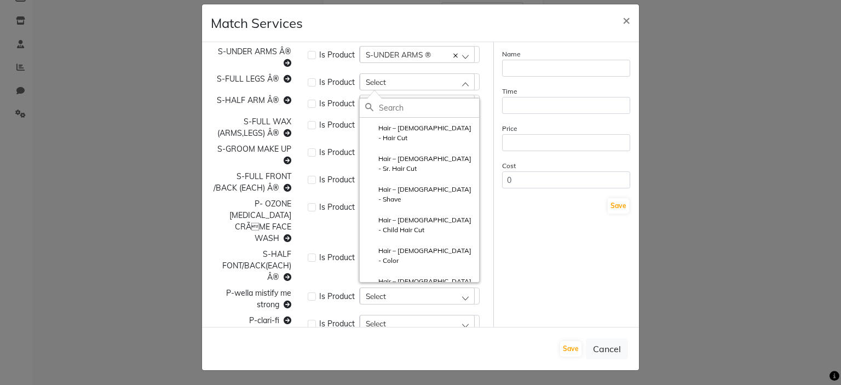
paste input "S-FULL LEGS Â®"
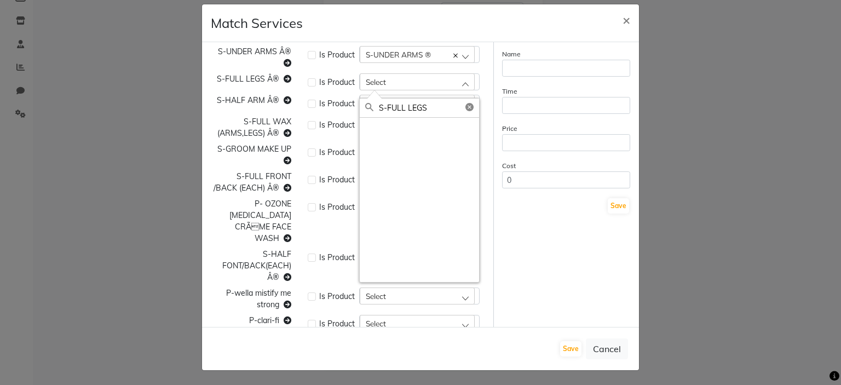
type input "S-FULL LEGS"
click at [411, 144] on div at bounding box center [419, 200] width 119 height 164
click at [414, 157] on label "S-FULL LEGS ®" at bounding box center [395, 152] width 61 height 10
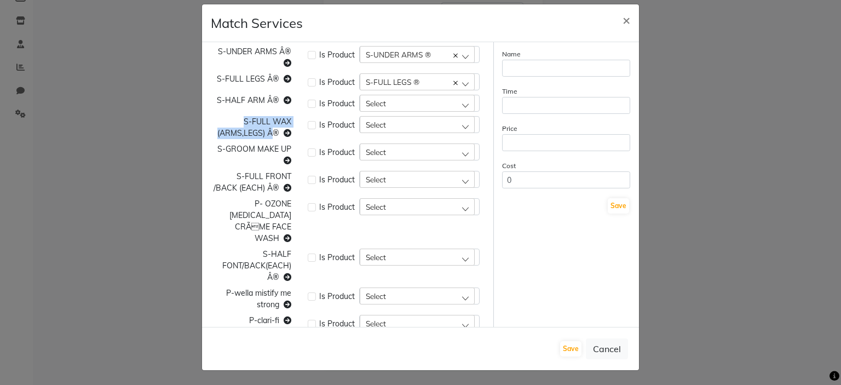
drag, startPoint x: 238, startPoint y: 126, endPoint x: 269, endPoint y: 144, distance: 36.5
click at [269, 144] on div "S-HALF LEGS Â® Is Product S-HALF LEGS ® Hair – [DEMOGRAPHIC_DATA] - Hair Cut S-…" at bounding box center [348, 224] width 291 height 454
copy span "S-FULL WAX (ARMS,LEGS) Â"
click at [402, 133] on div "Select" at bounding box center [417, 124] width 115 height 16
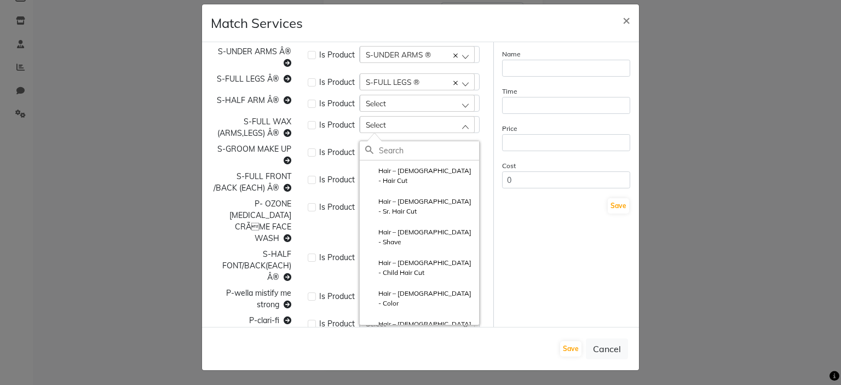
paste input "S-FULL WAX (ARMS,LEGS) Â"
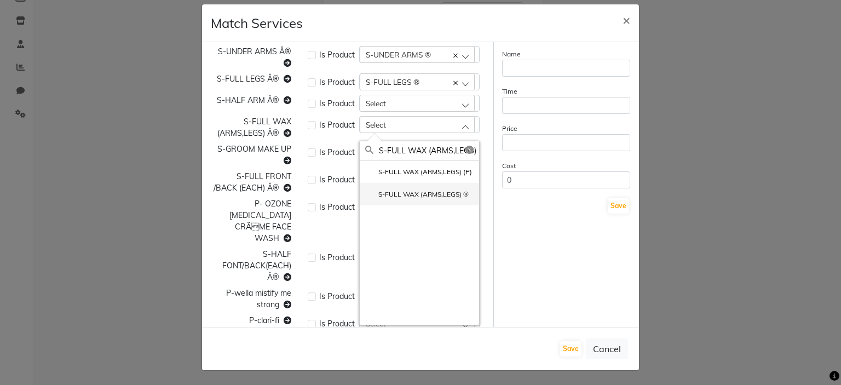
type input "S-FULL WAX (ARMS,LEGS)"
click at [434, 199] on label "S-FULL WAX (ARMS,LEGS) ®" at bounding box center [417, 194] width 104 height 10
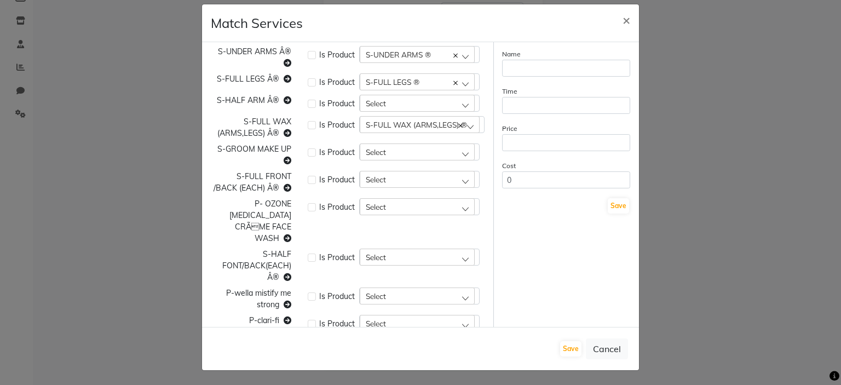
click at [239, 105] on span "S-HALF ARM Â®" at bounding box center [248, 100] width 62 height 10
copy span "S-HALF ARM Â®"
click at [239, 105] on span "S-HALF ARM Â®" at bounding box center [248, 100] width 62 height 10
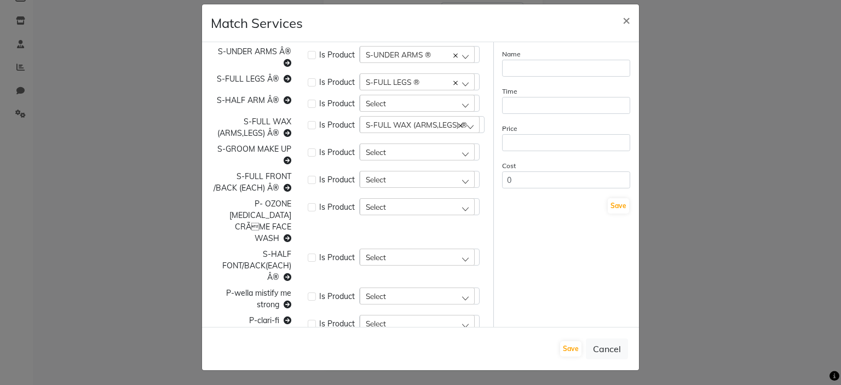
click at [381, 111] on div "Select" at bounding box center [417, 103] width 115 height 16
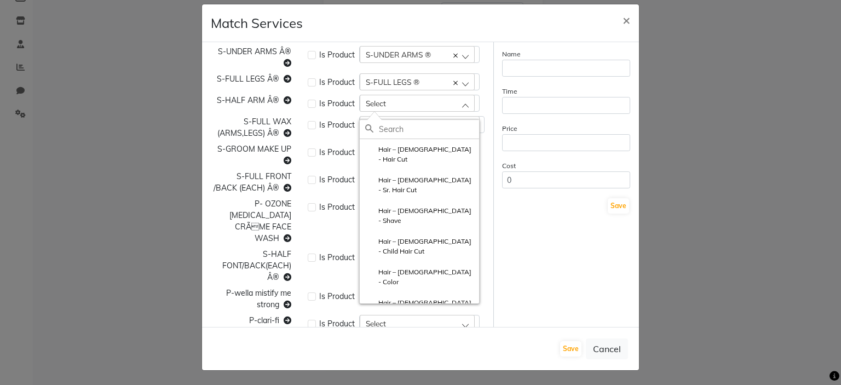
paste input "S-HALF ARM Â®"
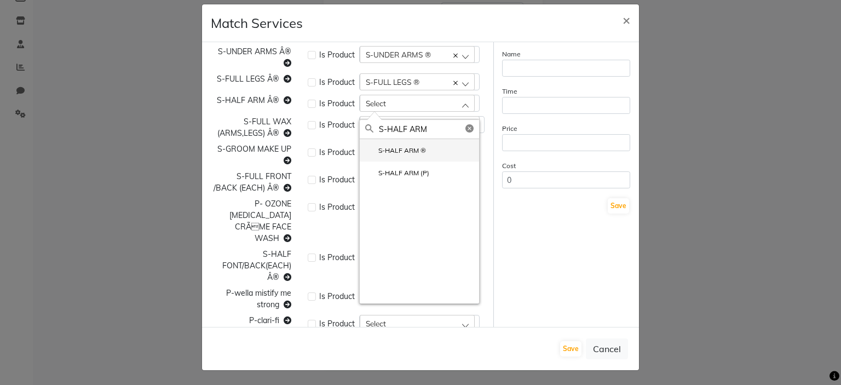
type input "S-HALF ARM"
click at [435, 162] on li "S-HALF ARM ®" at bounding box center [419, 150] width 119 height 22
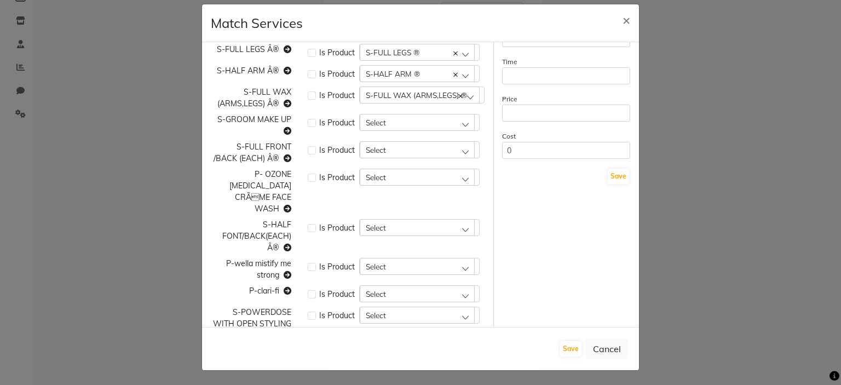
scroll to position [84, 0]
click at [254, 123] on span "S-GROOM MAKE UP" at bounding box center [254, 118] width 74 height 10
copy span "S-GROOM MAKE UP"
drag, startPoint x: 254, startPoint y: 131, endPoint x: 400, endPoint y: 140, distance: 145.9
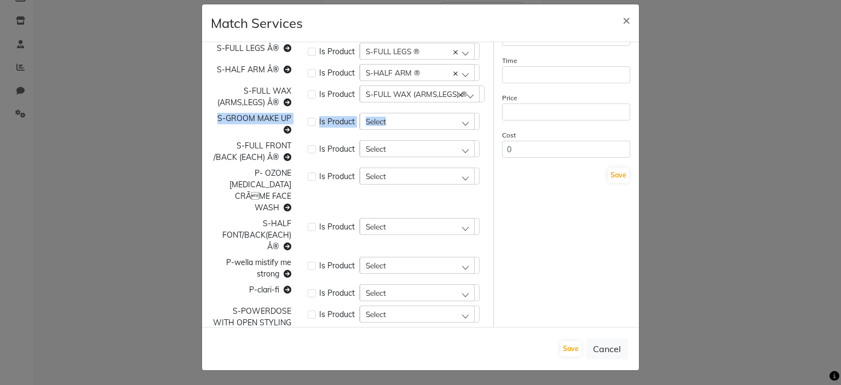
click at [400, 136] on div "S-GROOM MAKE UP Is Product Select" at bounding box center [348, 124] width 291 height 23
click at [400, 129] on div "Select" at bounding box center [417, 121] width 115 height 16
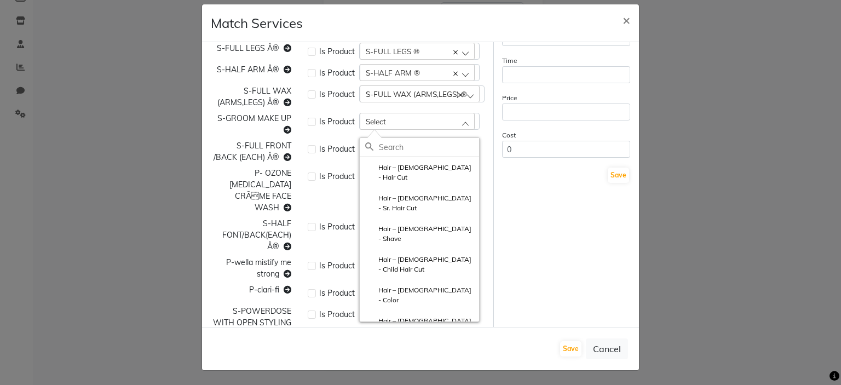
paste input "S-GROOM MAKE UP"
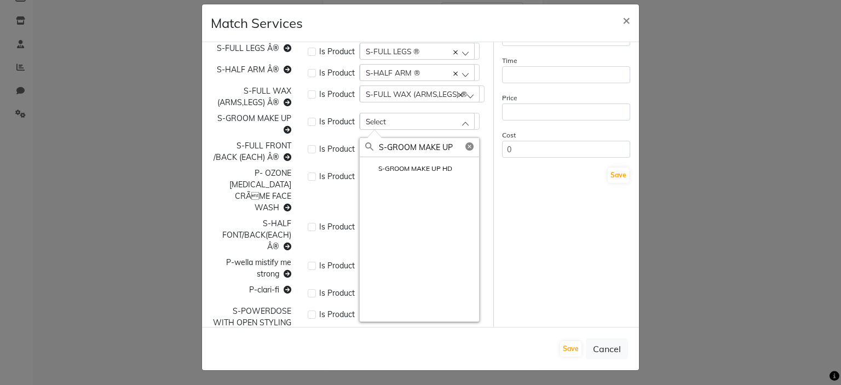
type input "S-GROOM MAKE UP"
click at [422, 174] on label "S-GROOM MAKE UP HD" at bounding box center [408, 169] width 87 height 10
click at [244, 162] on span "S-FULL FRONT /BACK (EACH) Â®" at bounding box center [253, 151] width 78 height 21
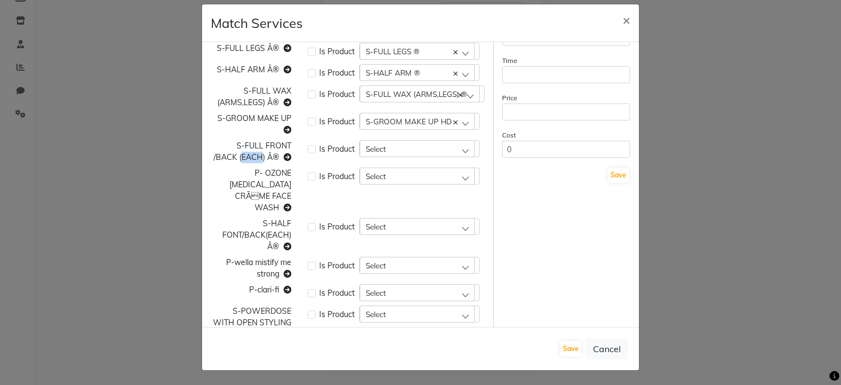
click at [244, 162] on span "S-FULL FRONT /BACK (EACH) Â®" at bounding box center [253, 151] width 78 height 21
copy span "S-FULL FRONT /BACK (EACH) Â®"
click at [244, 162] on span "S-FULL FRONT /BACK (EACH) Â®" at bounding box center [253, 151] width 78 height 21
click at [406, 157] on div "Select" at bounding box center [417, 148] width 115 height 16
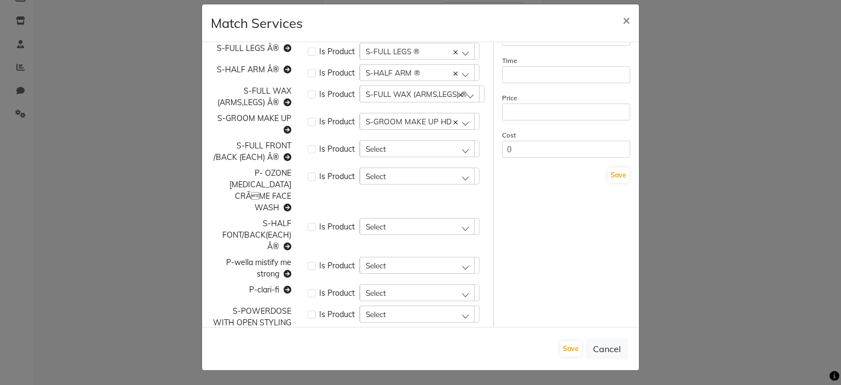
paste input "S-FULL FRONT /BACK (EACH) Â®"
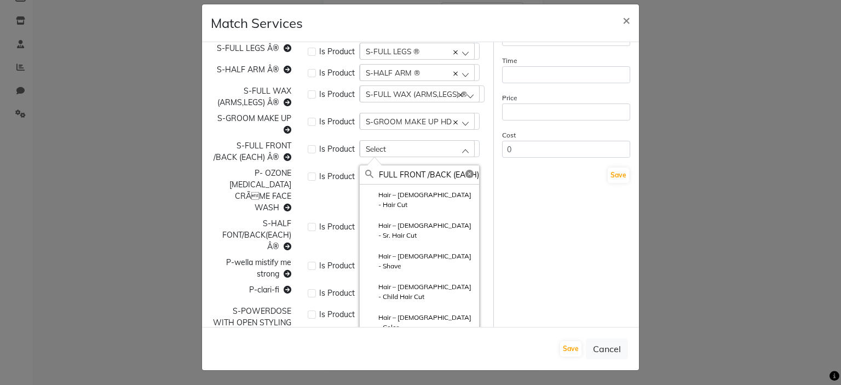
scroll to position [0, 7]
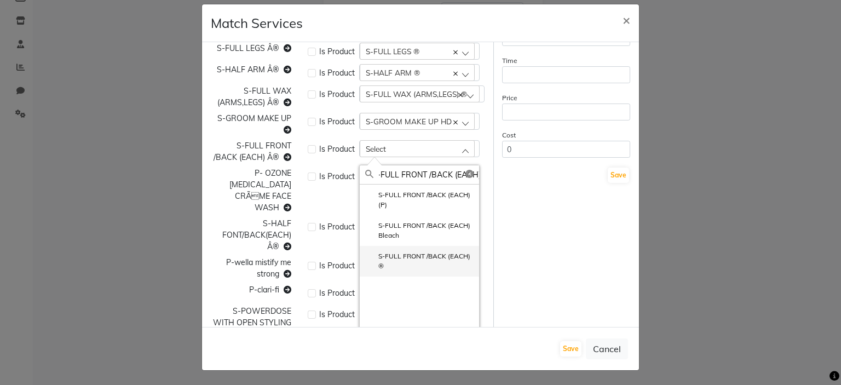
type input "S-FULL FRONT /BACK (EACH)"
click at [425, 271] on label "S-FULL FRONT /BACK (EACH) ®" at bounding box center [419, 261] width 108 height 20
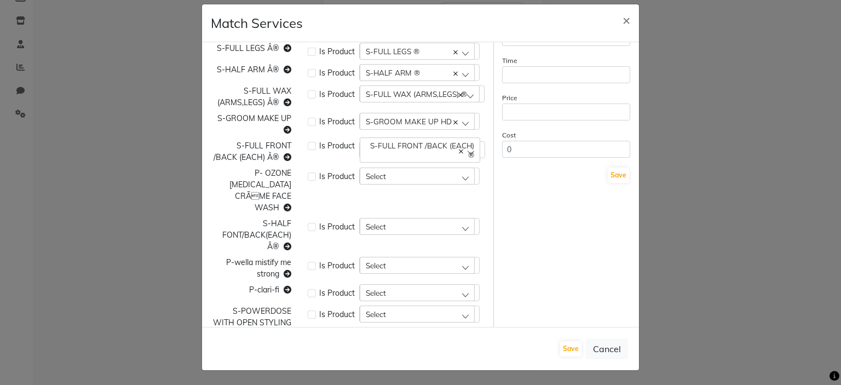
scroll to position [186, 0]
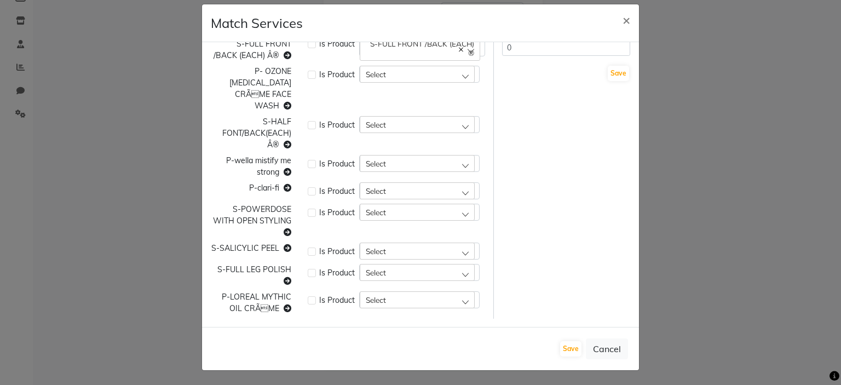
click at [265, 87] on div "P- OZONE [MEDICAL_DATA] CRÃME FACE WASH" at bounding box center [251, 89] width 97 height 46
click at [377, 79] on span "Select" at bounding box center [376, 74] width 20 height 9
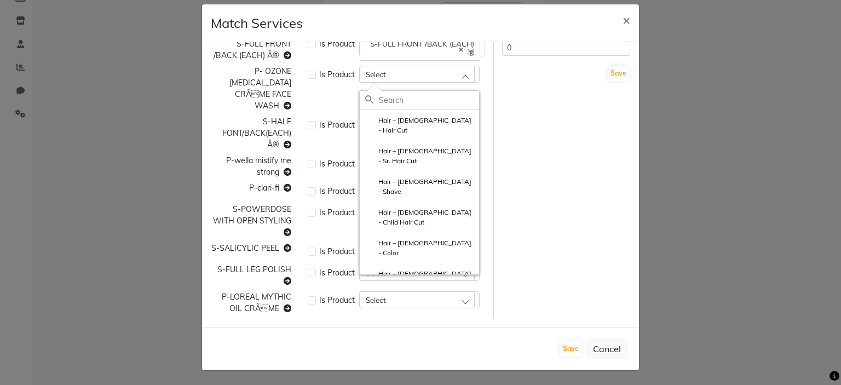
paste input "P- OZONE [MEDICAL_DATA] CRÃME FACE WASH"
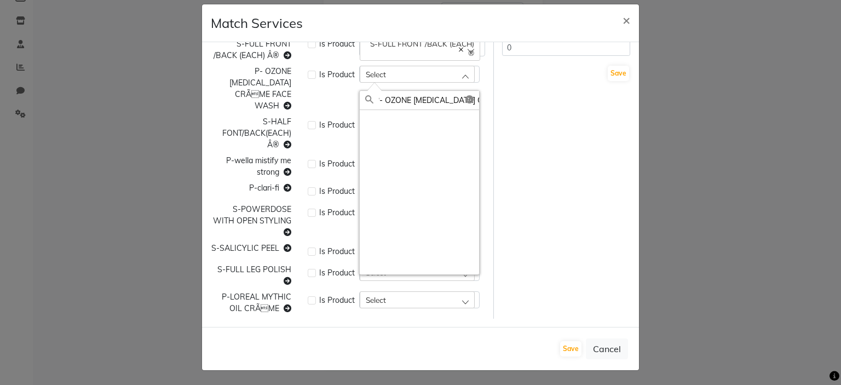
scroll to position [0, 1]
click at [419, 110] on input "P- OZONE [MEDICAL_DATA] CRÃ" at bounding box center [429, 100] width 100 height 19
type input "z"
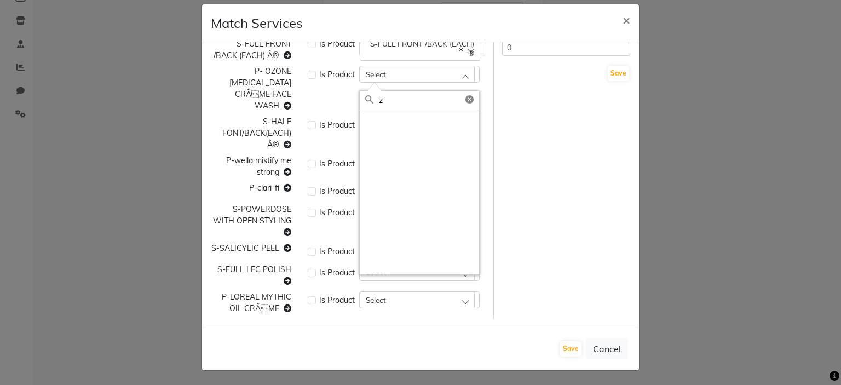
scroll to position [0, 0]
type input "ozone"
click at [314, 144] on div "Is Product Select" at bounding box center [397, 133] width 194 height 35
click at [308, 79] on label at bounding box center [312, 75] width 8 height 8
click at [308, 77] on input "checkbox" at bounding box center [311, 73] width 7 height 7
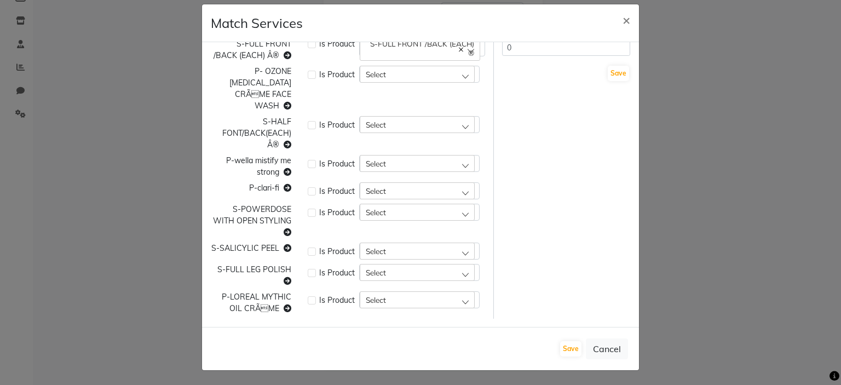
checkbox input "true"
click at [366, 79] on span "Select" at bounding box center [376, 74] width 20 height 9
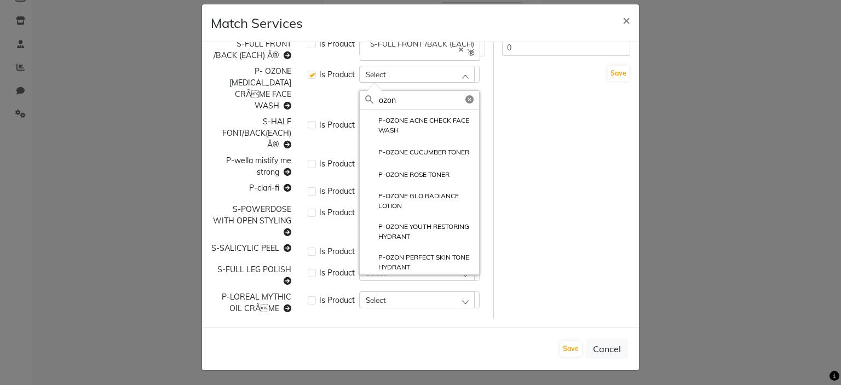
type input "ozon"
click at [256, 100] on span "P- OZONE [MEDICAL_DATA] CRÃME FACE WASH" at bounding box center [260, 88] width 62 height 44
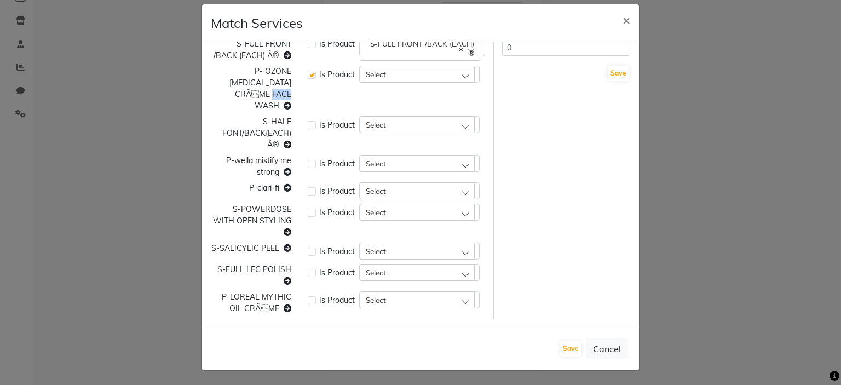
click at [256, 100] on span "P- OZONE [MEDICAL_DATA] CRÃME FACE WASH" at bounding box center [260, 88] width 62 height 44
click at [400, 82] on div "Select" at bounding box center [417, 74] width 115 height 16
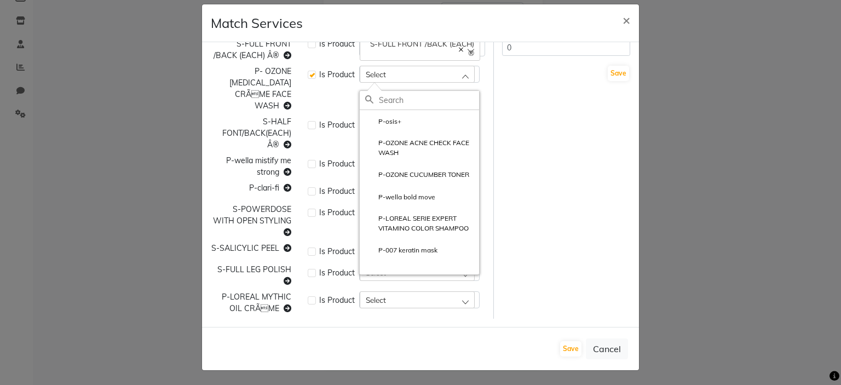
paste input "P- OZONE [MEDICAL_DATA] CRÃME FACE WASH"
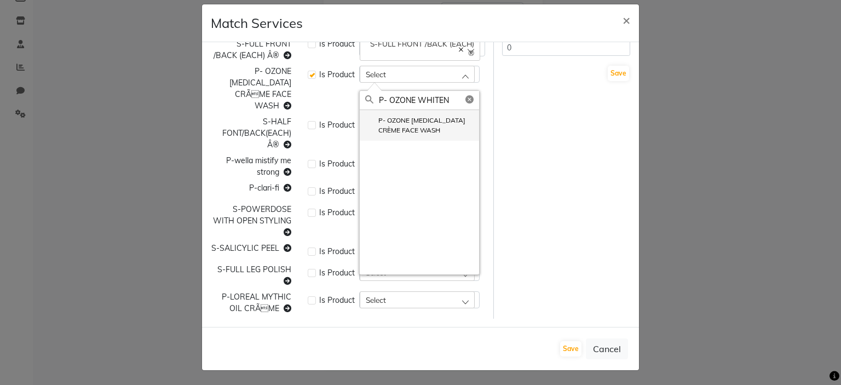
type input "P- OZONE WHITEN"
click at [424, 141] on li "P- OZONE [MEDICAL_DATA] CRÈME FACE WASH" at bounding box center [419, 125] width 119 height 31
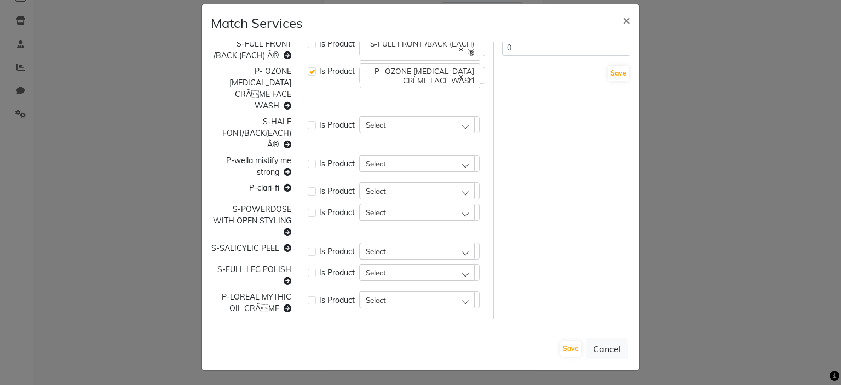
click at [254, 127] on div "S-HALF FONT/BACK(EACH) Â®" at bounding box center [251, 133] width 97 height 35
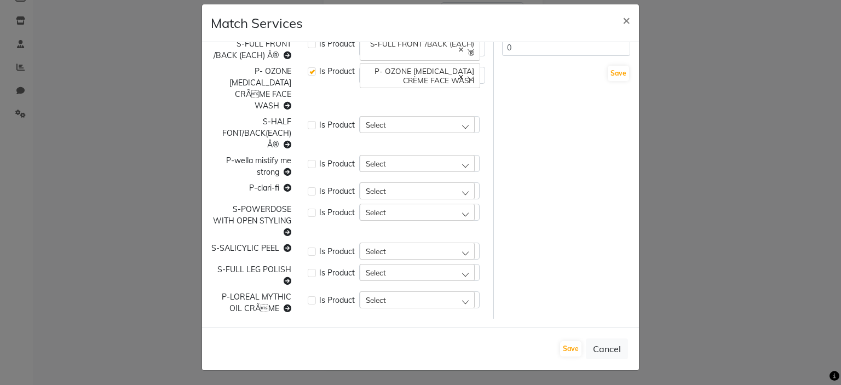
click at [382, 124] on div "Select" at bounding box center [417, 124] width 115 height 16
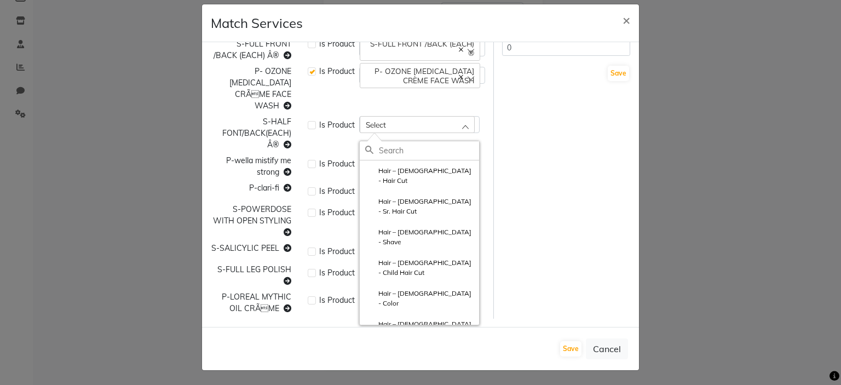
paste input "S-HALF FONT/BACK(EACH) Â®"
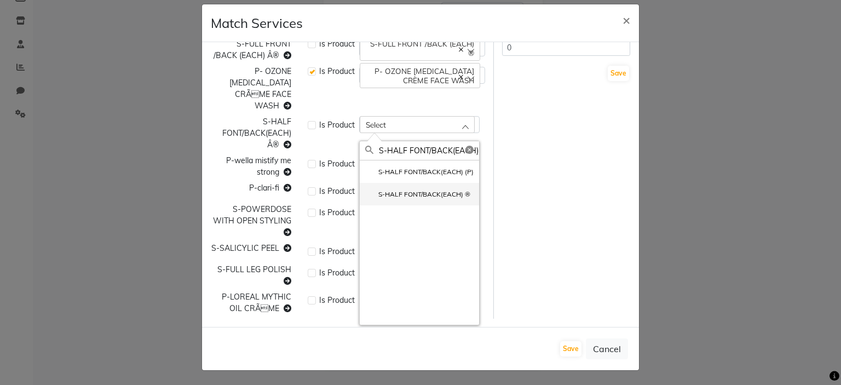
type input "S-HALF FONT/BACK(EACH)"
click at [417, 192] on label "S-HALF FONT/BACK(EACH) ®" at bounding box center [417, 194] width 105 height 10
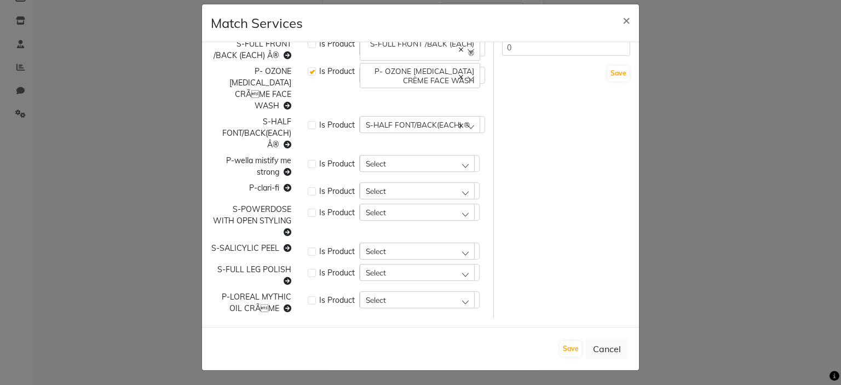
click at [263, 162] on span "P-wella mistify me strong" at bounding box center [258, 166] width 65 height 21
click at [308, 163] on label at bounding box center [312, 164] width 8 height 8
click at [308, 163] on input "checkbox" at bounding box center [311, 162] width 7 height 7
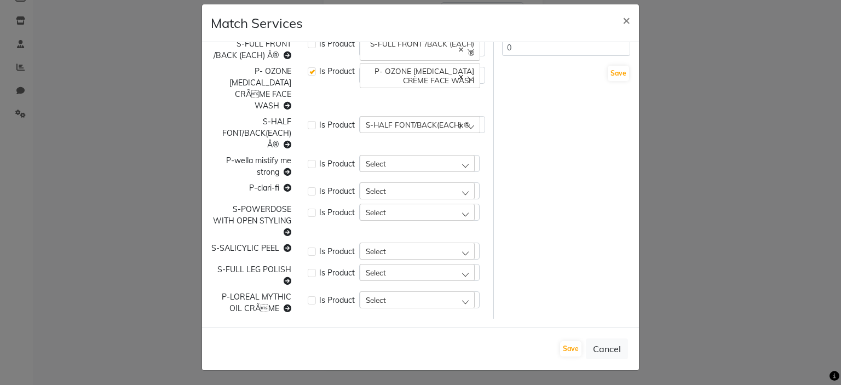
checkbox input "true"
click at [376, 160] on span "Select" at bounding box center [376, 163] width 20 height 9
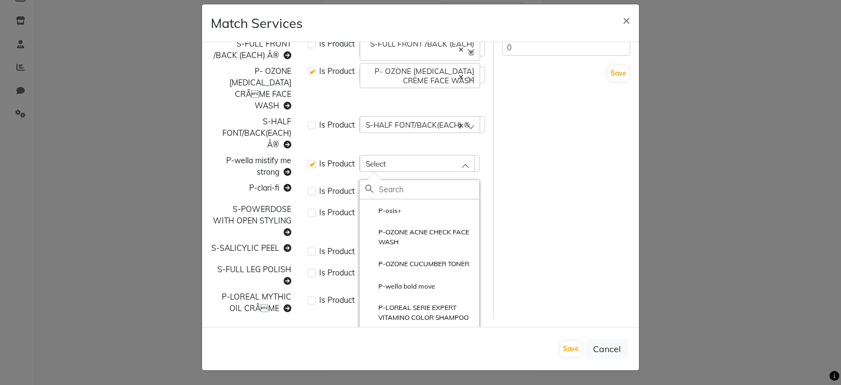
paste input "P-wella mistify me strong"
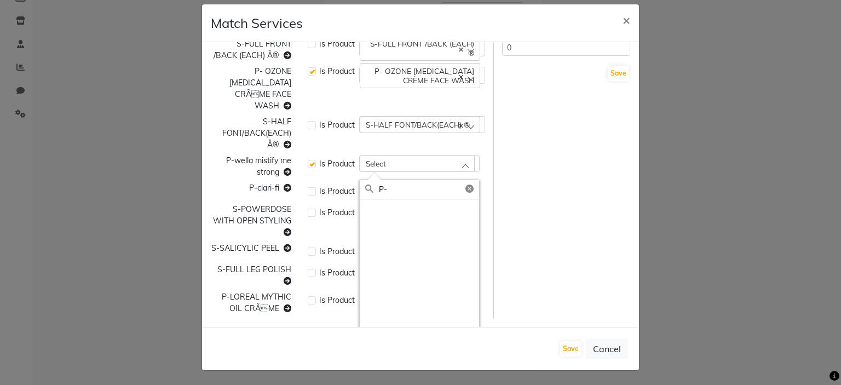
type input "P"
type input "we"
click at [313, 155] on div "Is Product Select we P-wella bold move P-Wella rugged texture P-TECNI ART WEB P…" at bounding box center [397, 166] width 194 height 23
click at [308, 161] on label at bounding box center [312, 164] width 8 height 8
click at [308, 161] on input "checkbox" at bounding box center [311, 162] width 7 height 7
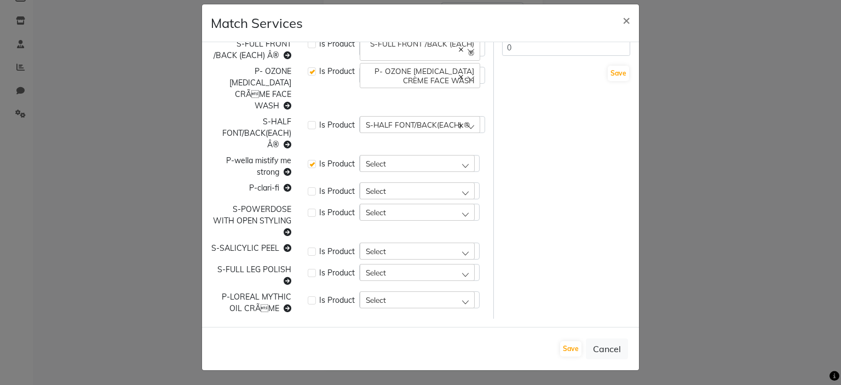
checkbox input "false"
click at [392, 165] on div "Select" at bounding box center [417, 163] width 115 height 16
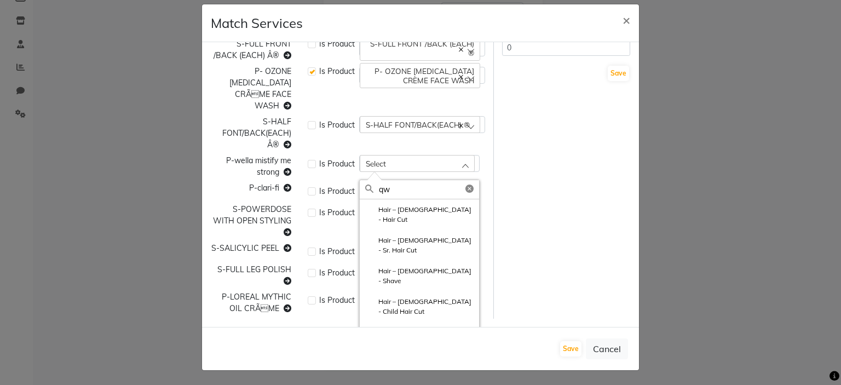
type input "q"
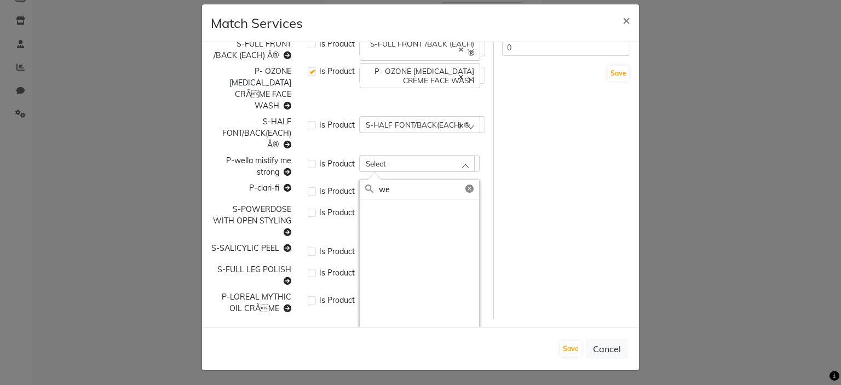
type input "w"
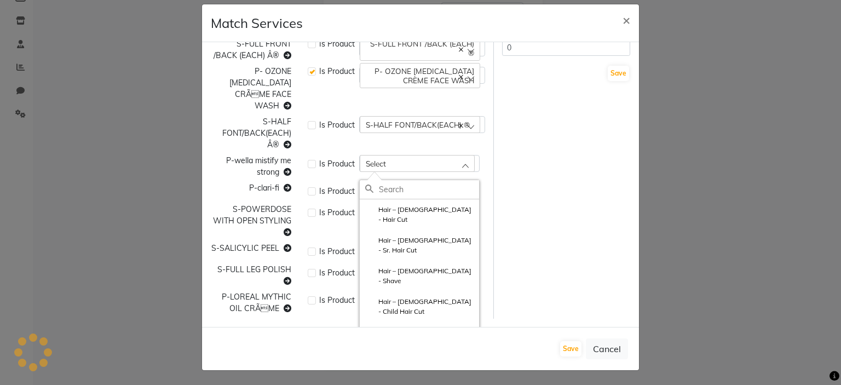
click at [308, 162] on label at bounding box center [312, 164] width 8 height 8
click at [308, 162] on input "checkbox" at bounding box center [311, 162] width 7 height 7
checkbox input "true"
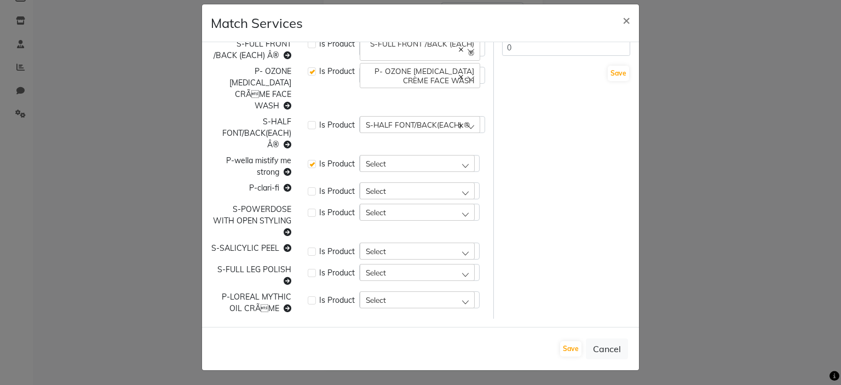
click at [397, 167] on div "Select" at bounding box center [417, 163] width 115 height 16
type input "wella"
click at [403, 210] on label "P-wella bold move" at bounding box center [400, 211] width 70 height 10
click at [269, 190] on span "P-clari-fi" at bounding box center [264, 188] width 30 height 10
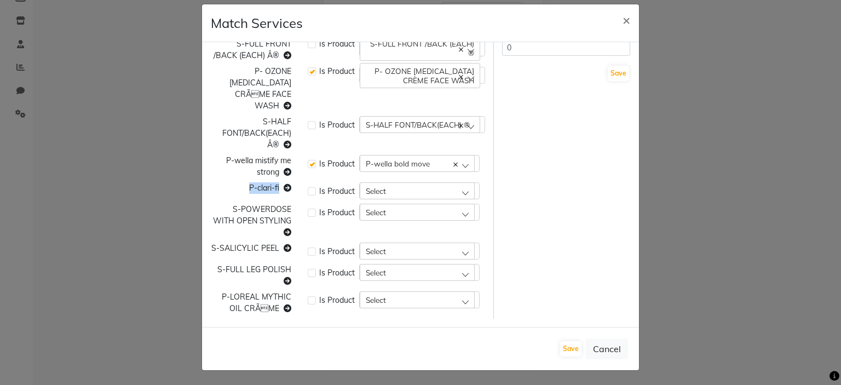
click at [269, 190] on span "P-clari-fi" at bounding box center [264, 188] width 30 height 10
click at [366, 191] on span "Select" at bounding box center [376, 190] width 20 height 9
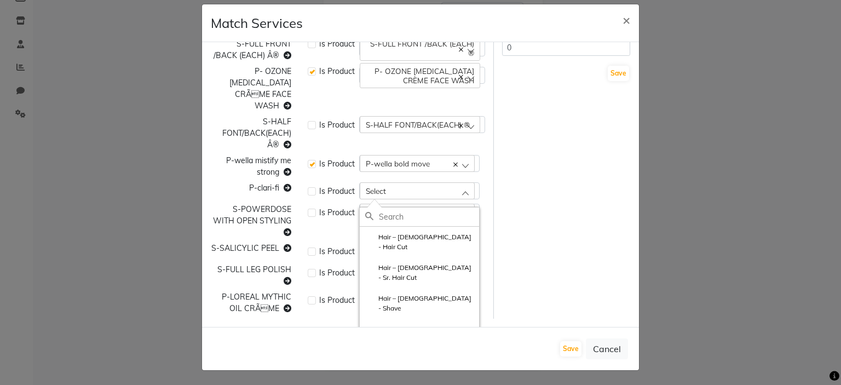
paste input "P-clari-fi"
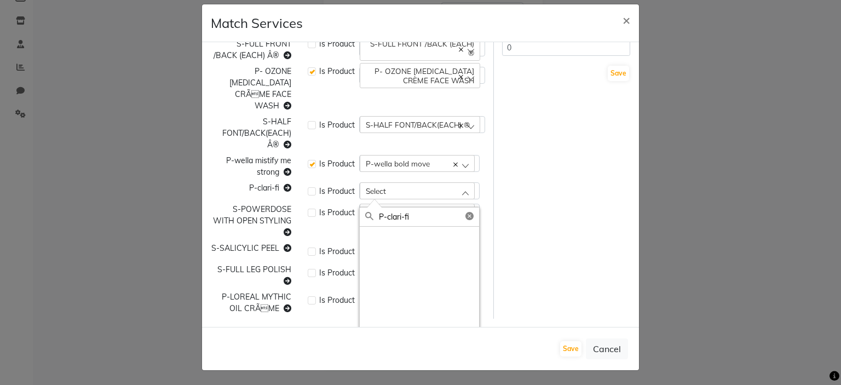
type input "P-clari-fi"
click at [308, 187] on label at bounding box center [312, 191] width 8 height 8
click at [308, 187] on input "checkbox" at bounding box center [311, 190] width 7 height 7
checkbox input "true"
click at [399, 191] on div "Select" at bounding box center [417, 190] width 115 height 16
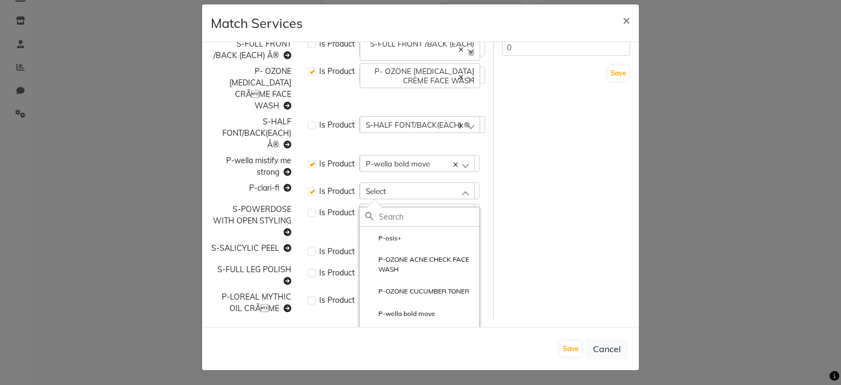
paste input "P-clari-fi"
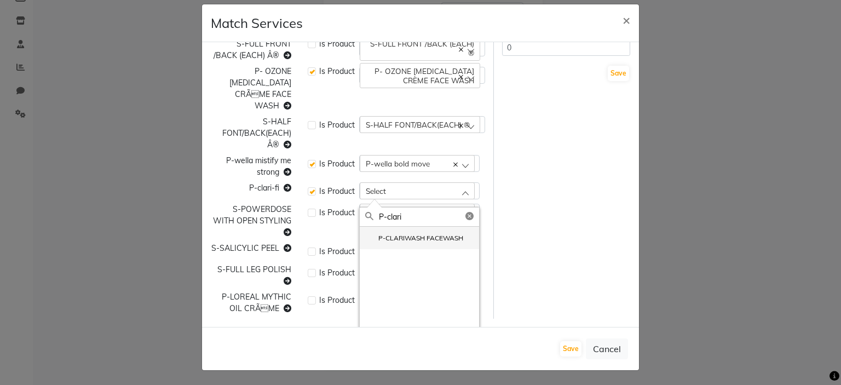
type input "P-clari"
click at [399, 234] on label "P-CLARIWASH FACEWASH" at bounding box center [414, 238] width 98 height 10
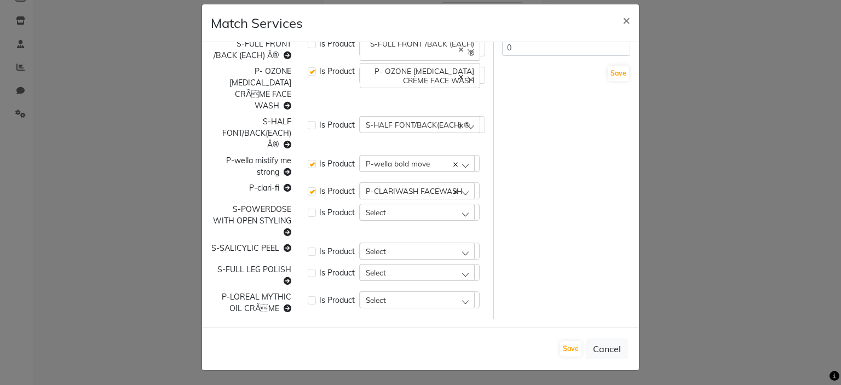
click at [387, 162] on span "P-wella bold move" at bounding box center [398, 163] width 64 height 9
type input "m"
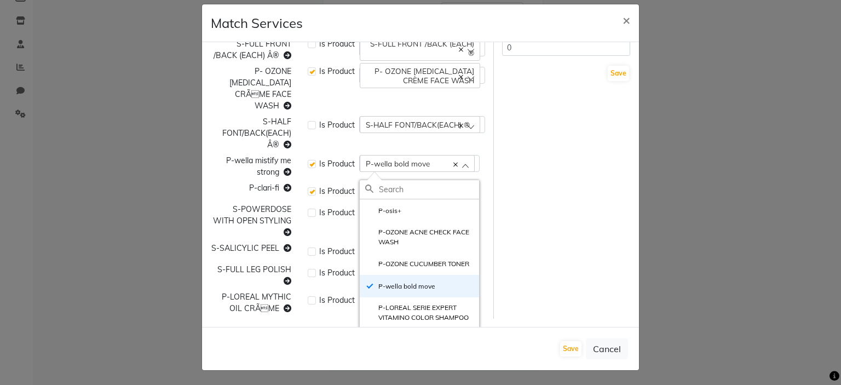
click at [346, 170] on div "Is Product P-wella bold move P-osis+ P-OZONE ACNE CHECK FACE WASH P-OZONE CUCUM…" at bounding box center [397, 166] width 194 height 23
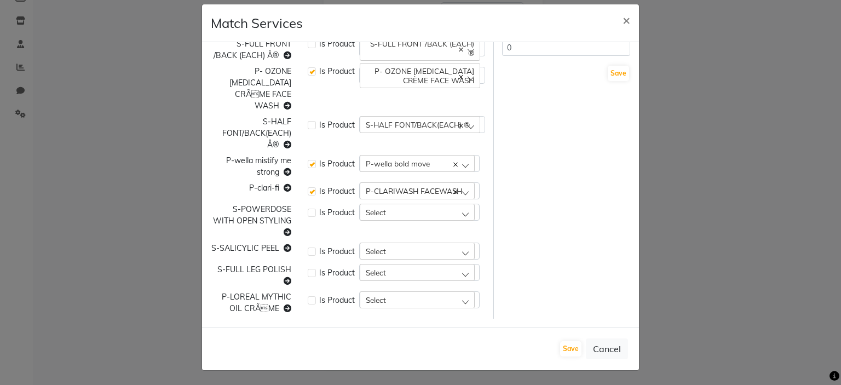
click at [261, 170] on span "P-wella mistify me strong" at bounding box center [258, 166] width 65 height 21
click at [607, 364] on div "Save Cancel" at bounding box center [420, 348] width 437 height 43
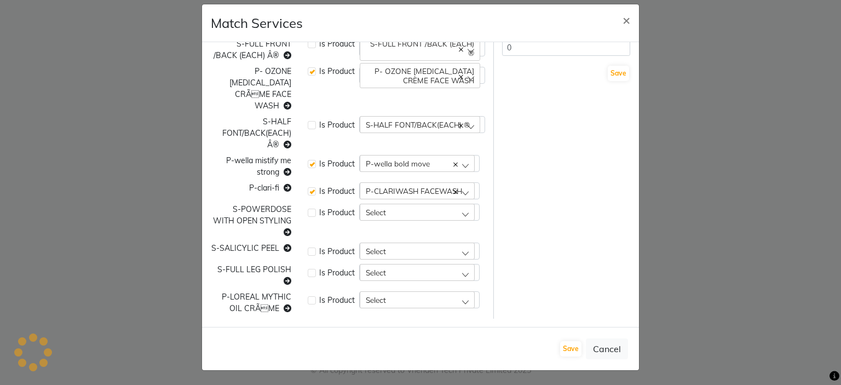
click at [607, 332] on div "Save Cancel" at bounding box center [420, 348] width 437 height 43
click at [605, 343] on button "Cancel" at bounding box center [607, 348] width 42 height 21
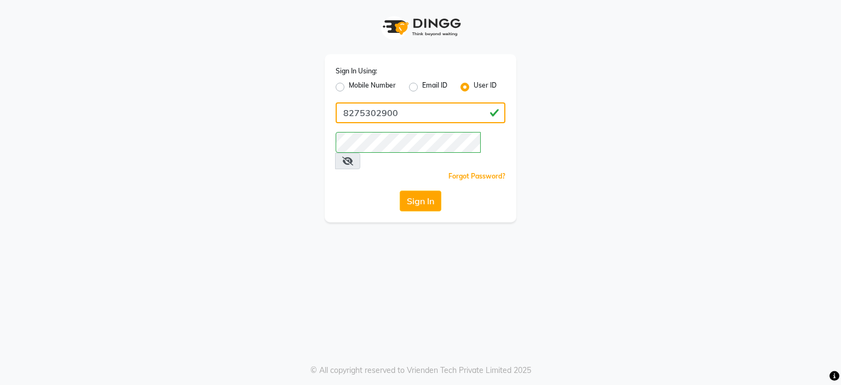
click at [405, 107] on input "8275302900" at bounding box center [421, 112] width 170 height 21
type input "hshairstudio"
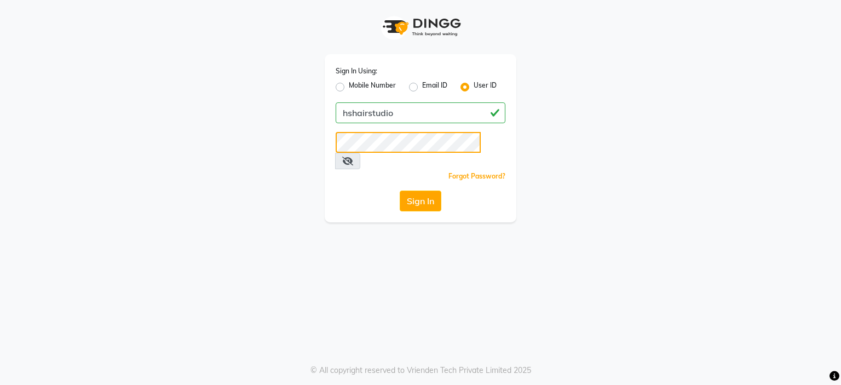
click at [400, 191] on button "Sign In" at bounding box center [421, 201] width 42 height 21
